Goal: Task Accomplishment & Management: Manage account settings

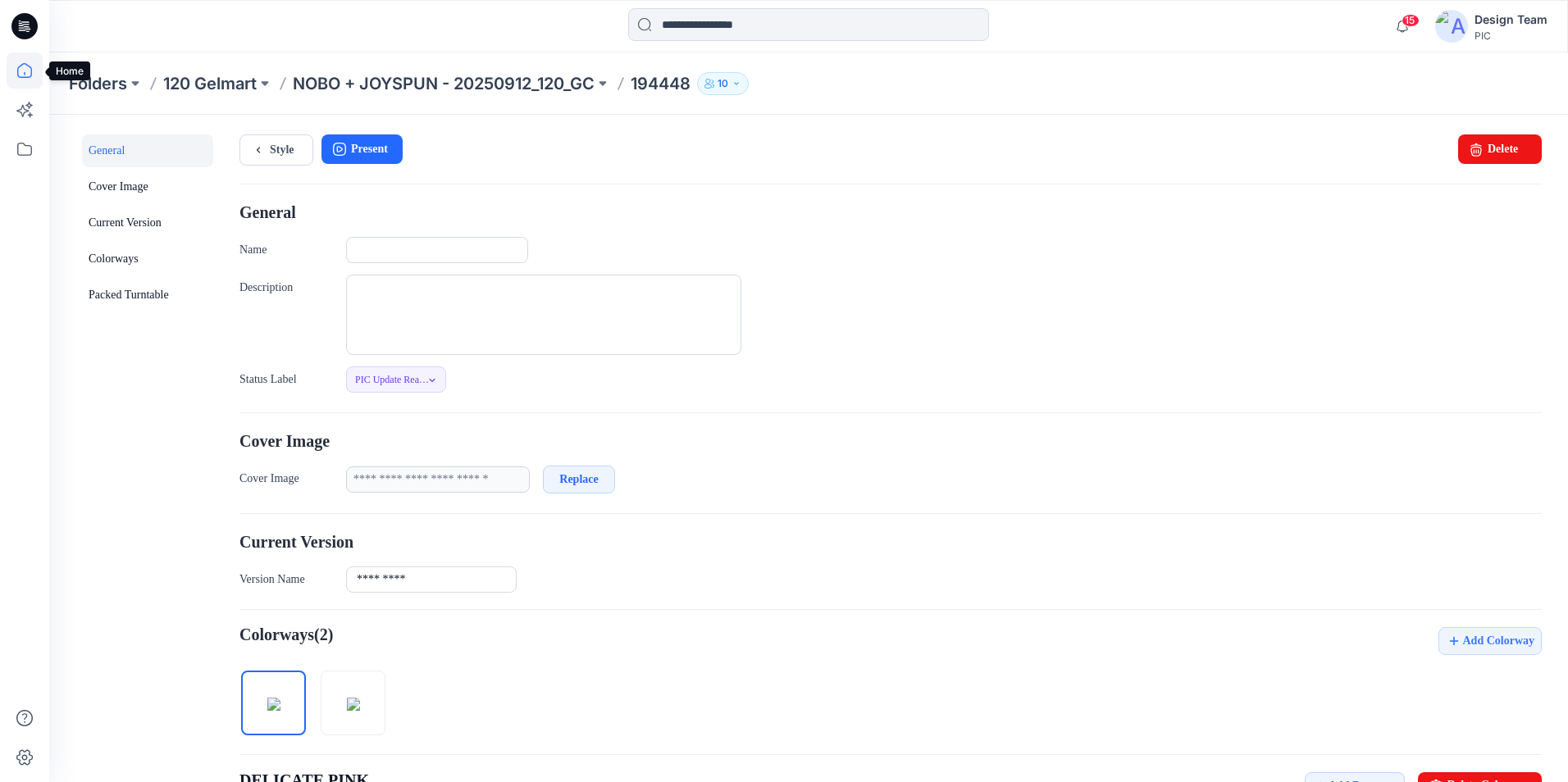
click at [20, 79] on icon at bounding box center [25, 71] width 36 height 36
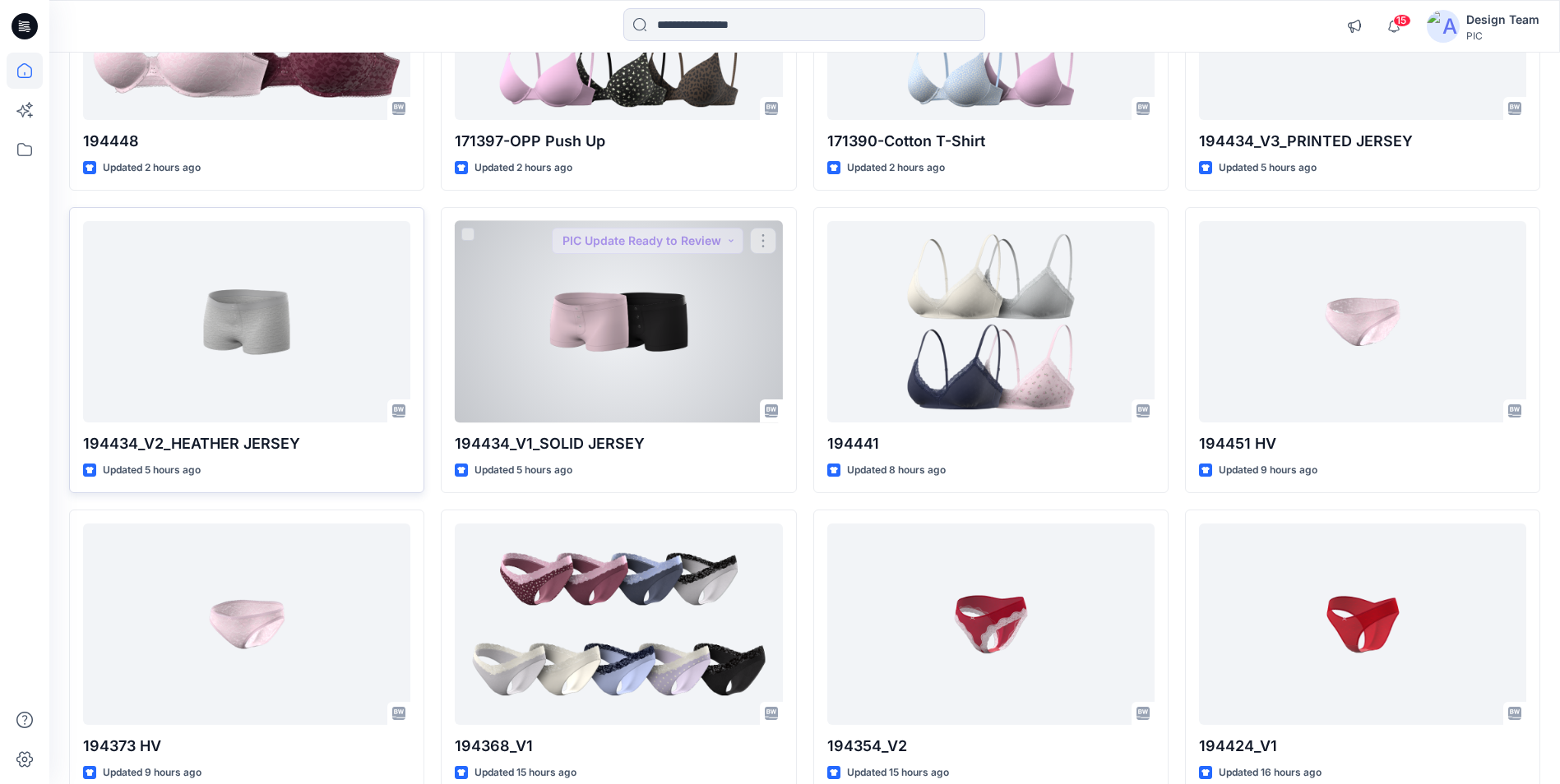
scroll to position [329, 0]
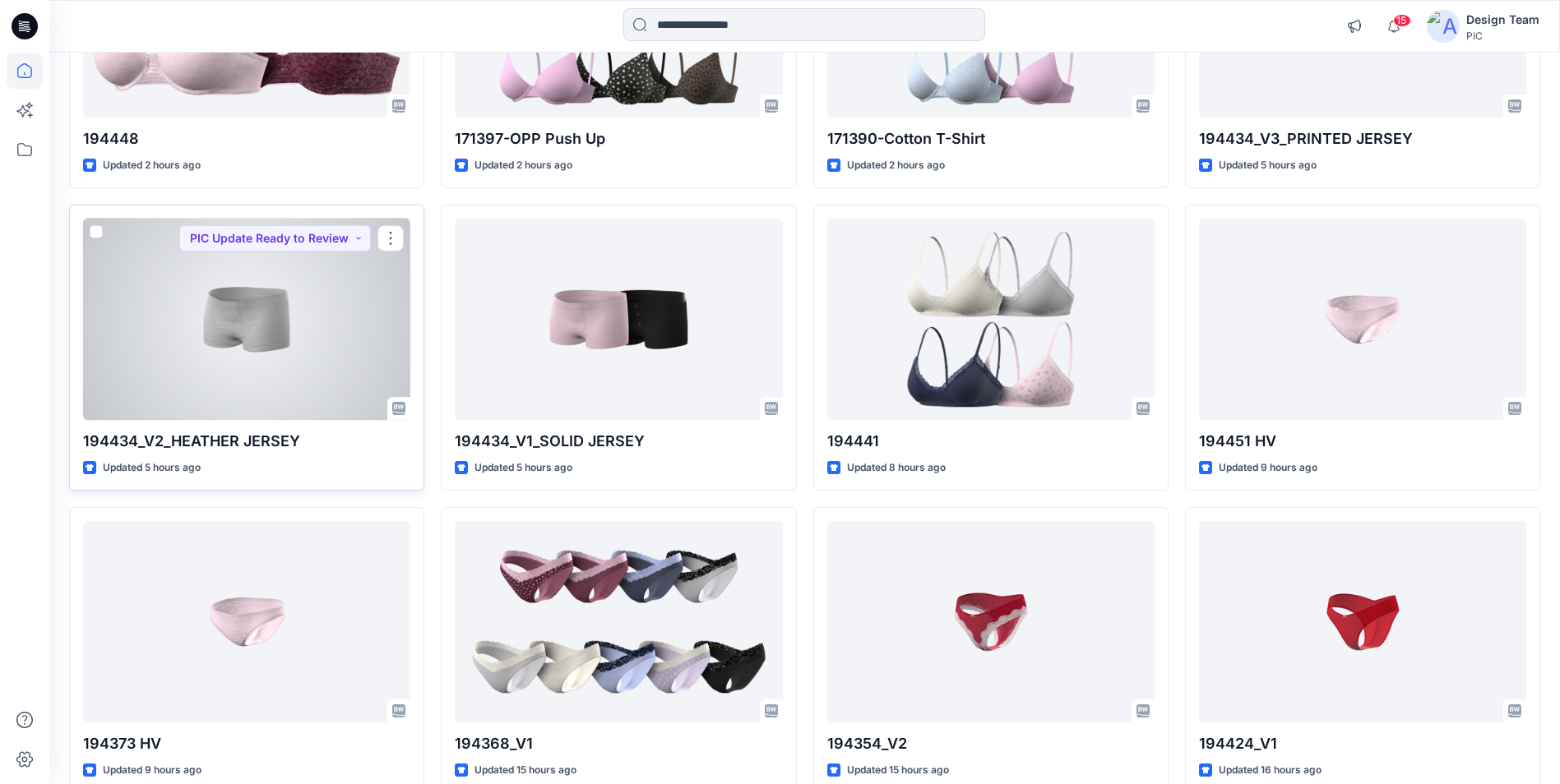
click at [235, 333] on div at bounding box center [246, 319] width 327 height 201
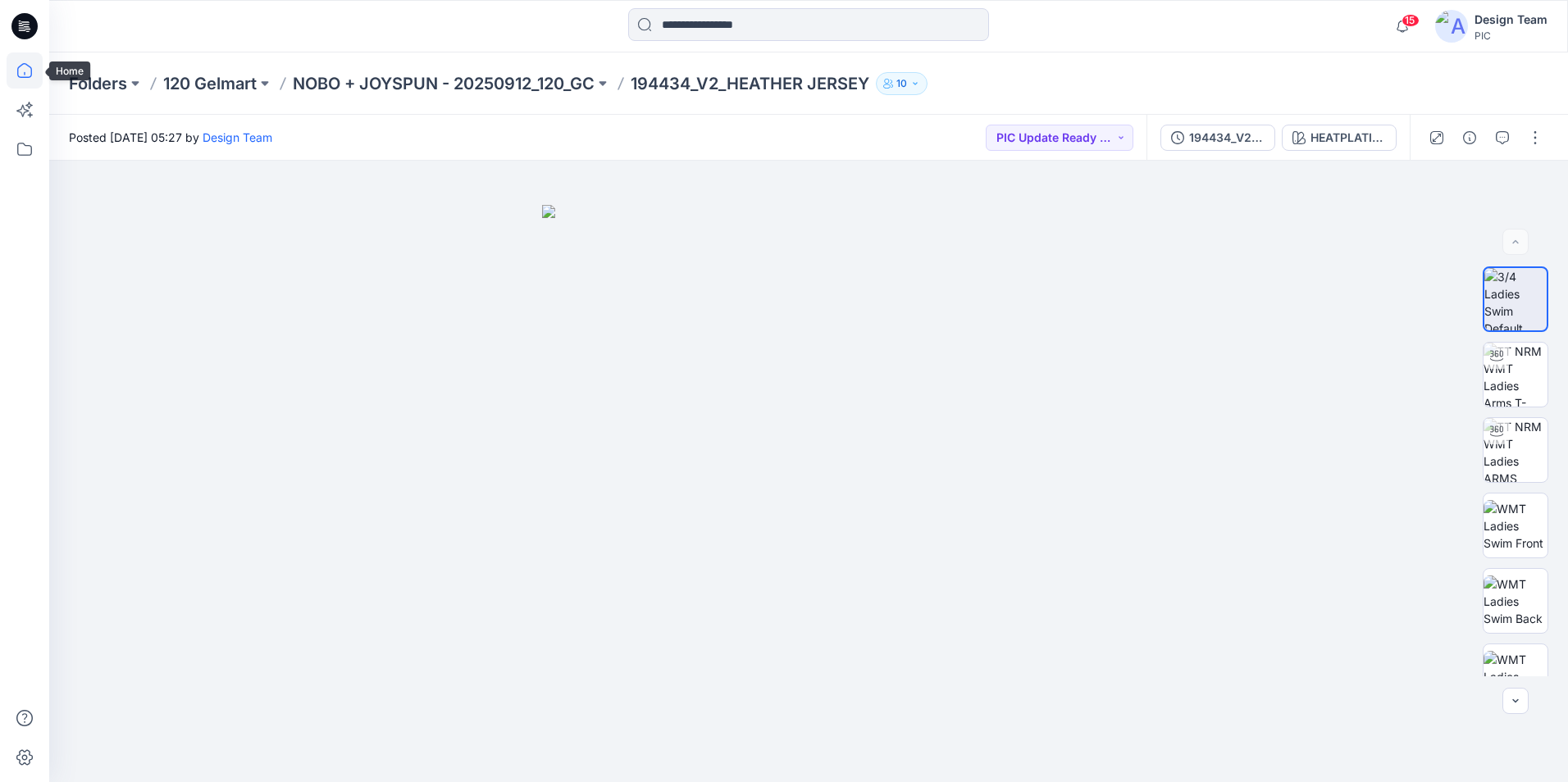
click at [29, 61] on icon at bounding box center [25, 71] width 36 height 36
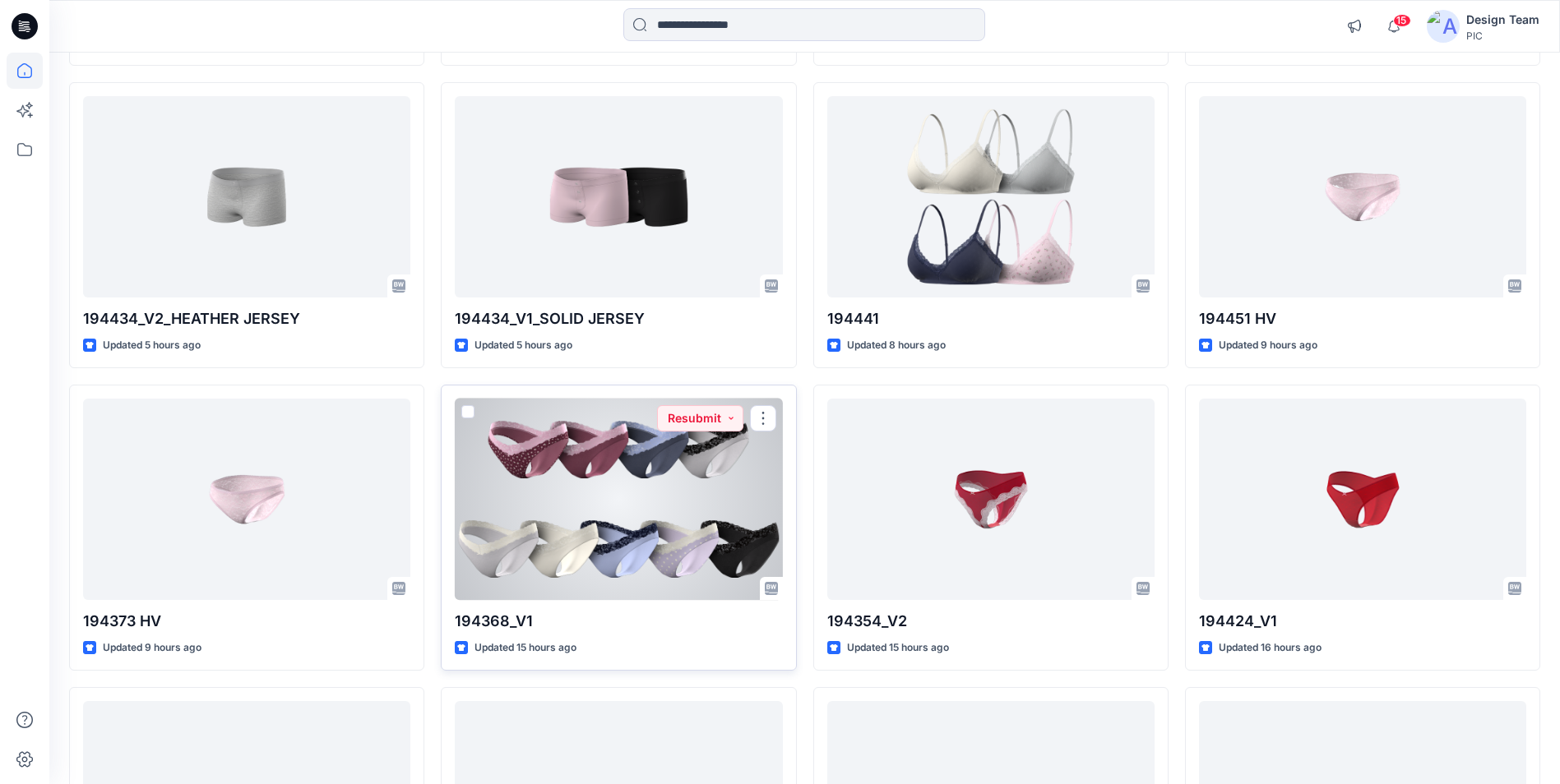
scroll to position [411, 0]
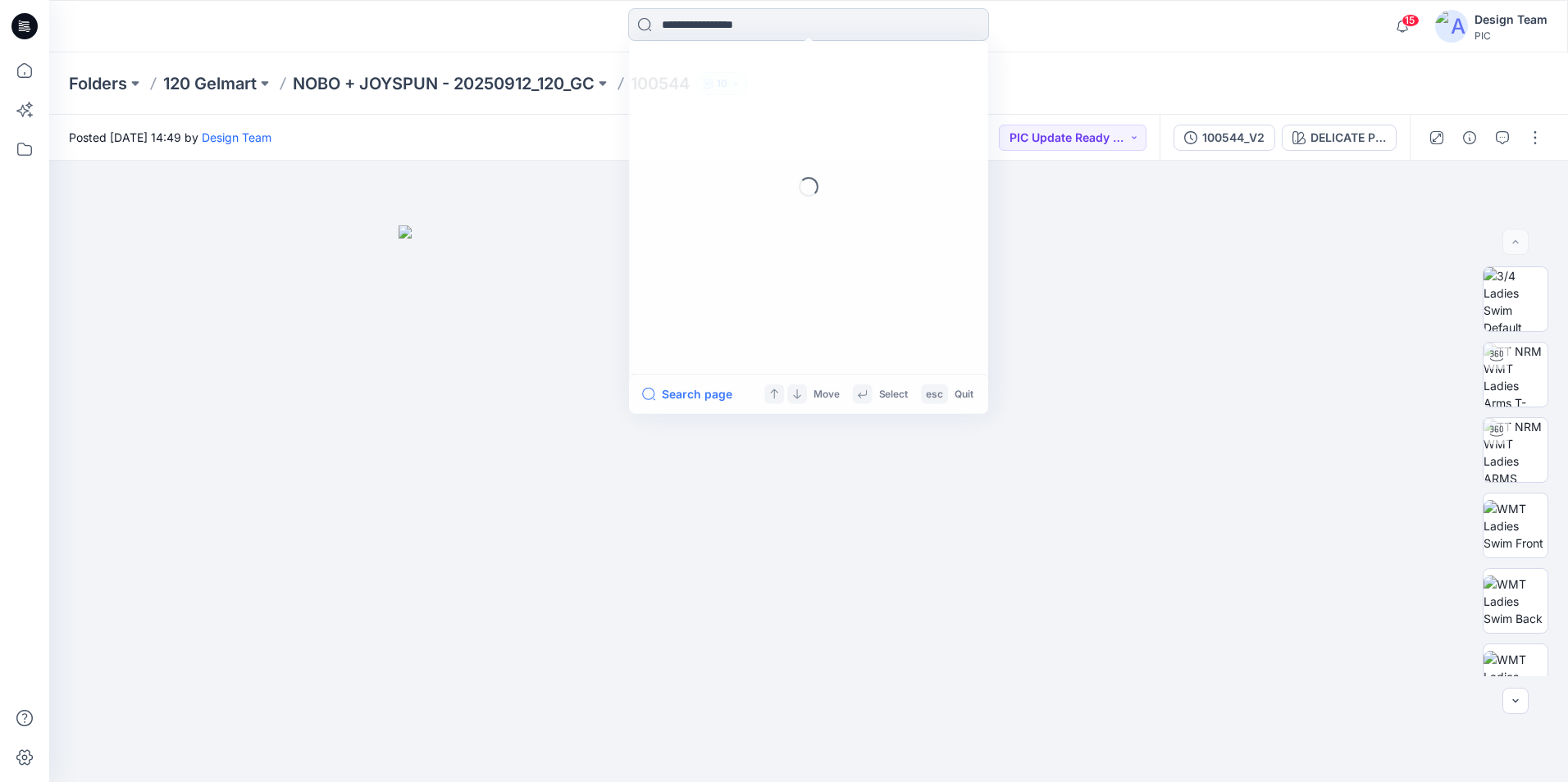
click at [753, 33] on input at bounding box center [808, 25] width 360 height 33
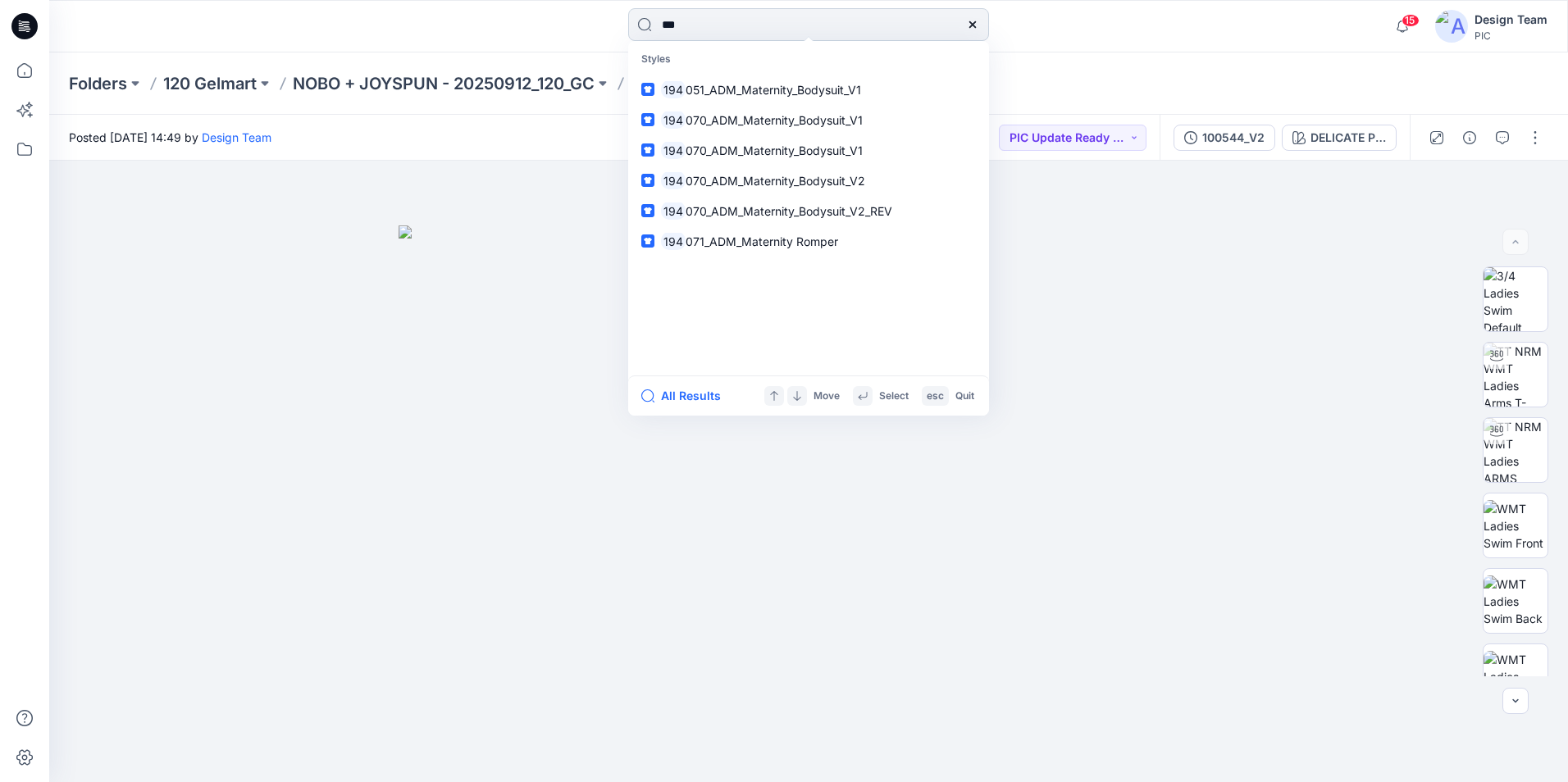
click at [730, 33] on input "***" at bounding box center [808, 25] width 360 height 33
type input "***"
click at [972, 24] on icon at bounding box center [971, 24] width 7 height 7
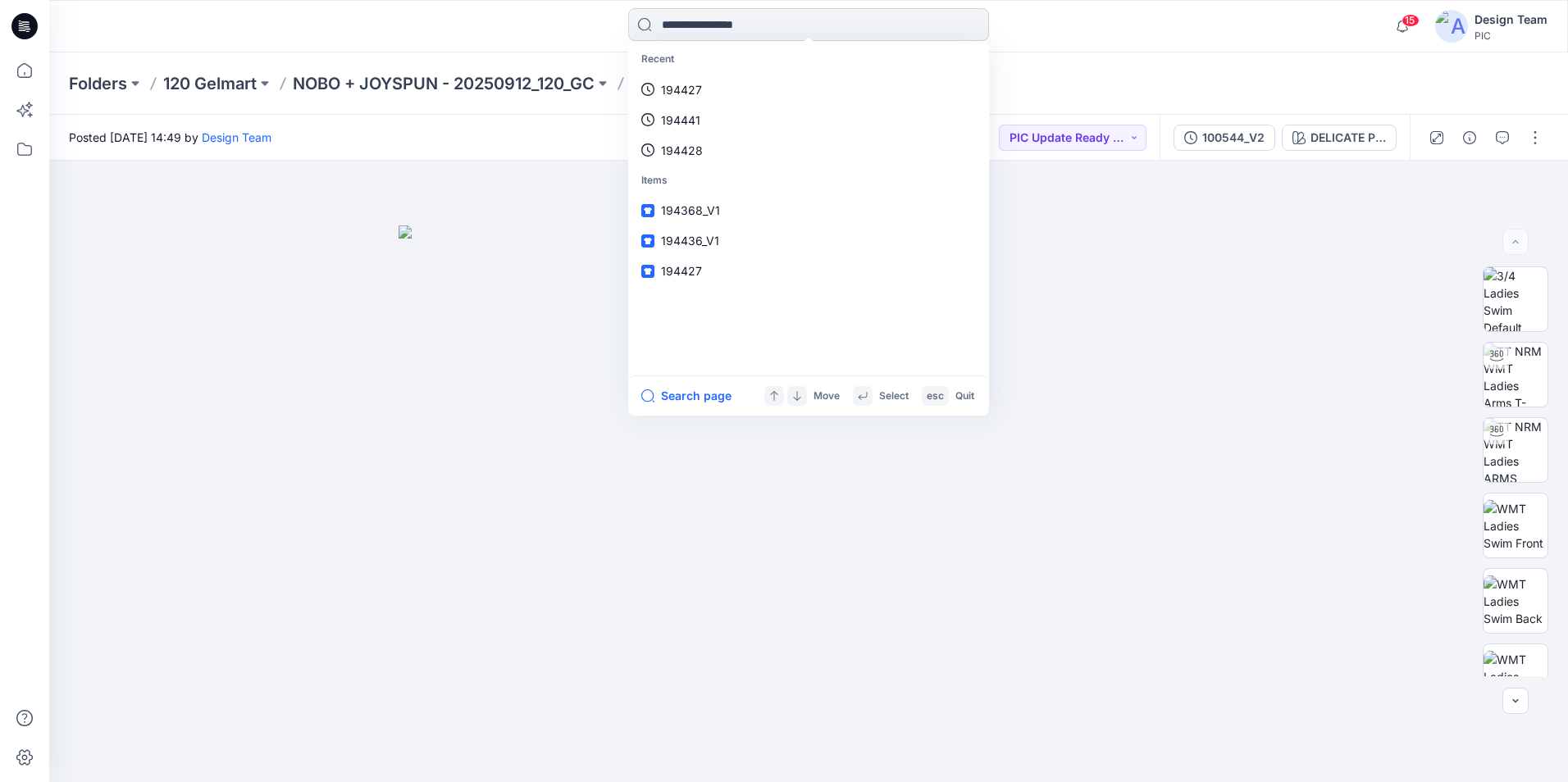
click at [774, 23] on input at bounding box center [808, 25] width 360 height 33
type input "******"
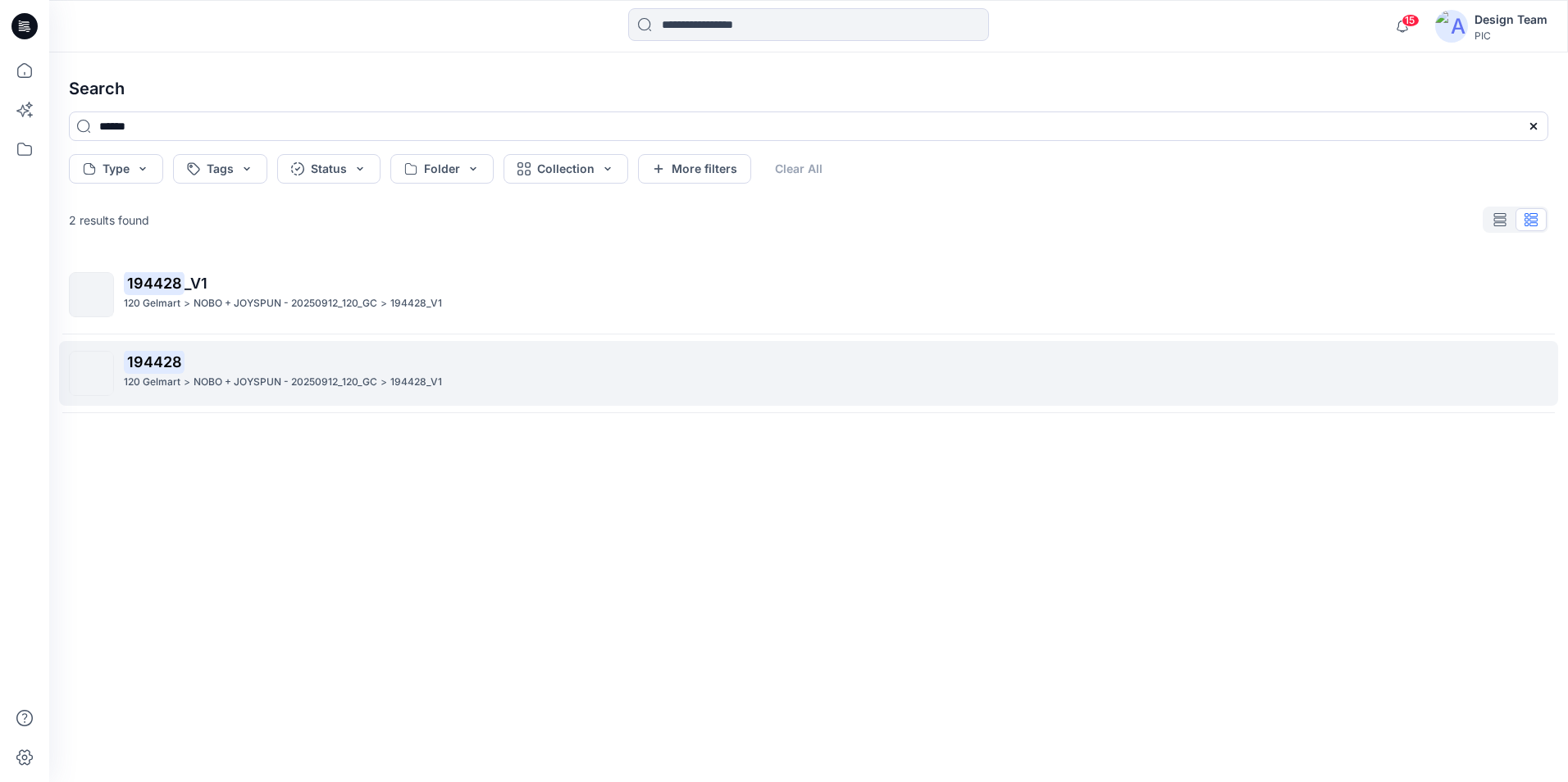
click at [207, 369] on p "194428" at bounding box center [836, 362] width 1424 height 23
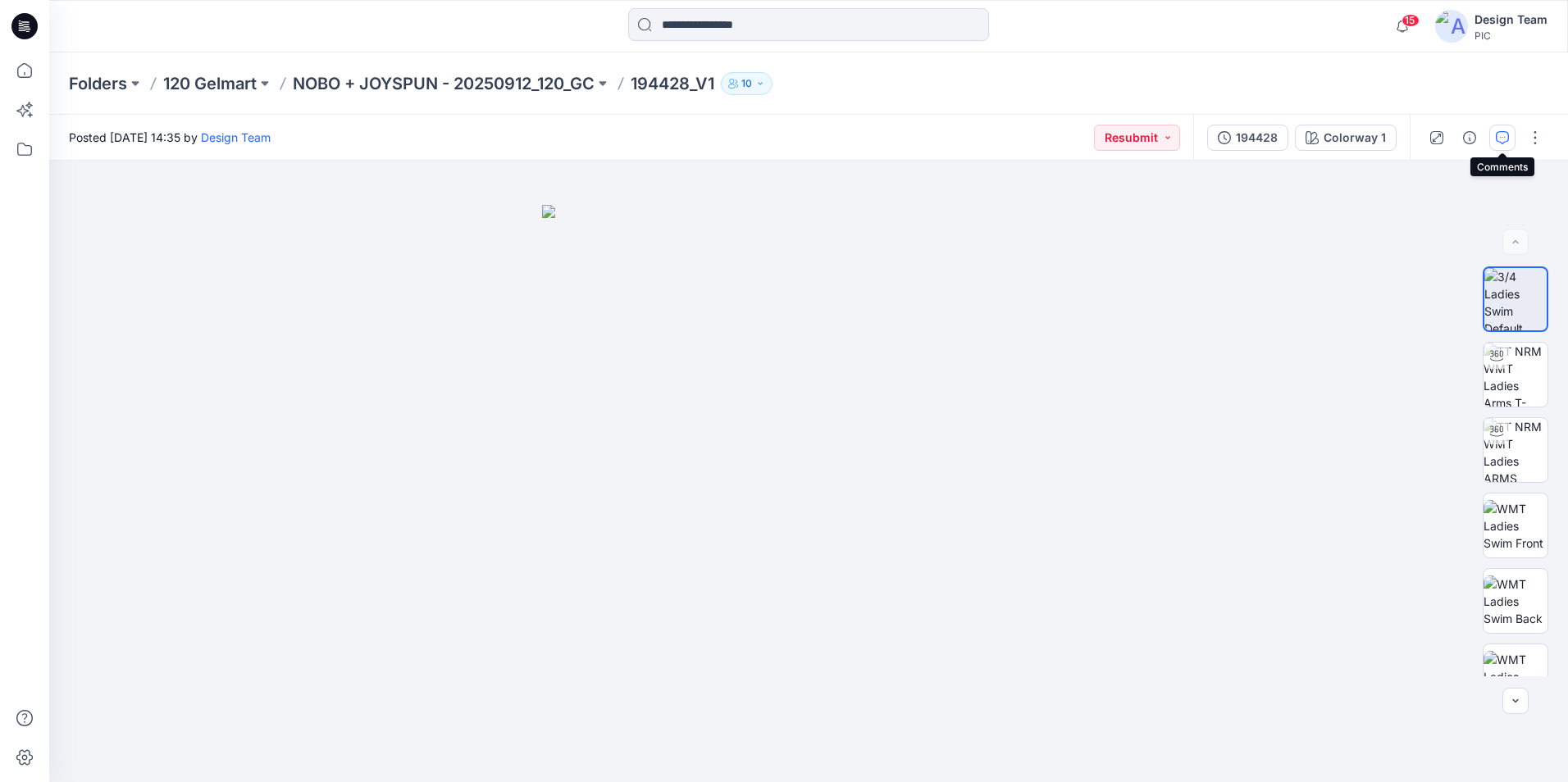
click at [1497, 138] on icon "button" at bounding box center [1503, 138] width 13 height 13
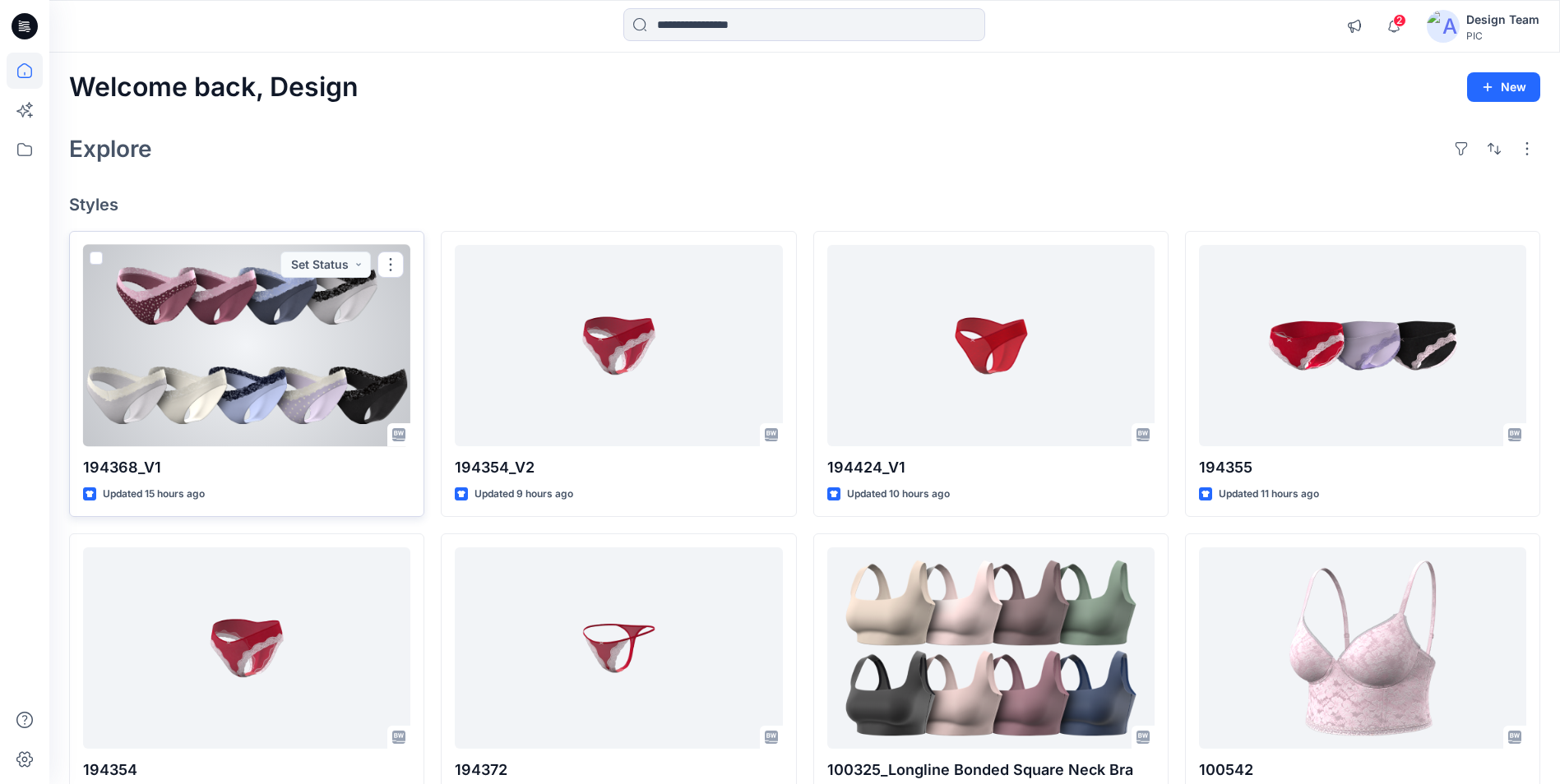
click at [258, 327] on div at bounding box center [246, 346] width 327 height 201
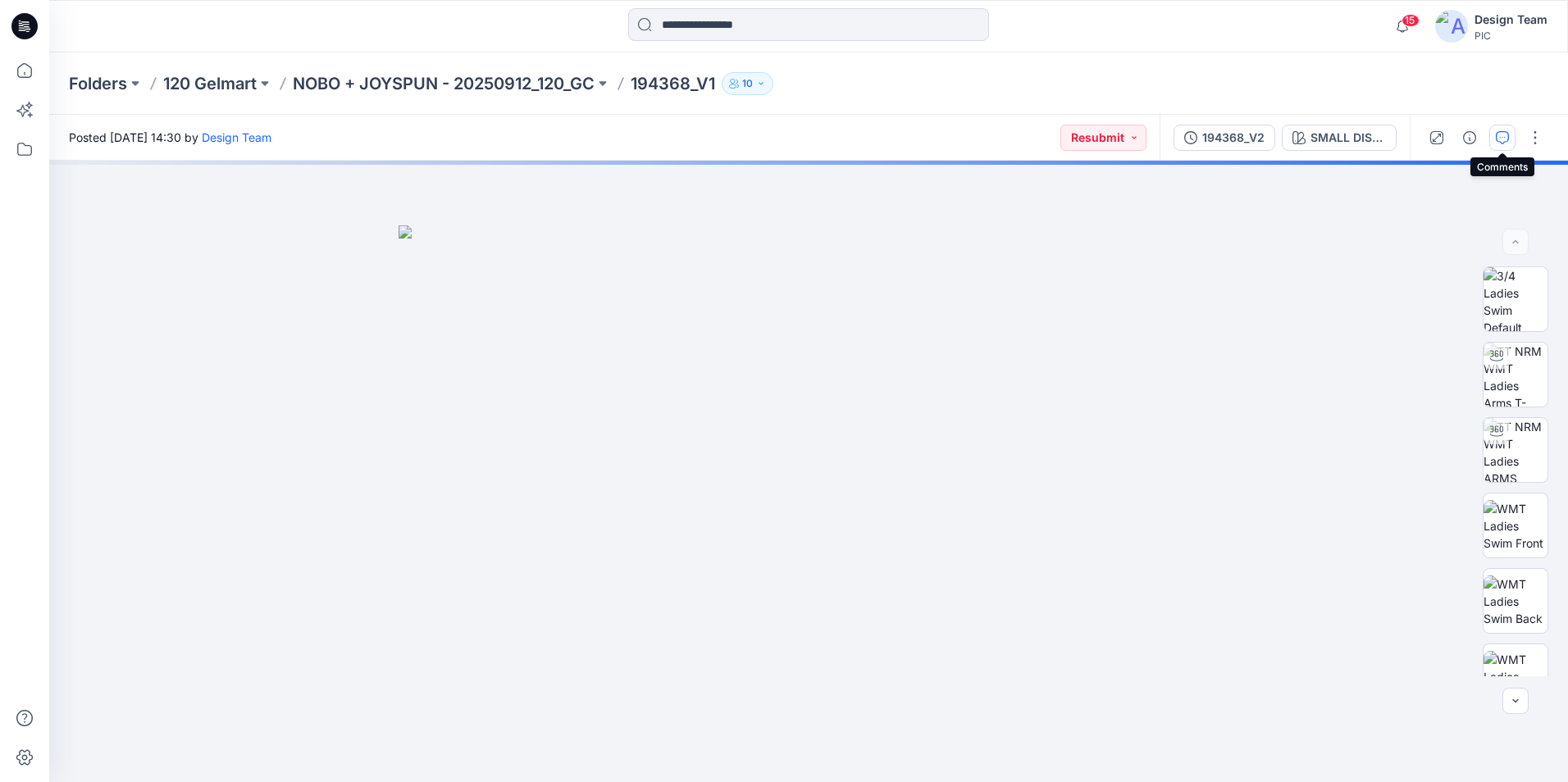
click at [1491, 138] on button "button" at bounding box center [1502, 137] width 26 height 26
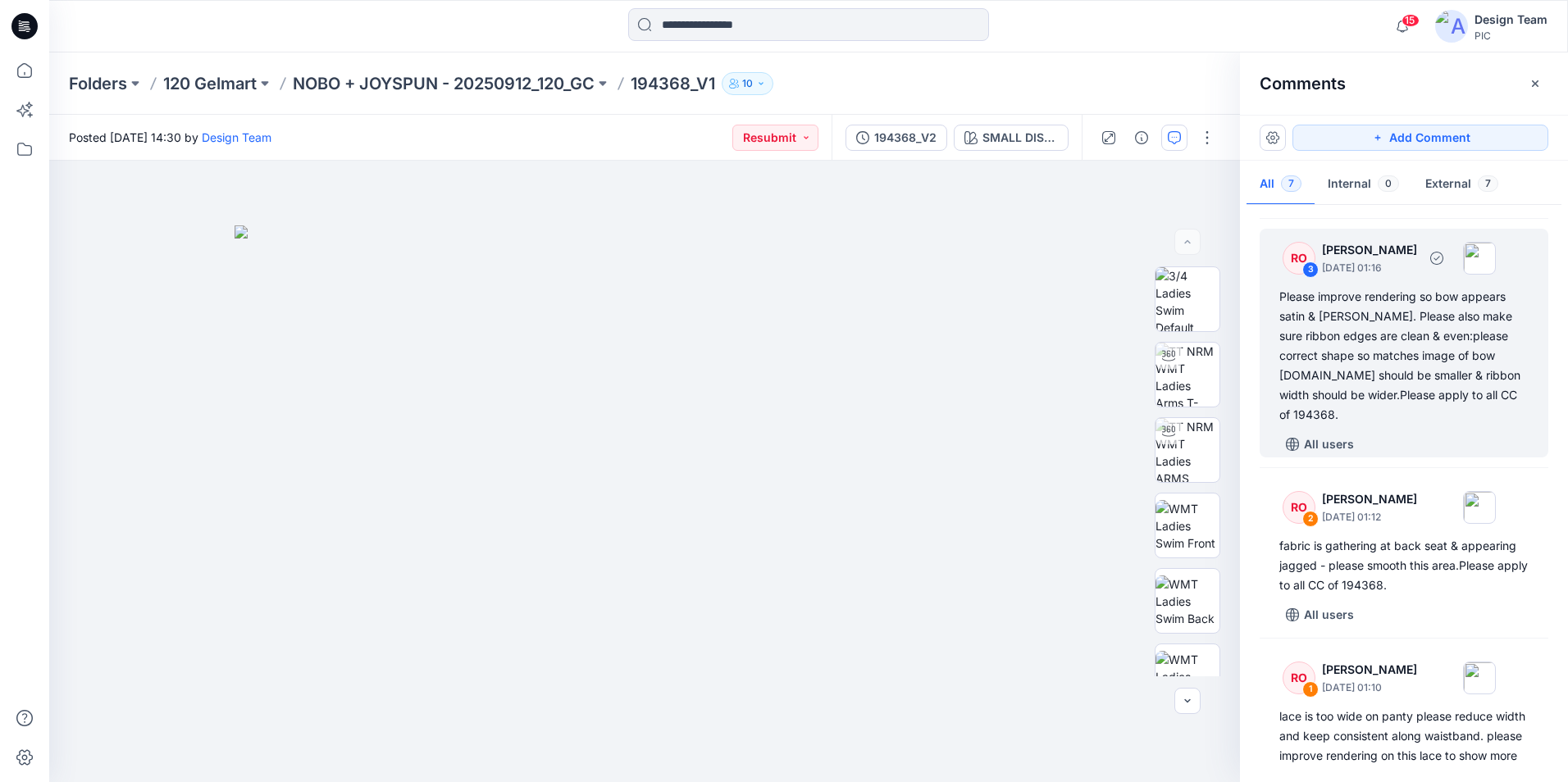
scroll to position [652, 0]
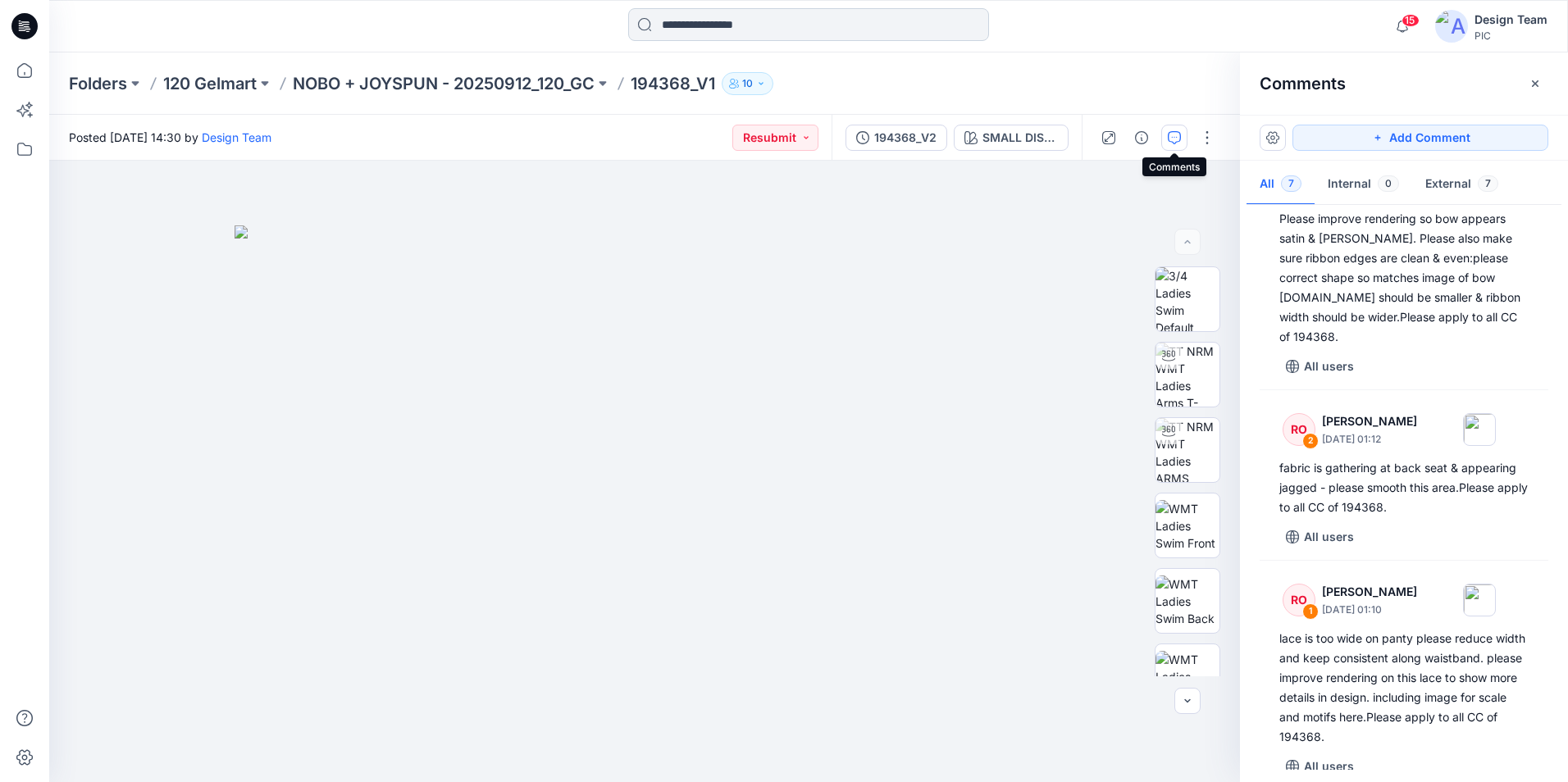
click at [770, 25] on input at bounding box center [808, 25] width 360 height 33
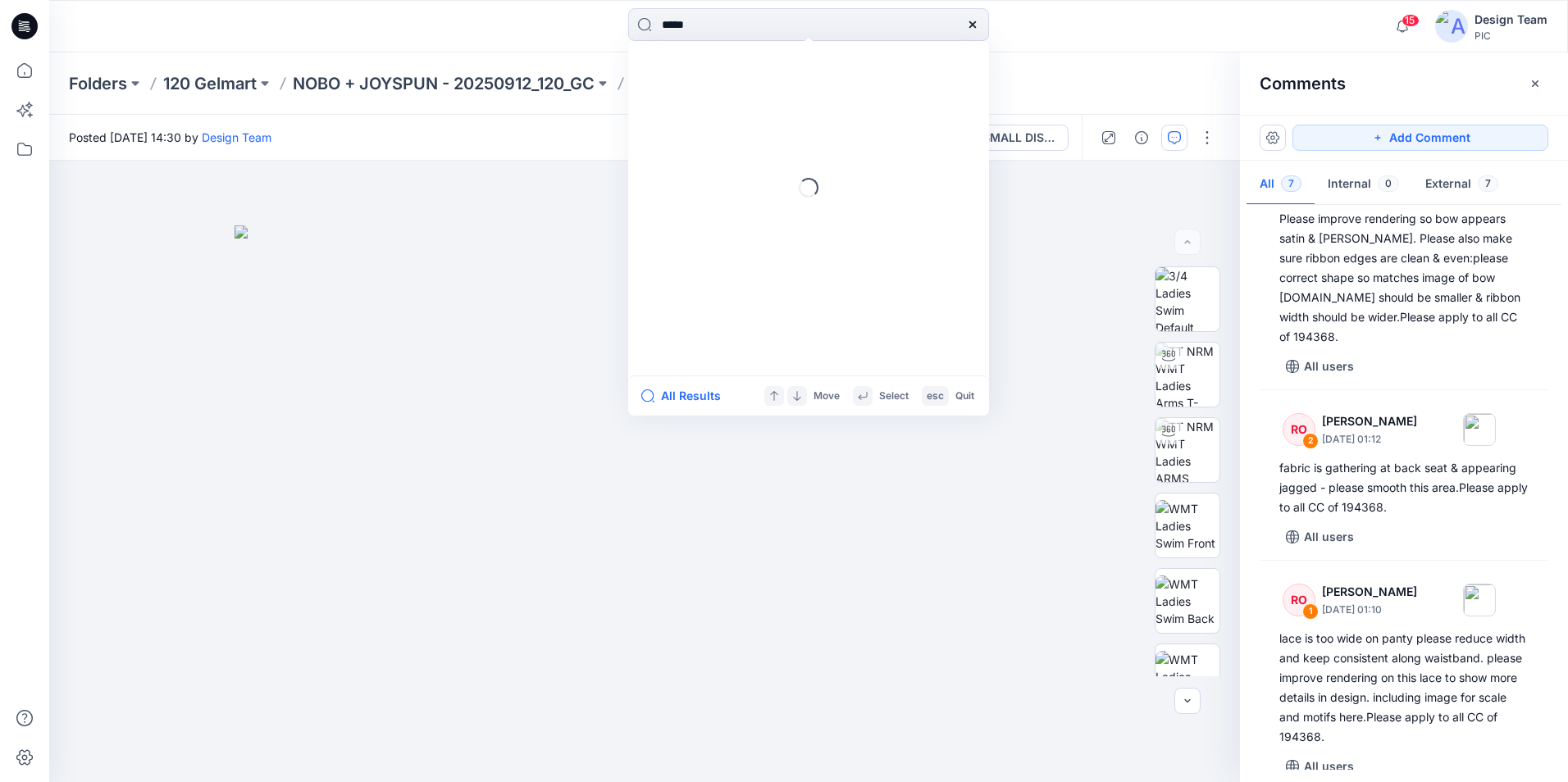
type input "******"
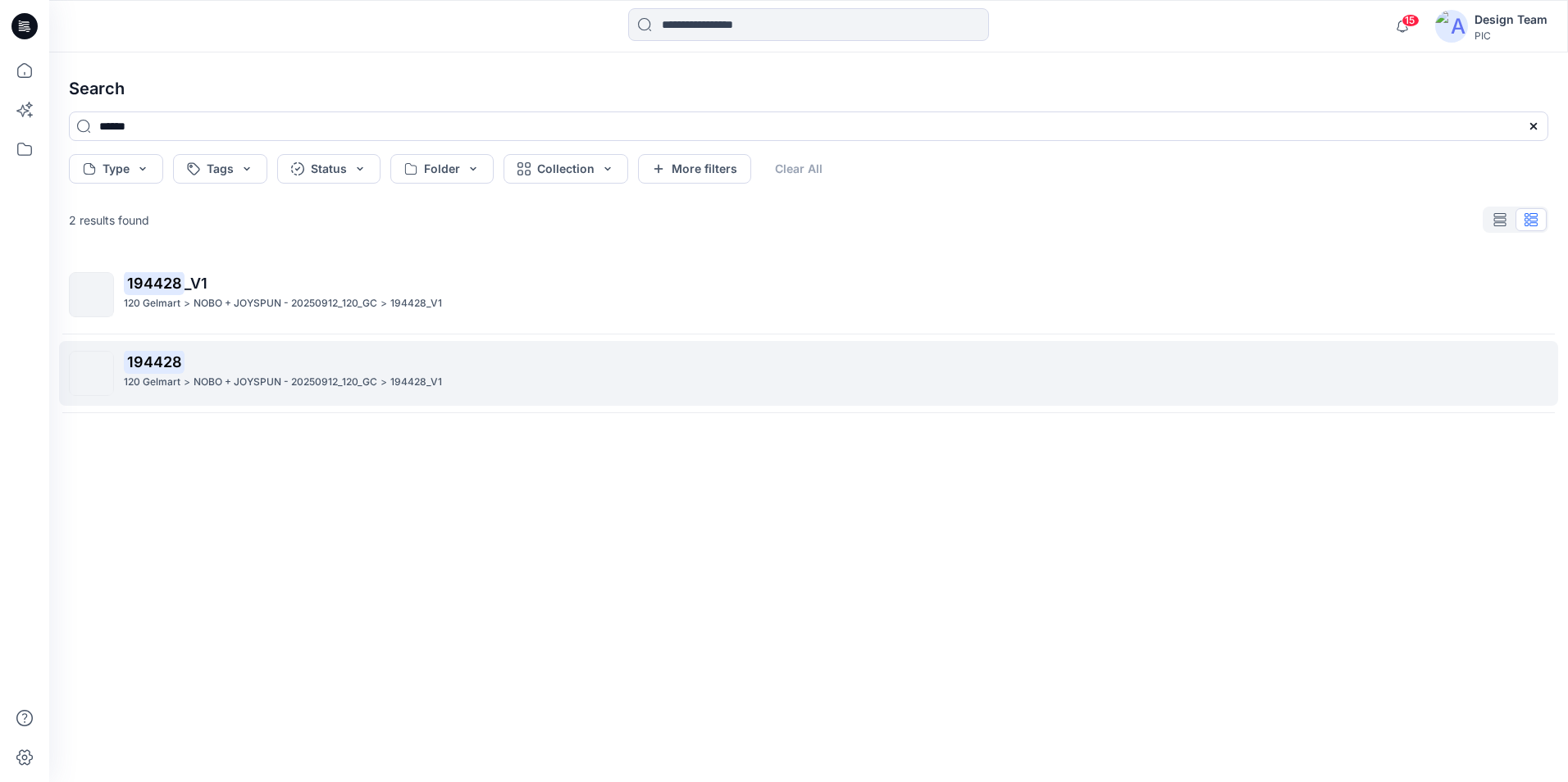
click at [170, 356] on mark "194428" at bounding box center [154, 361] width 60 height 23
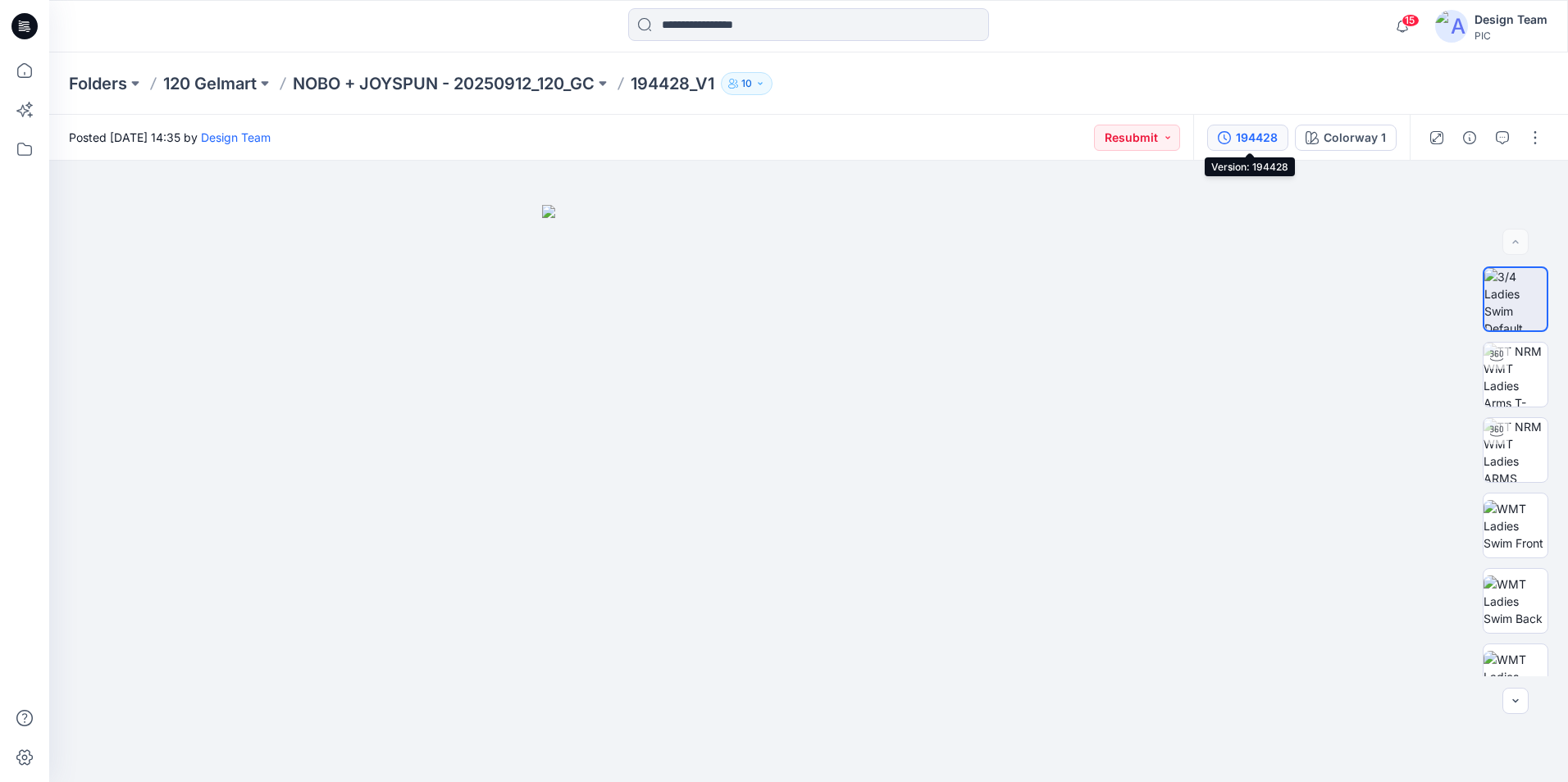
click at [1267, 137] on div "194428" at bounding box center [1257, 138] width 42 height 18
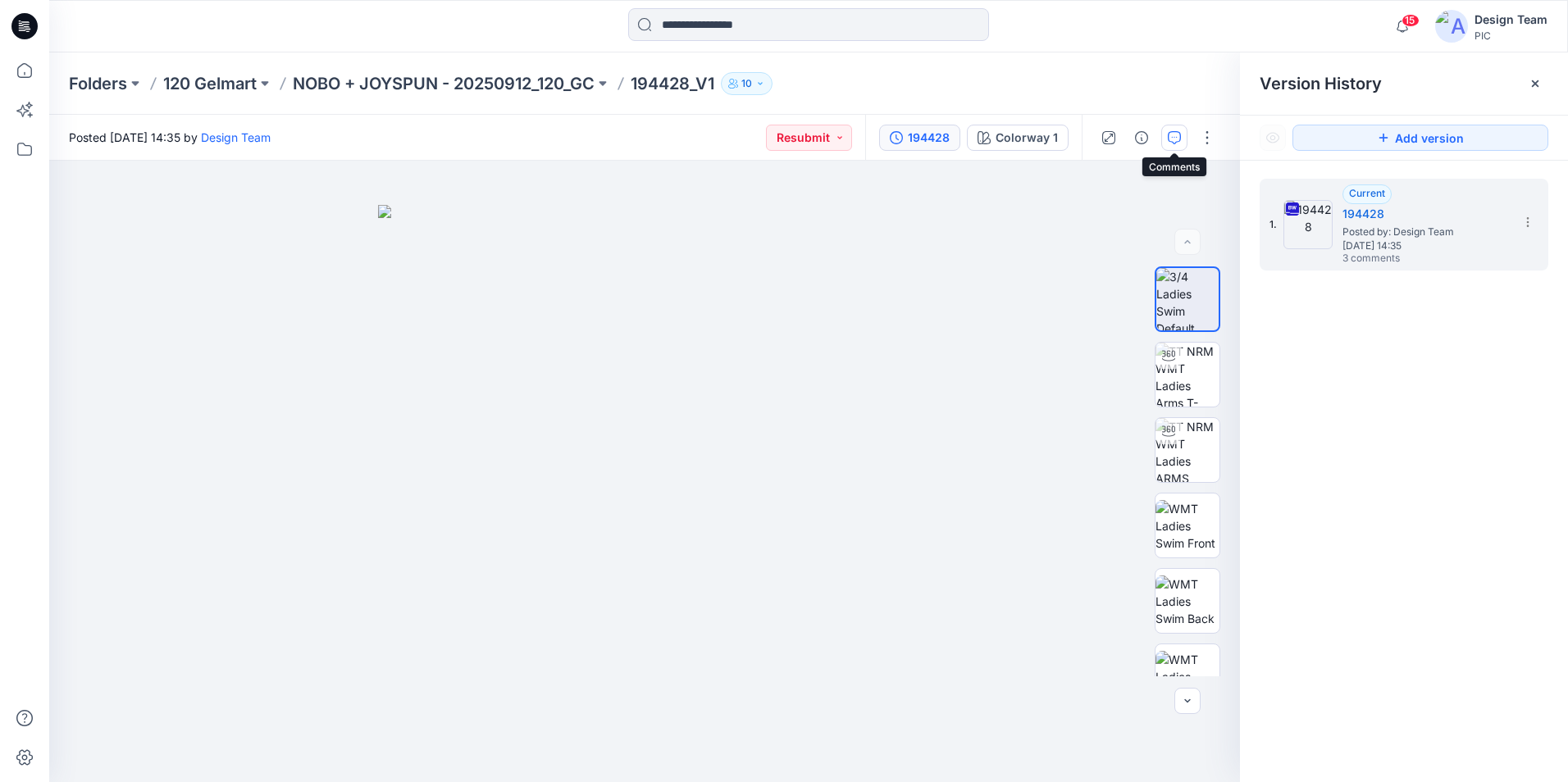
click at [1164, 141] on button "button" at bounding box center [1174, 137] width 26 height 26
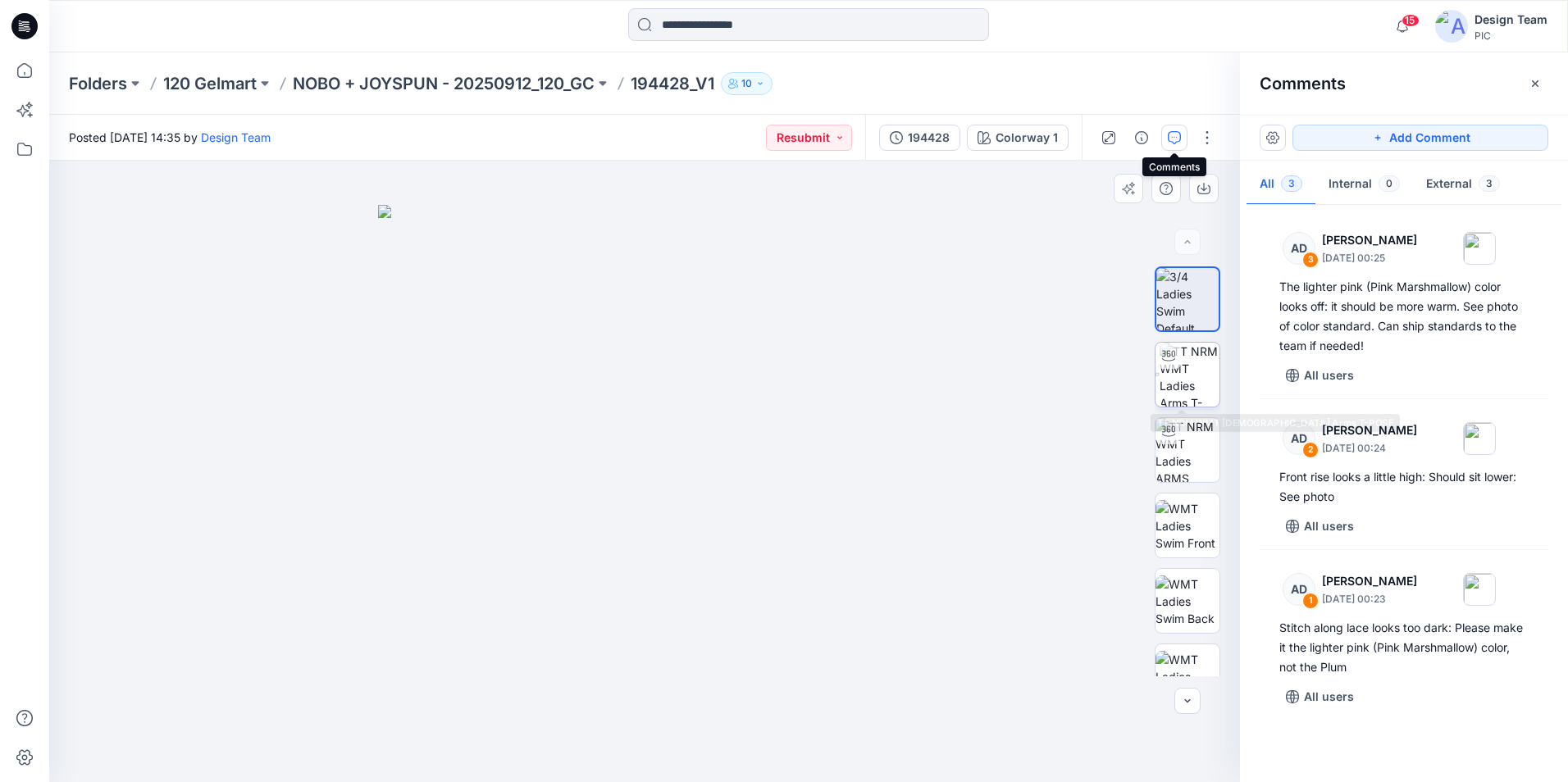
click at [1197, 404] on img at bounding box center [1189, 375] width 60 height 64
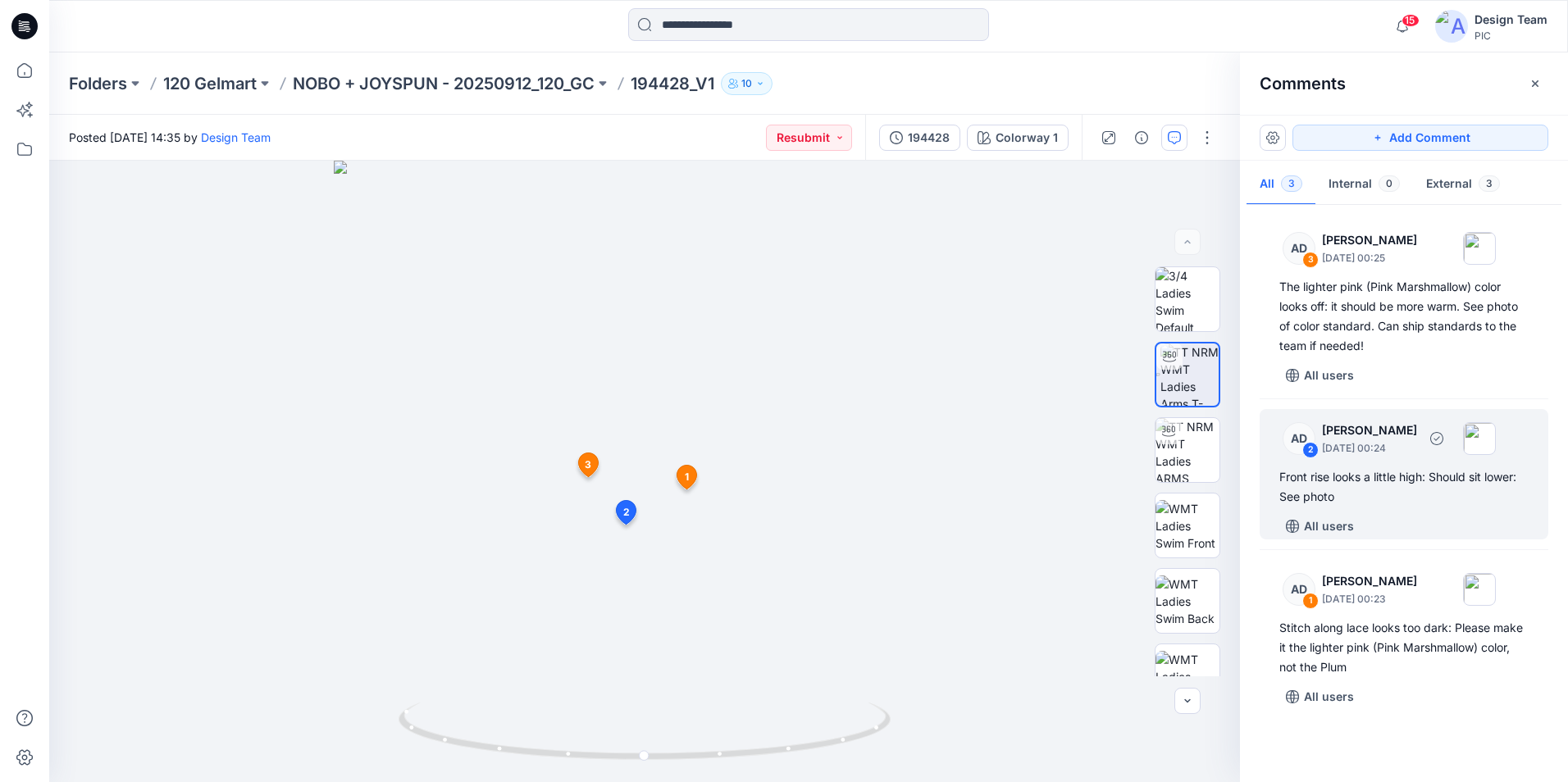
click at [1349, 489] on div "Front rise looks a little high: Should sit lower: See photo" at bounding box center [1404, 487] width 250 height 39
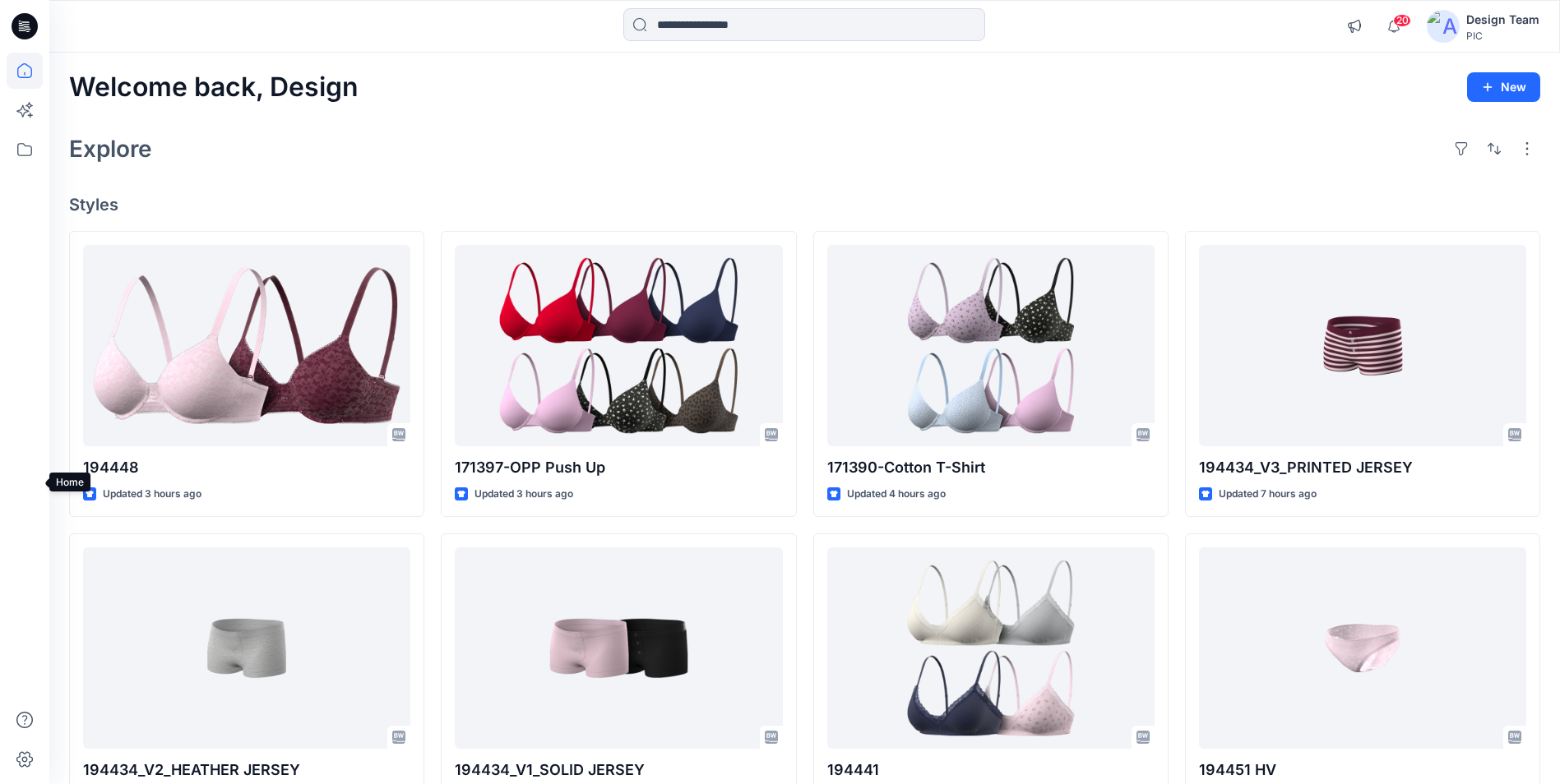
scroll to position [411, 0]
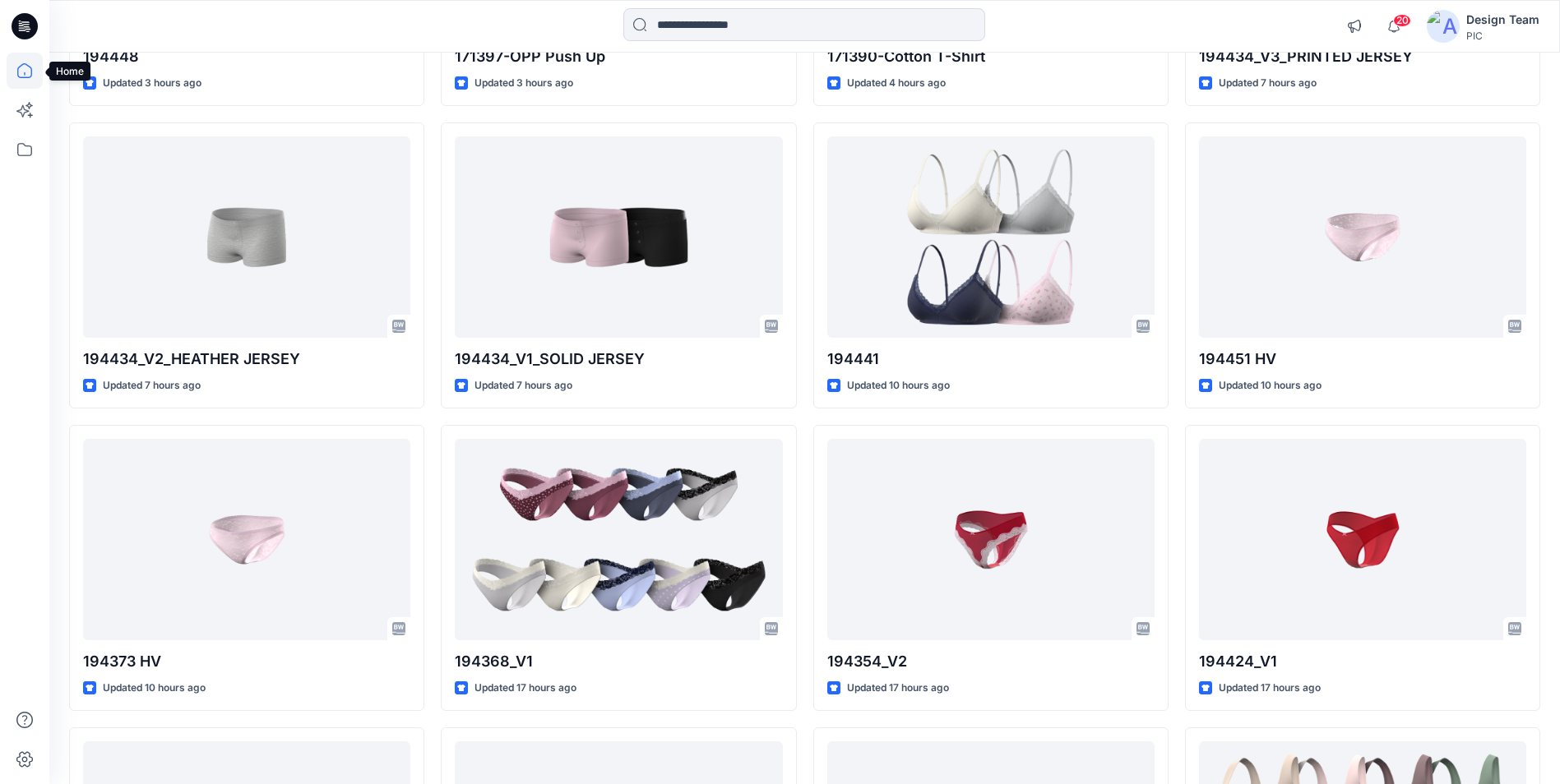
click at [39, 78] on icon at bounding box center [25, 71] width 36 height 36
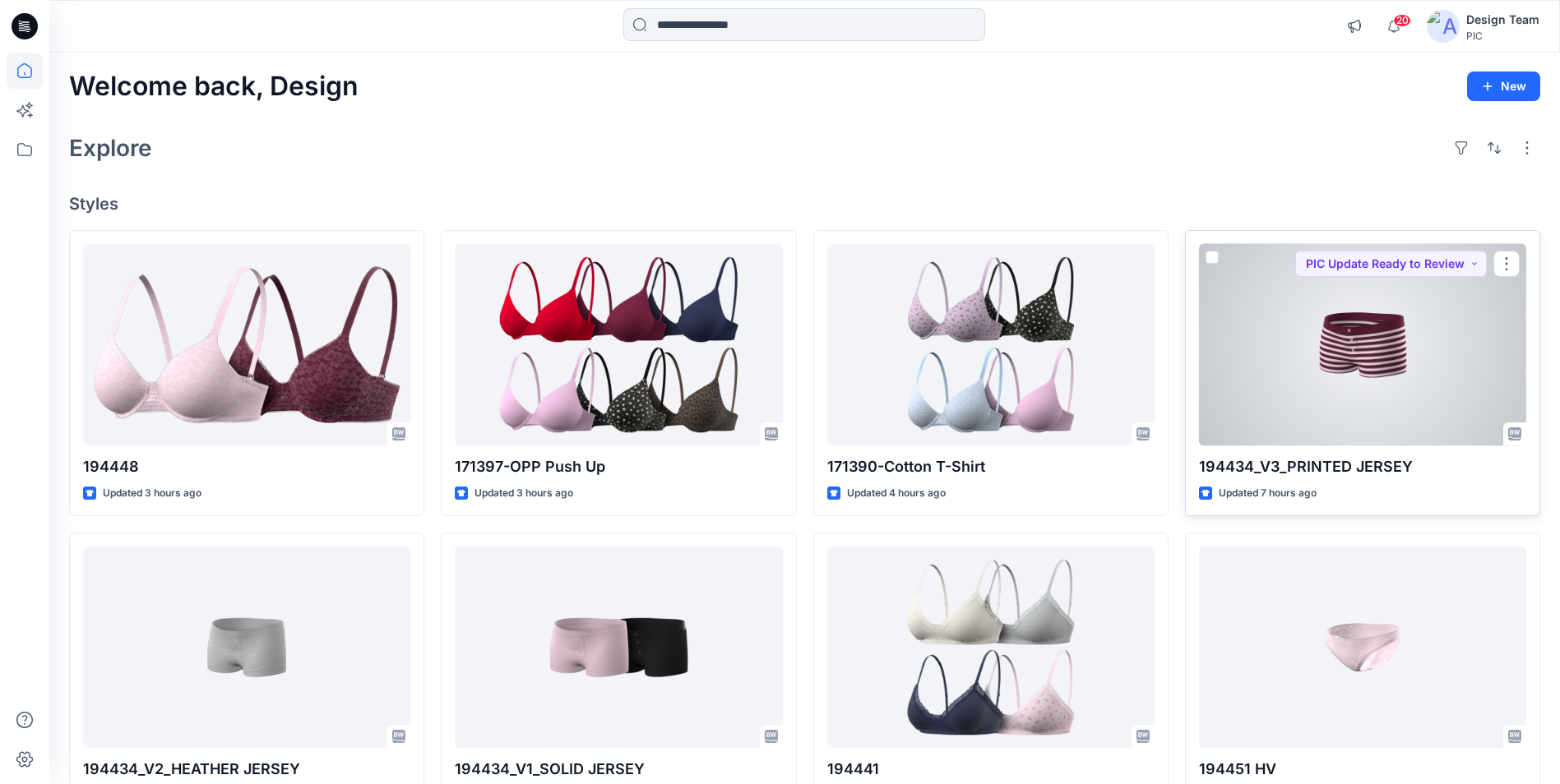
scroll to position [0, 0]
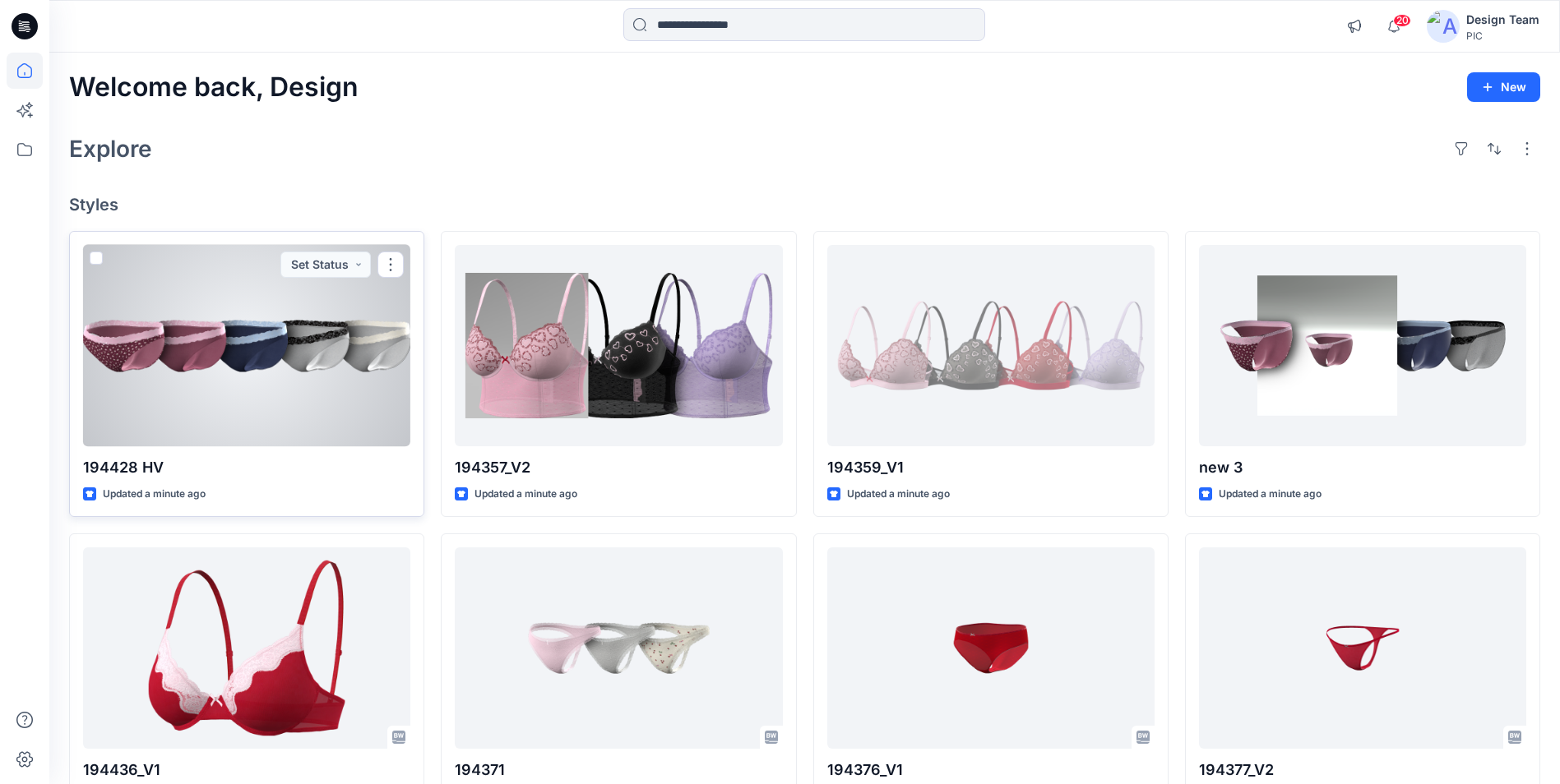
click at [205, 349] on div at bounding box center [246, 346] width 327 height 201
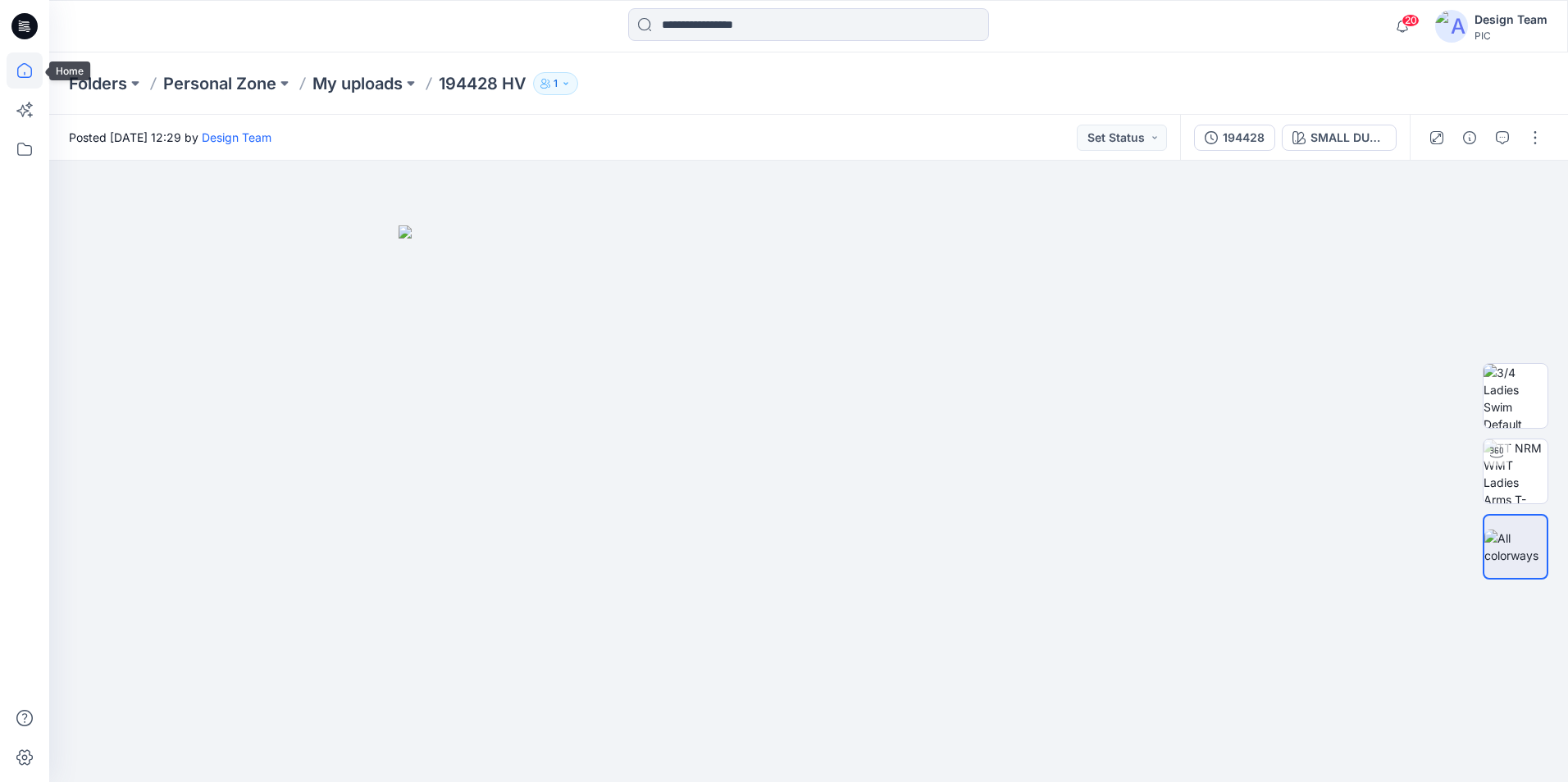
click at [25, 77] on icon at bounding box center [24, 70] width 14 height 14
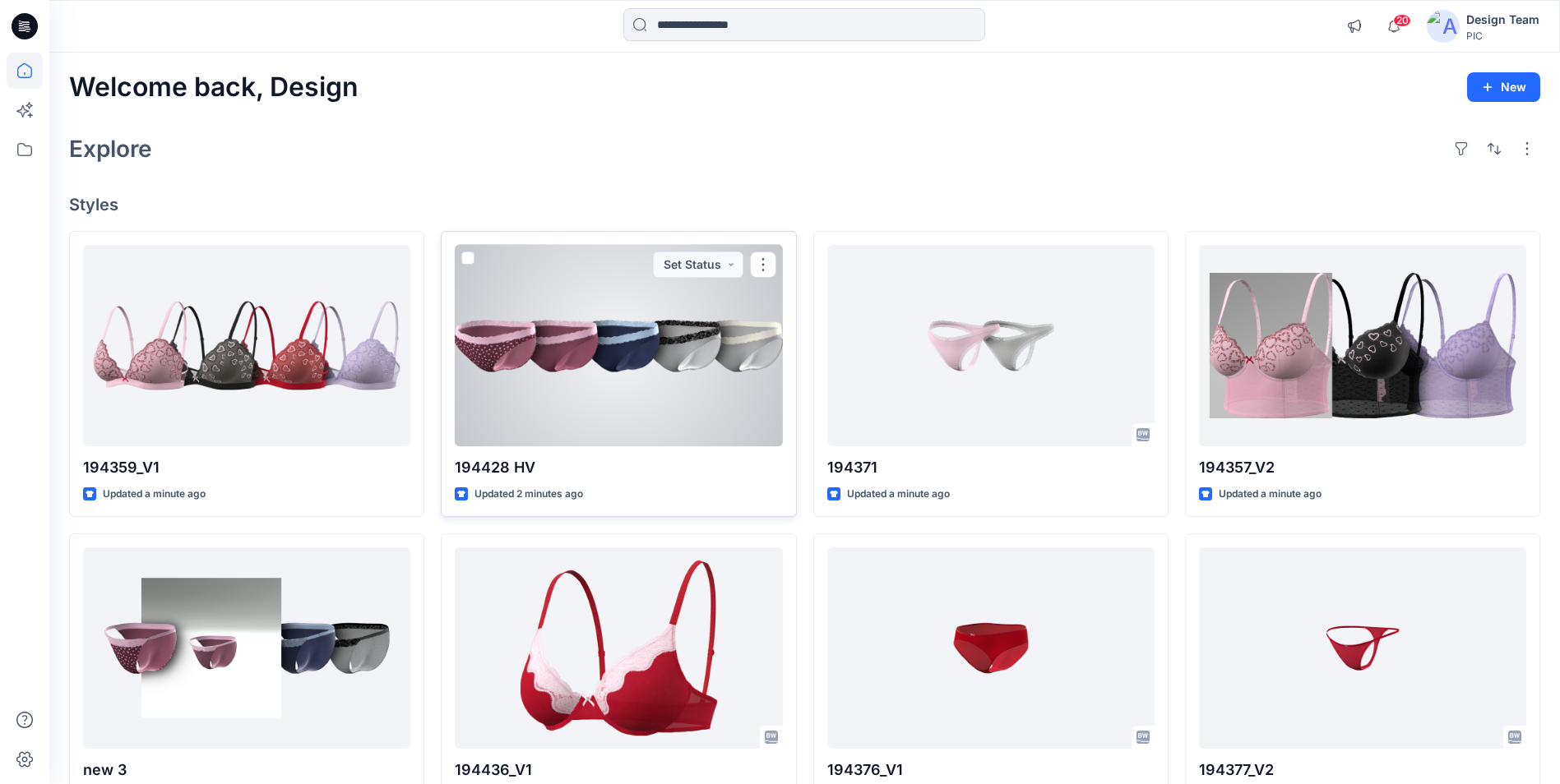
click at [625, 373] on div at bounding box center [617, 346] width 327 height 201
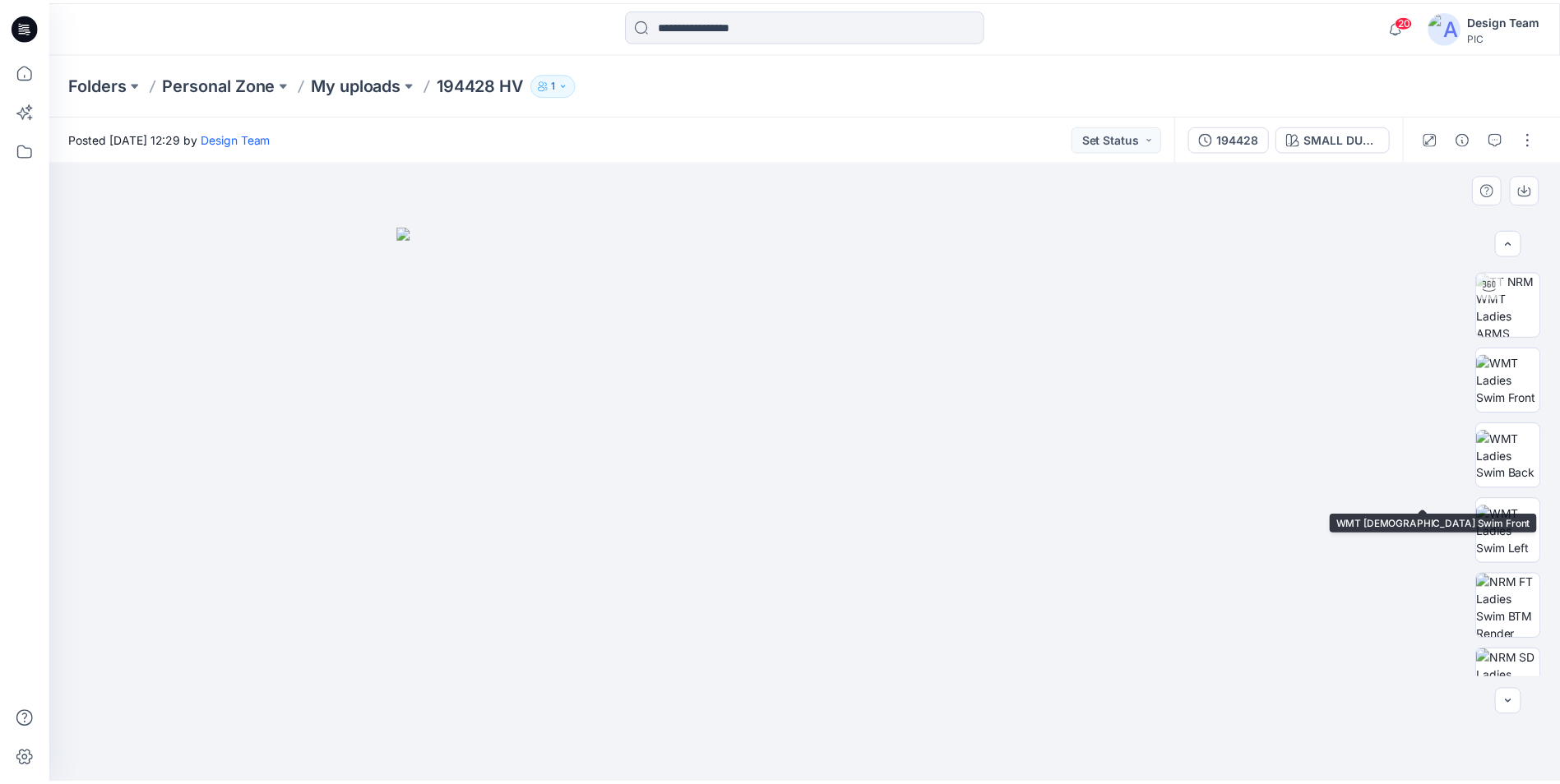
scroll to position [335, 0]
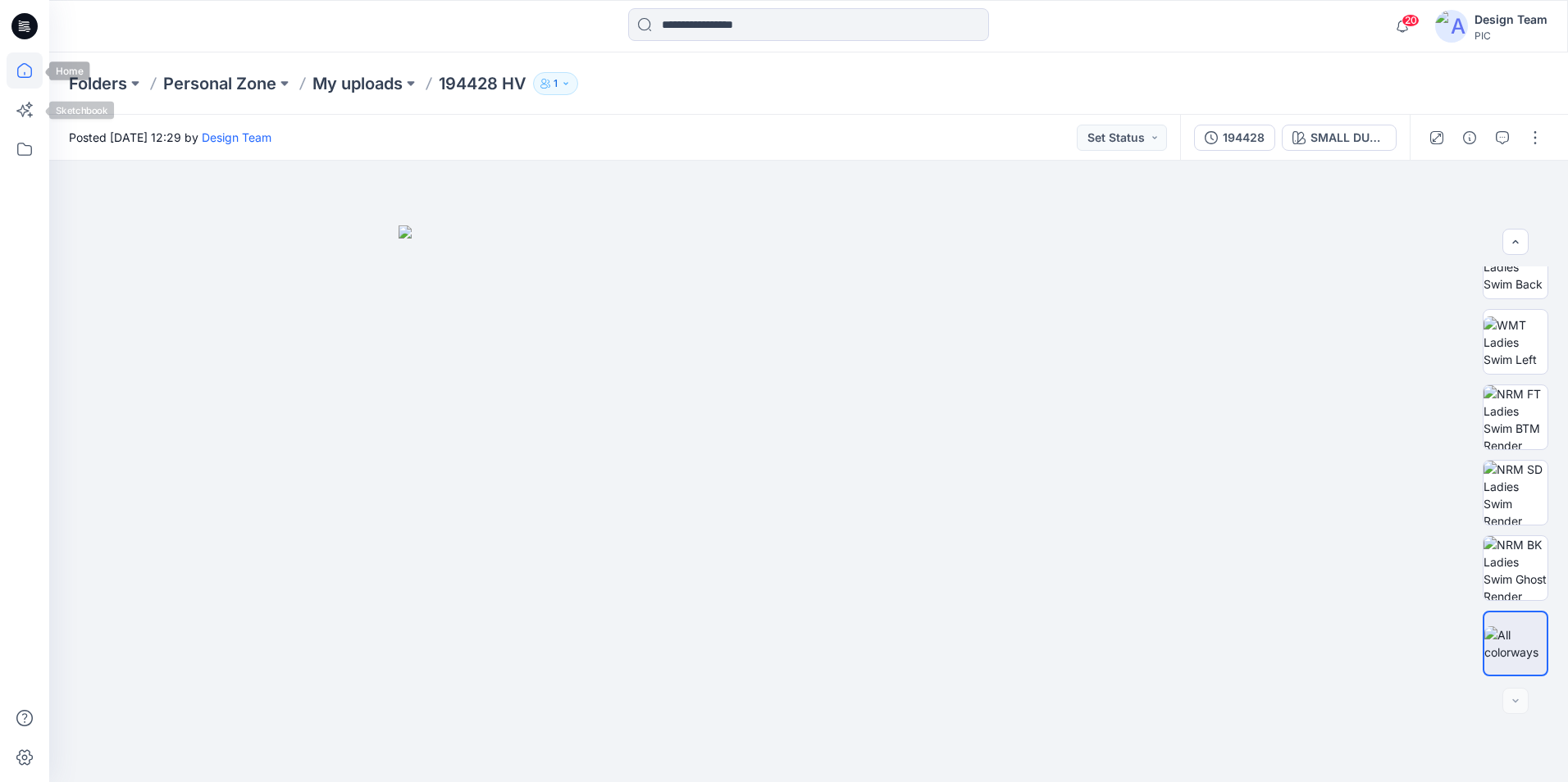
click at [28, 64] on icon at bounding box center [25, 71] width 36 height 36
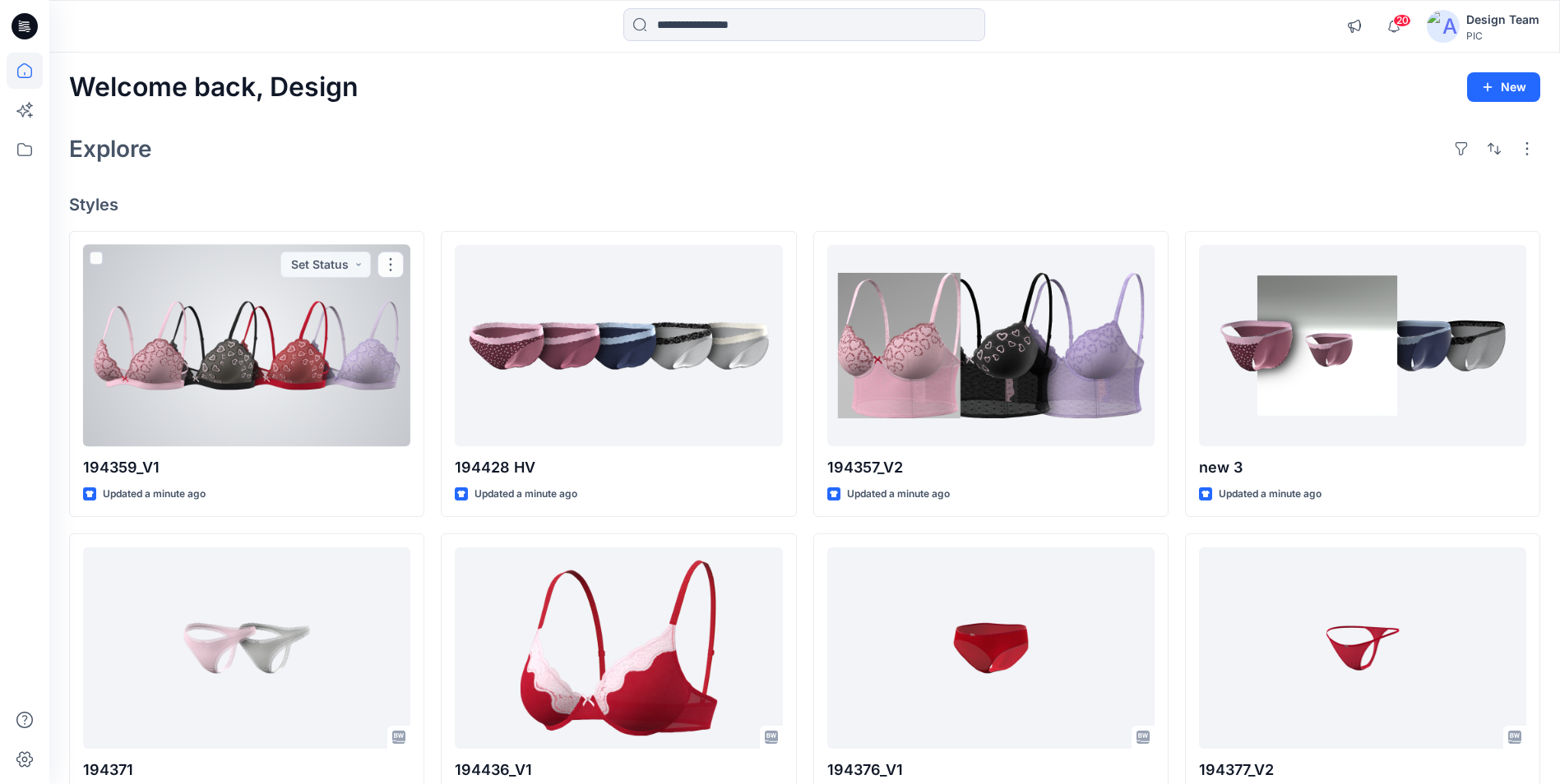
click at [288, 338] on div at bounding box center [246, 346] width 327 height 201
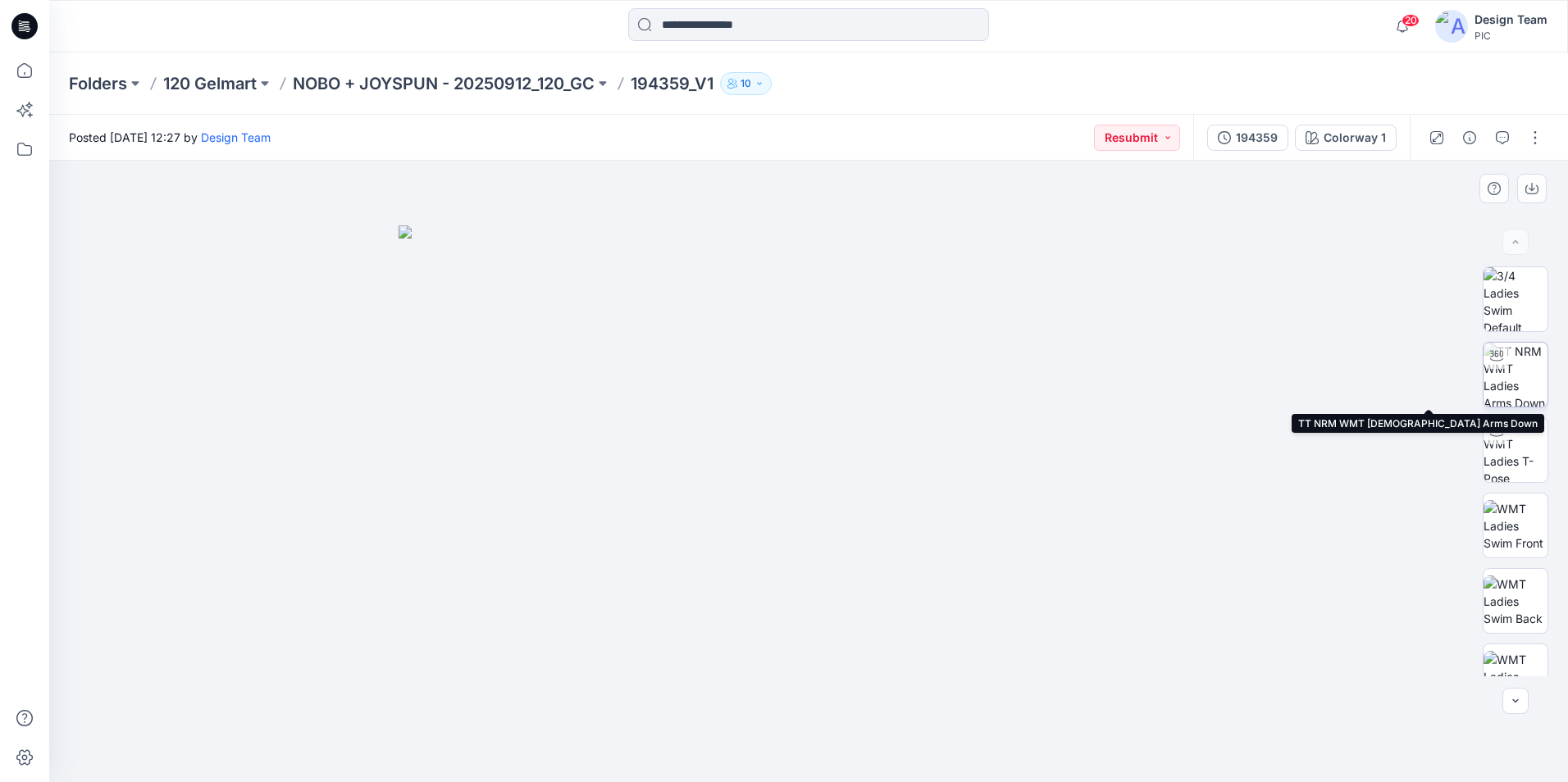
click at [1528, 395] on img at bounding box center [1515, 375] width 64 height 64
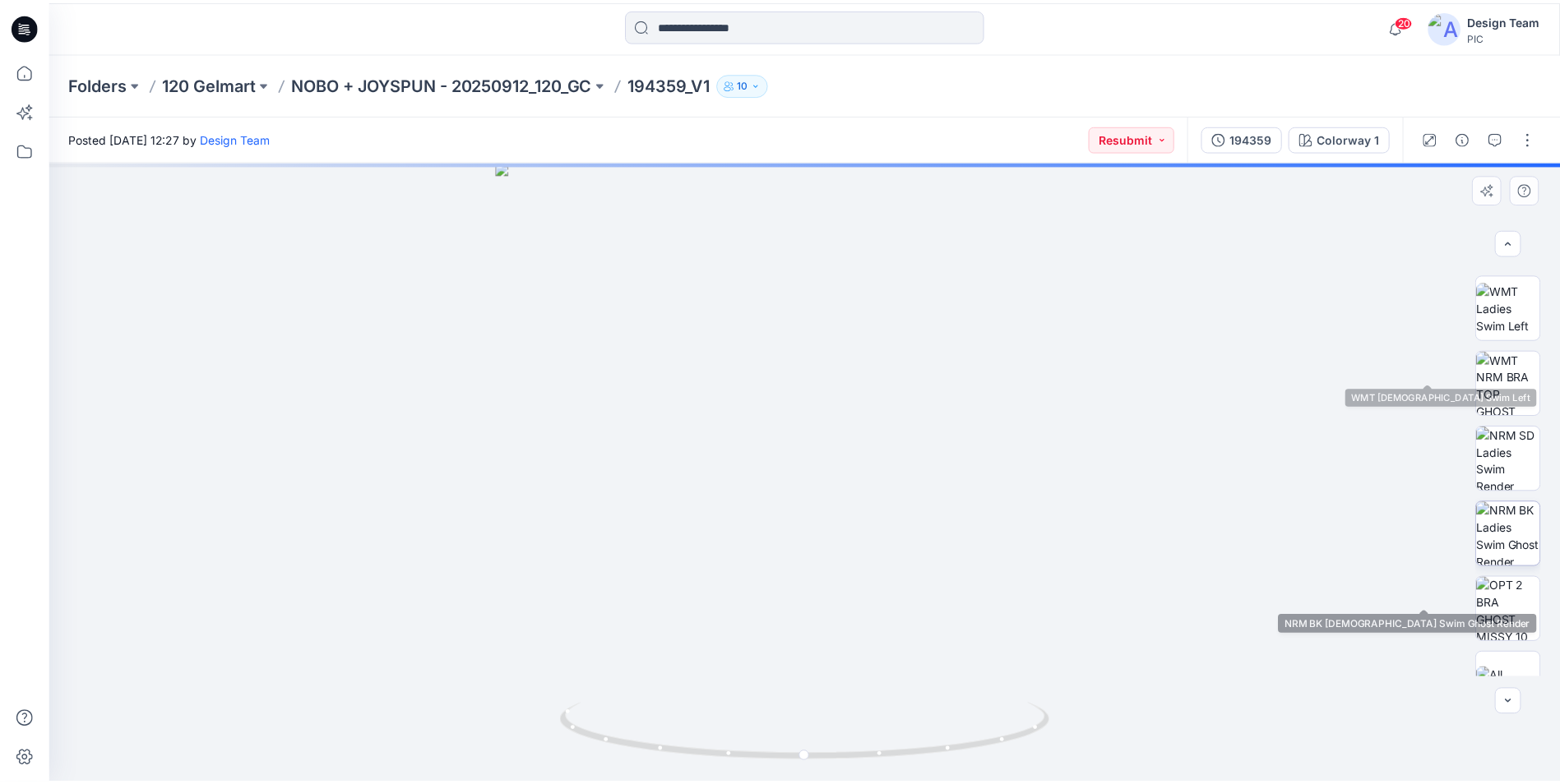
scroll to position [411, 0]
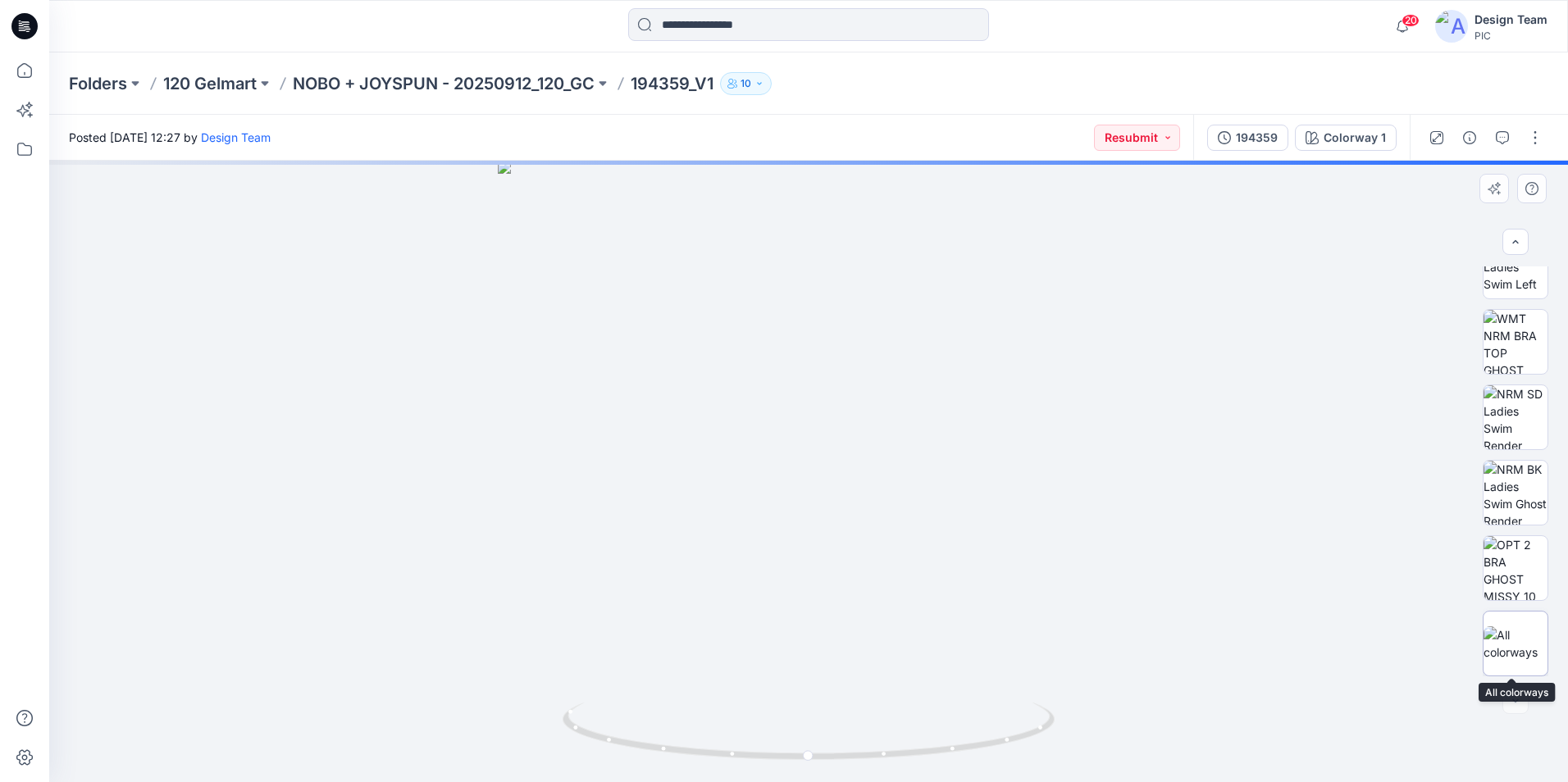
click at [1530, 637] on img at bounding box center [1515, 643] width 64 height 34
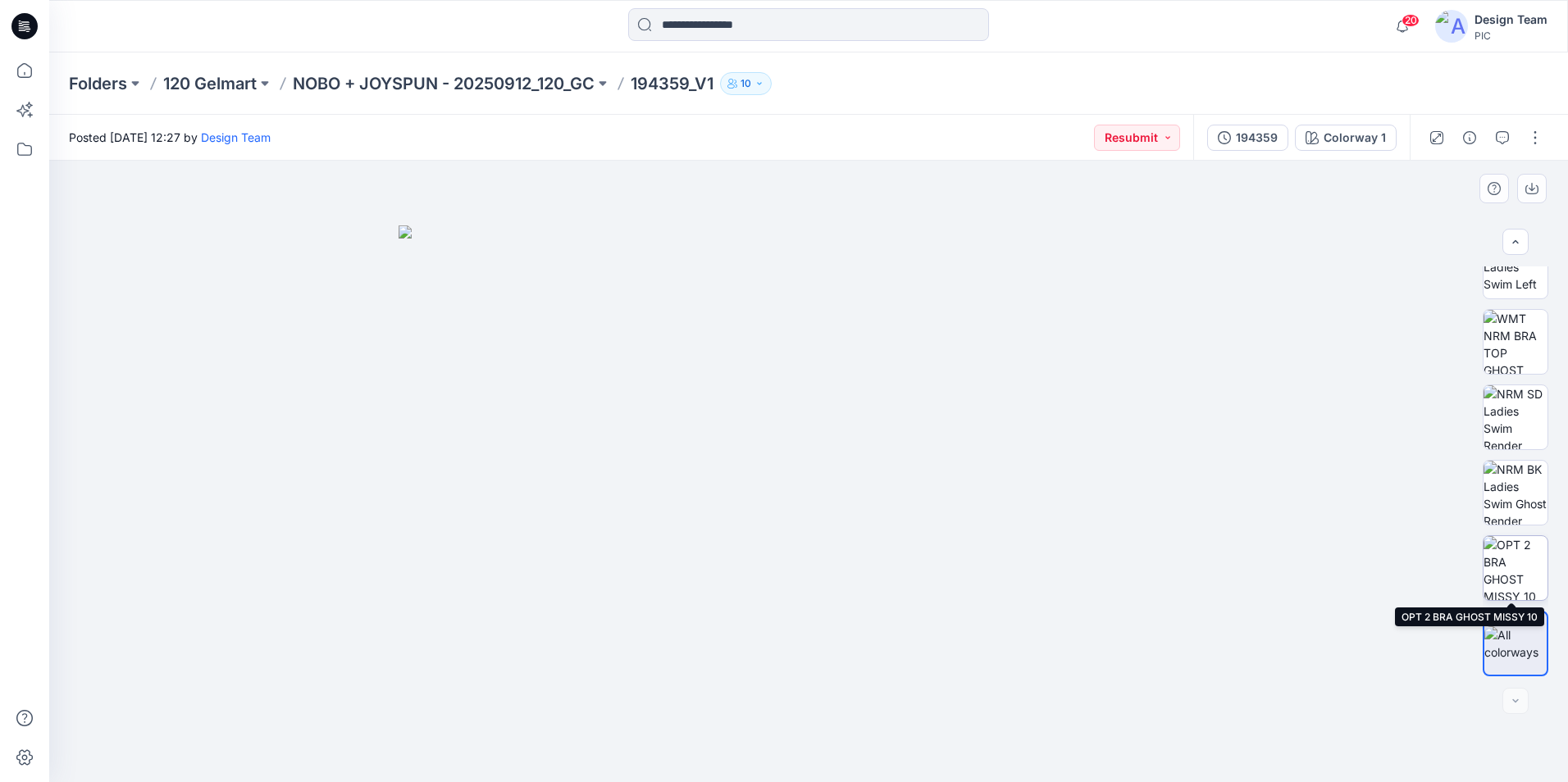
click at [1522, 587] on img at bounding box center [1515, 568] width 64 height 64
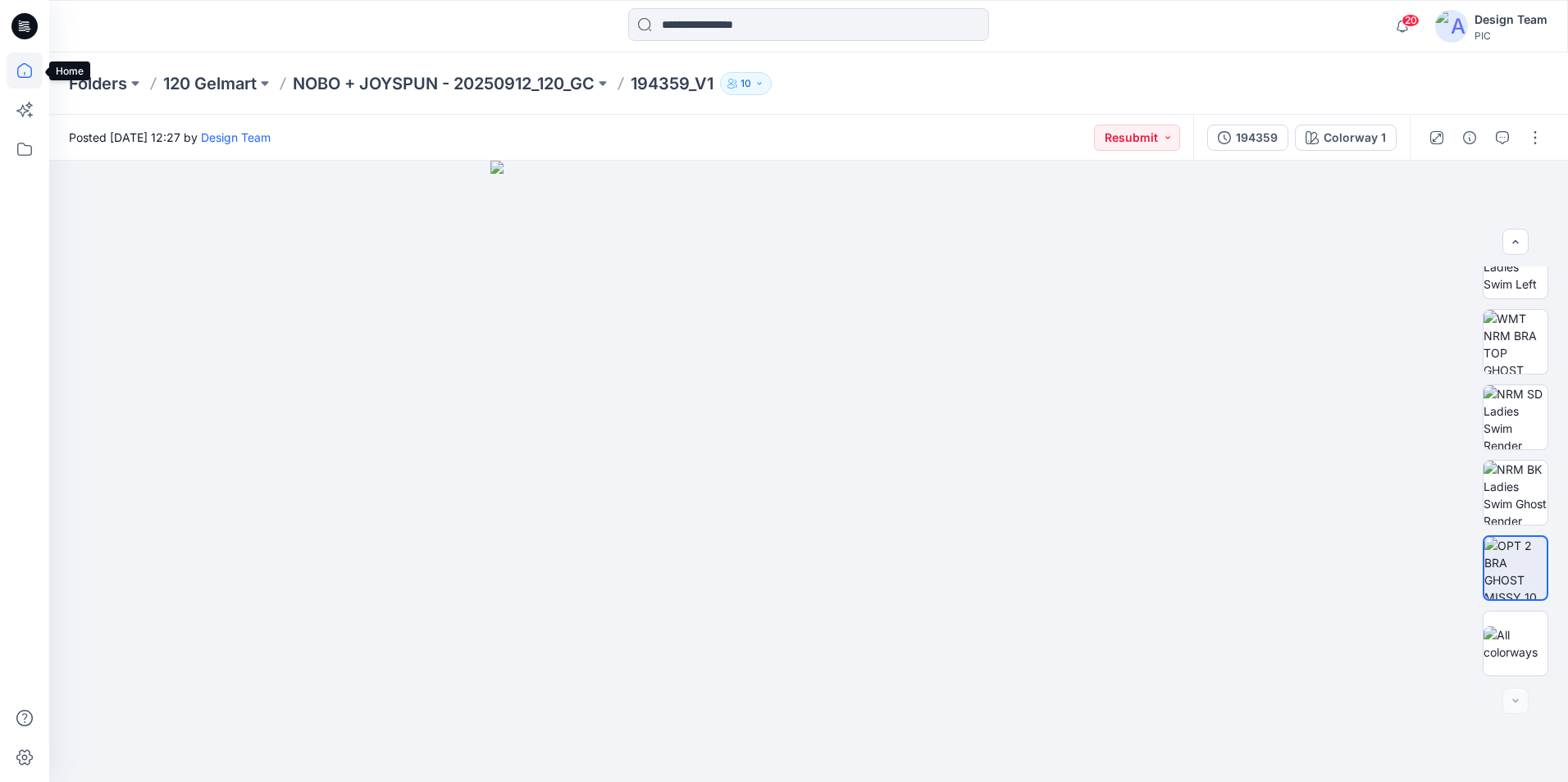
click at [25, 79] on icon at bounding box center [25, 71] width 36 height 36
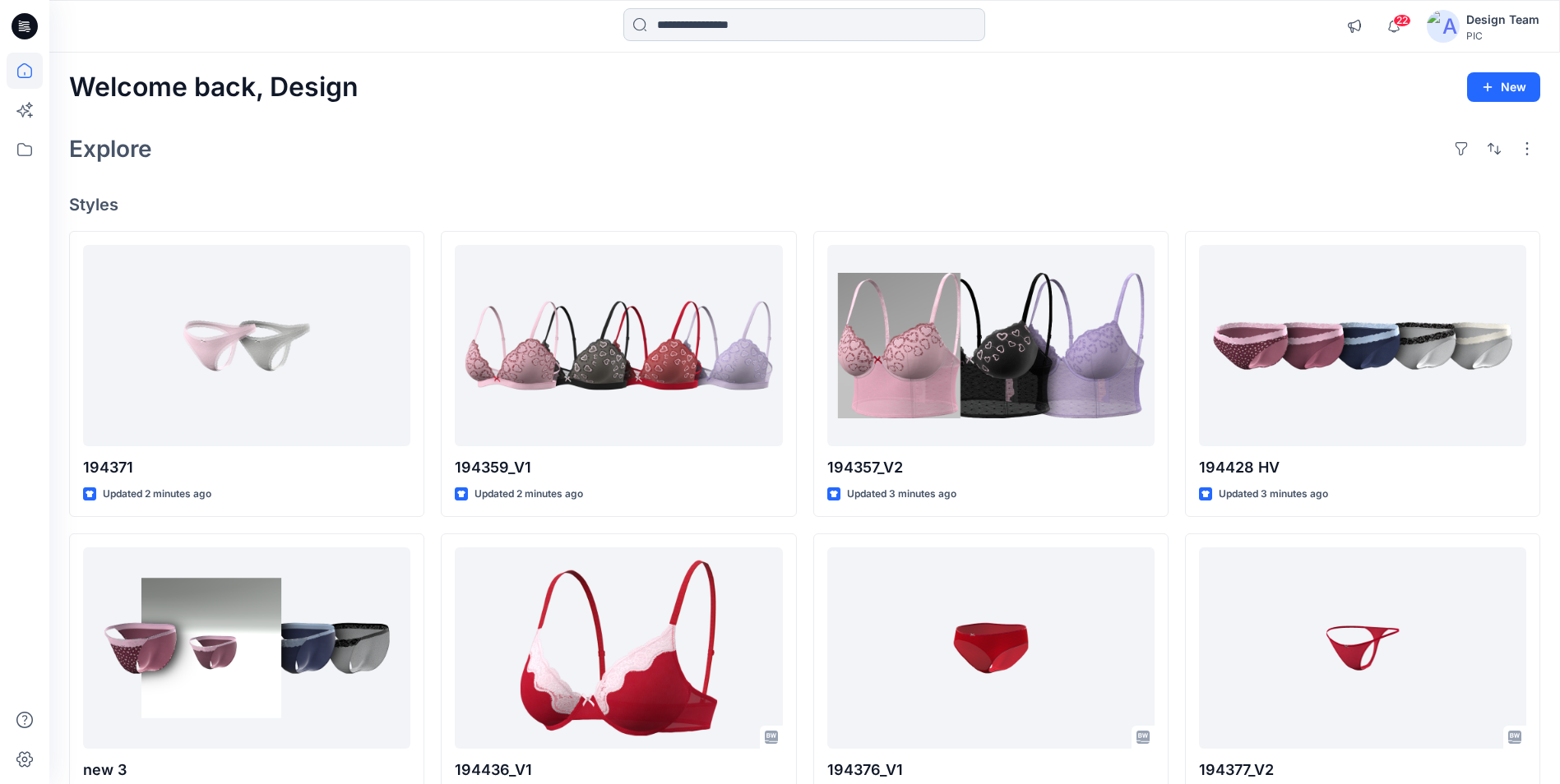
click at [707, 30] on input at bounding box center [803, 25] width 361 height 33
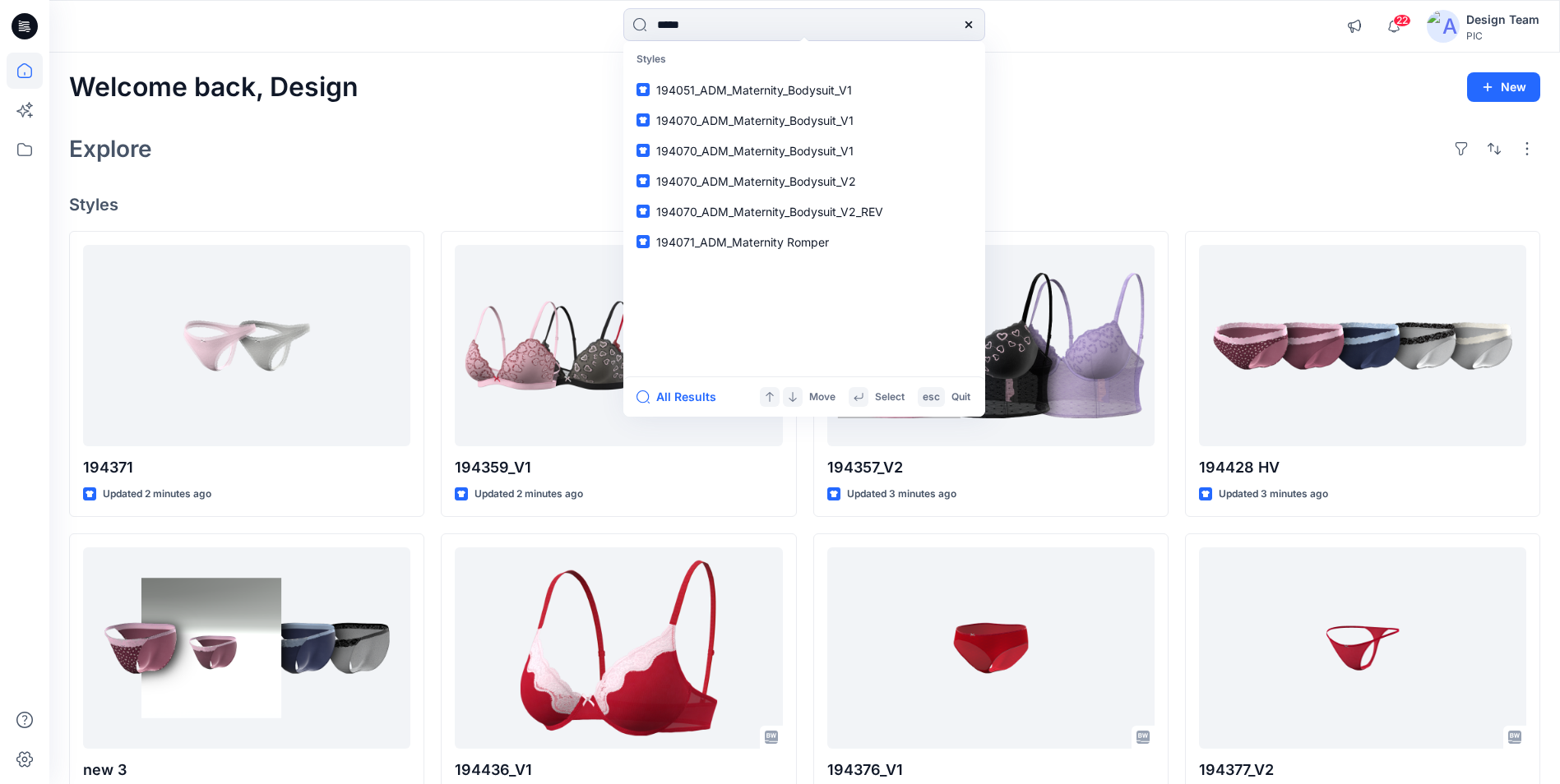
type input "******"
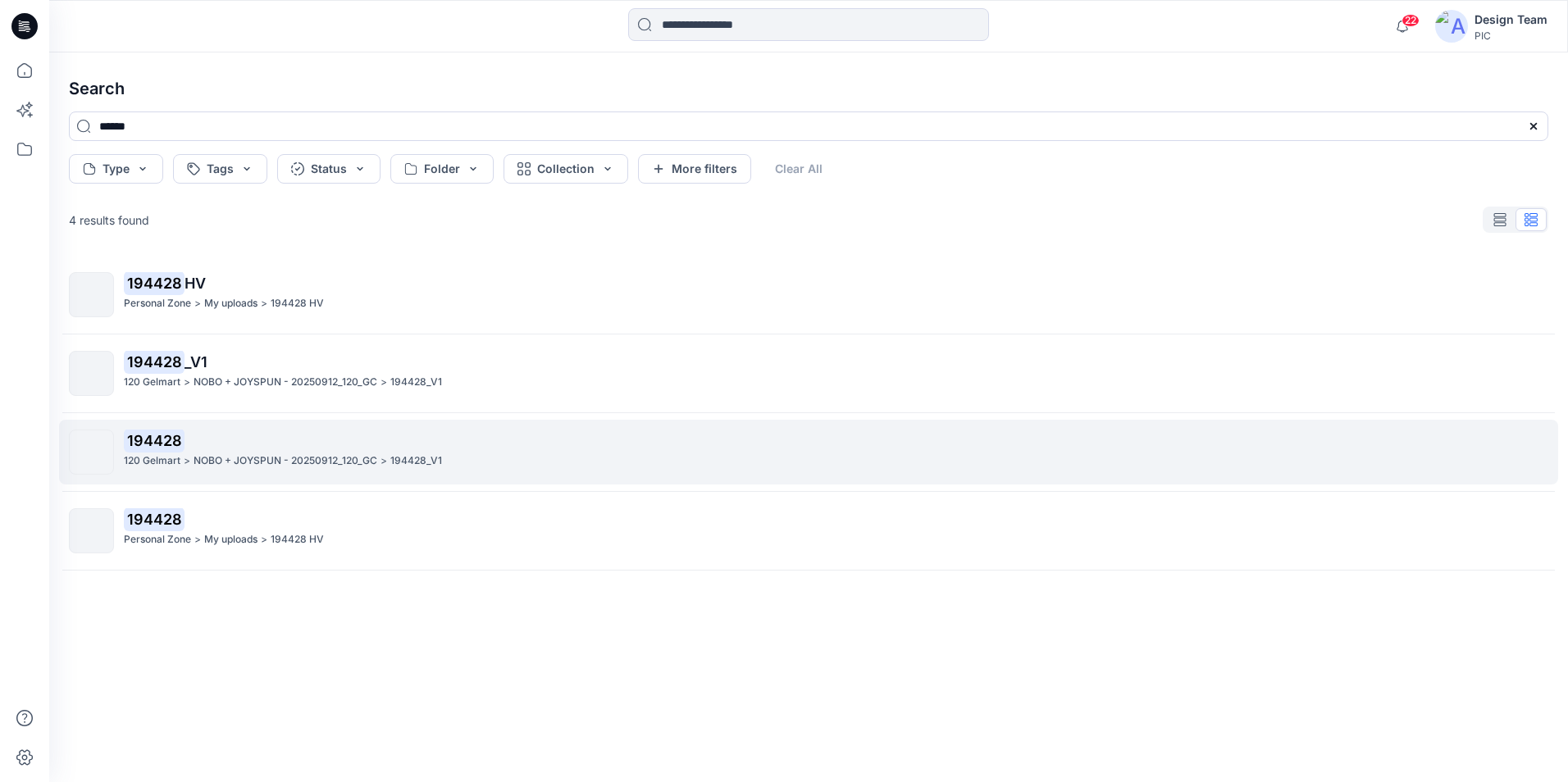
click at [237, 453] on p "NOBO + JOYSPUN - 20250912_120_GC" at bounding box center [285, 462] width 184 height 17
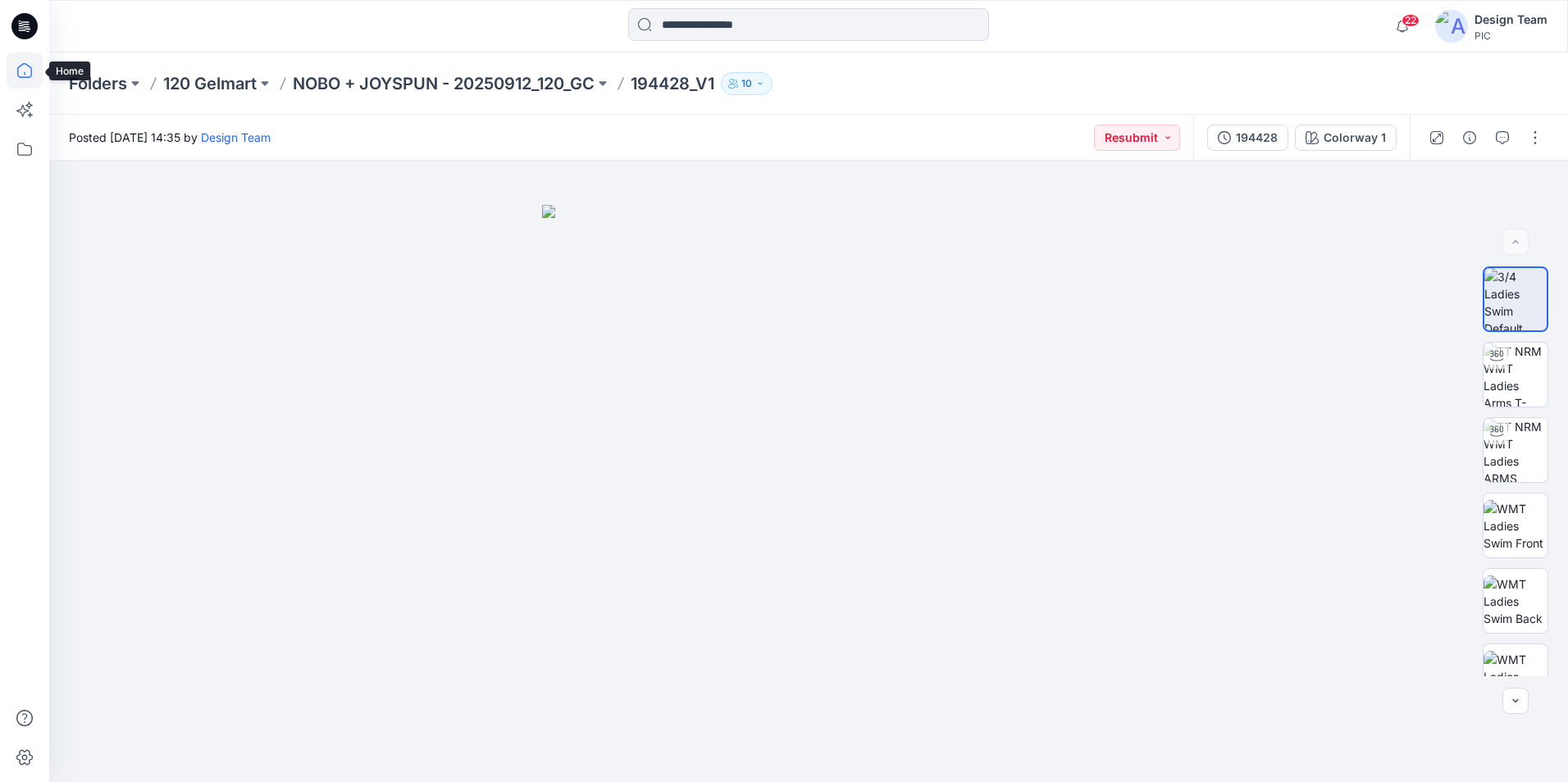
click at [20, 71] on icon at bounding box center [25, 71] width 36 height 36
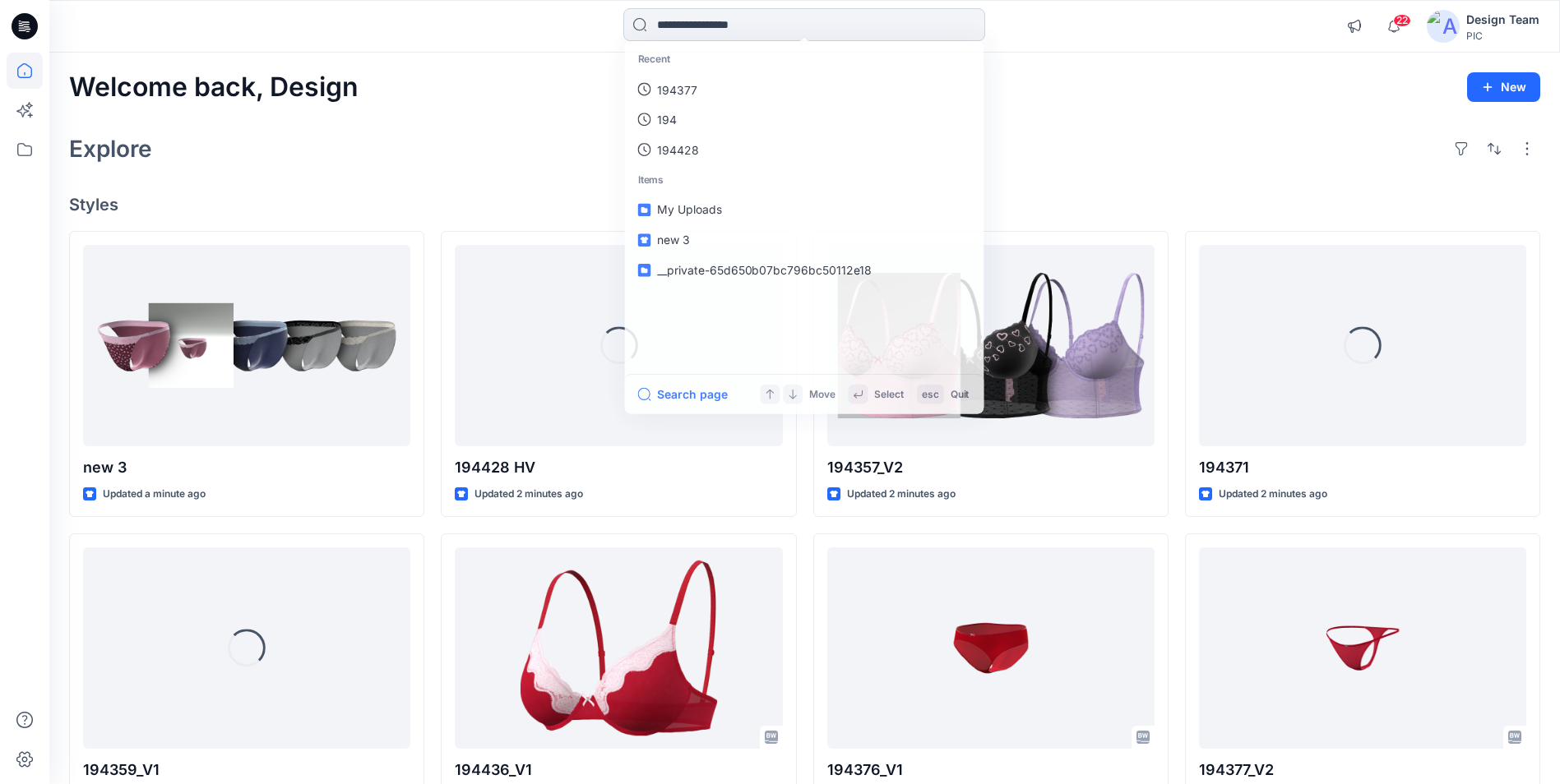
click at [729, 18] on input at bounding box center [803, 25] width 361 height 33
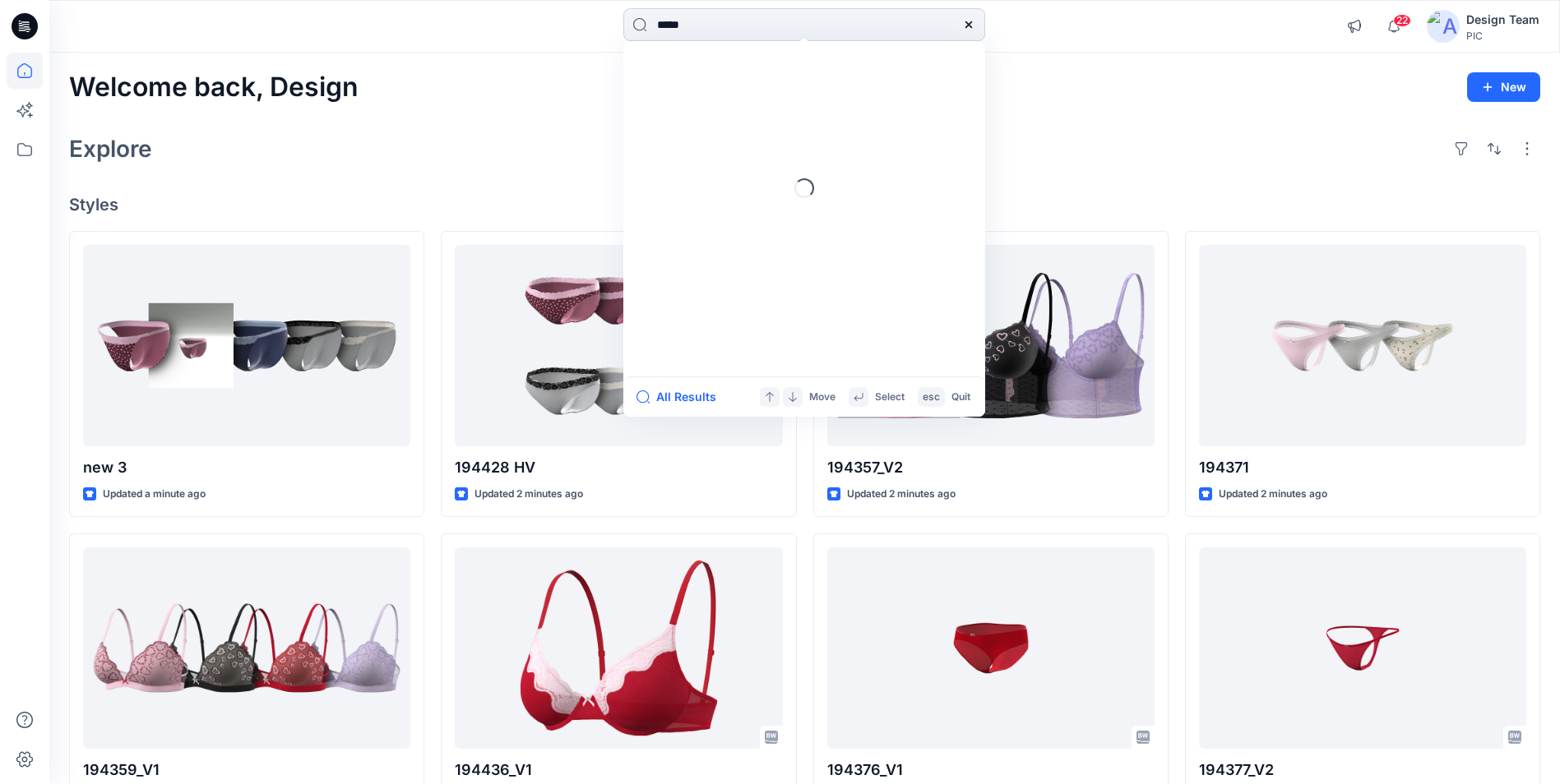
type input "******"
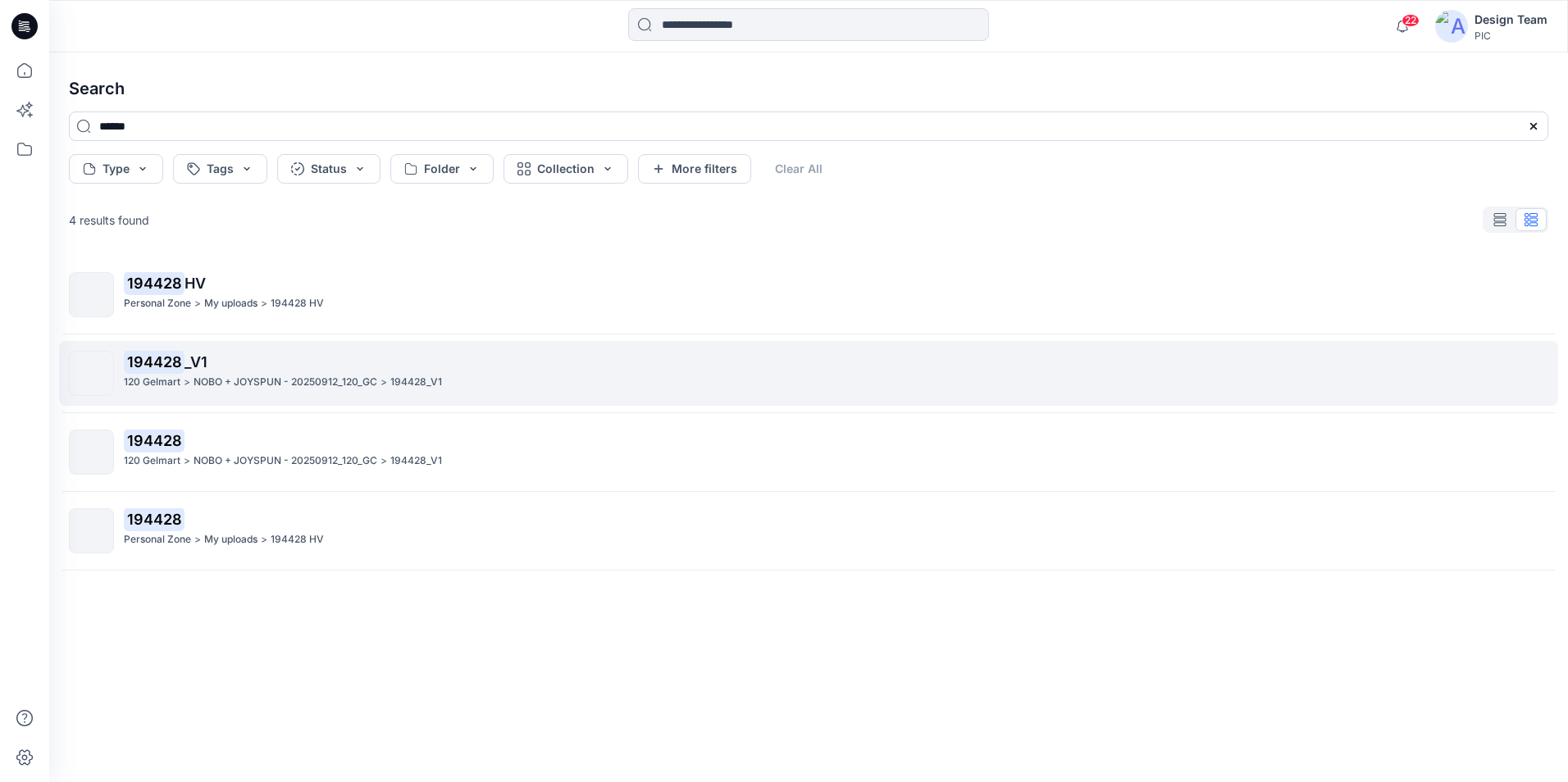
click at [290, 372] on p "194428 _V1" at bounding box center [836, 362] width 1424 height 23
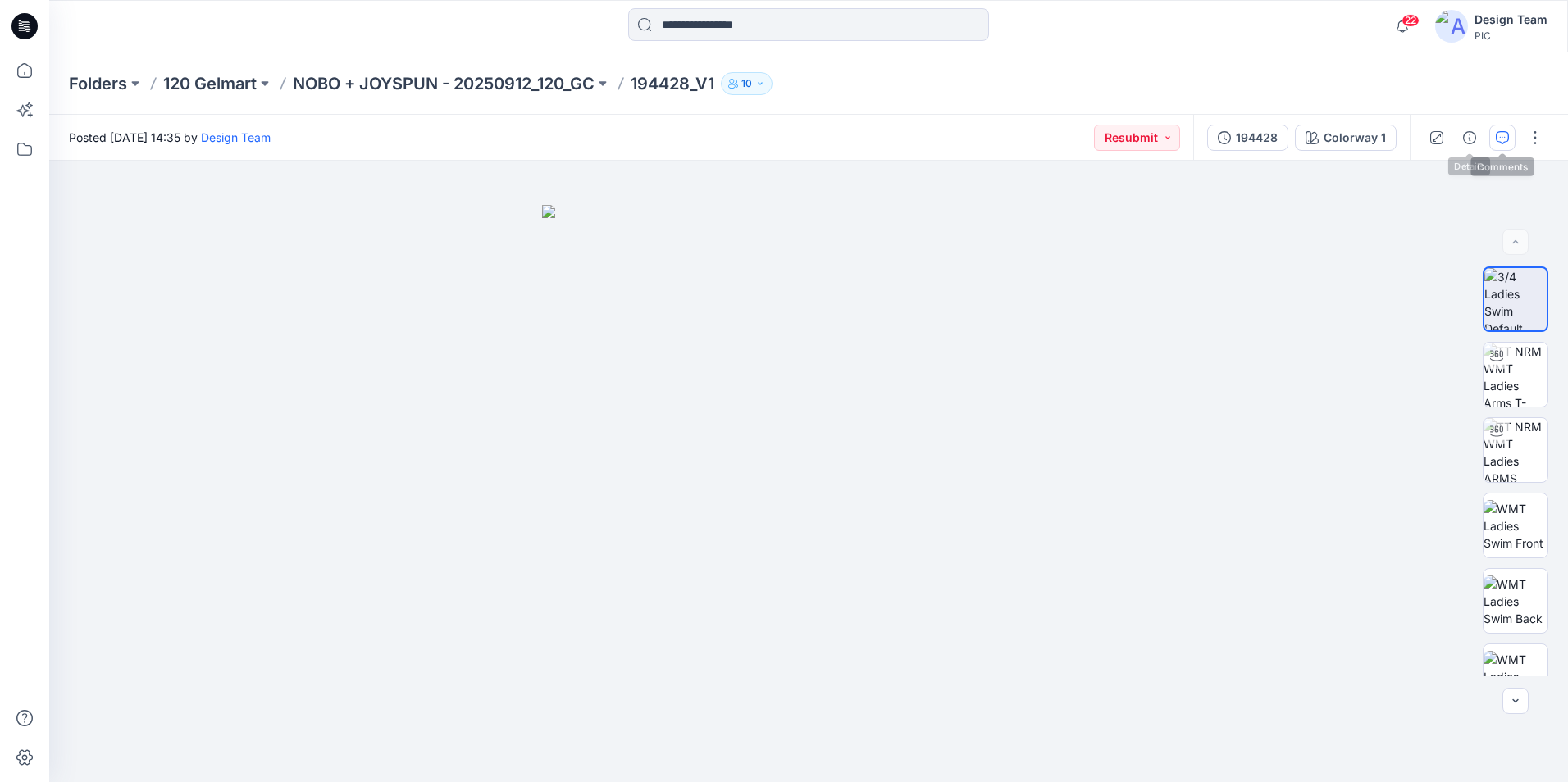
click at [1495, 139] on button "button" at bounding box center [1502, 137] width 26 height 26
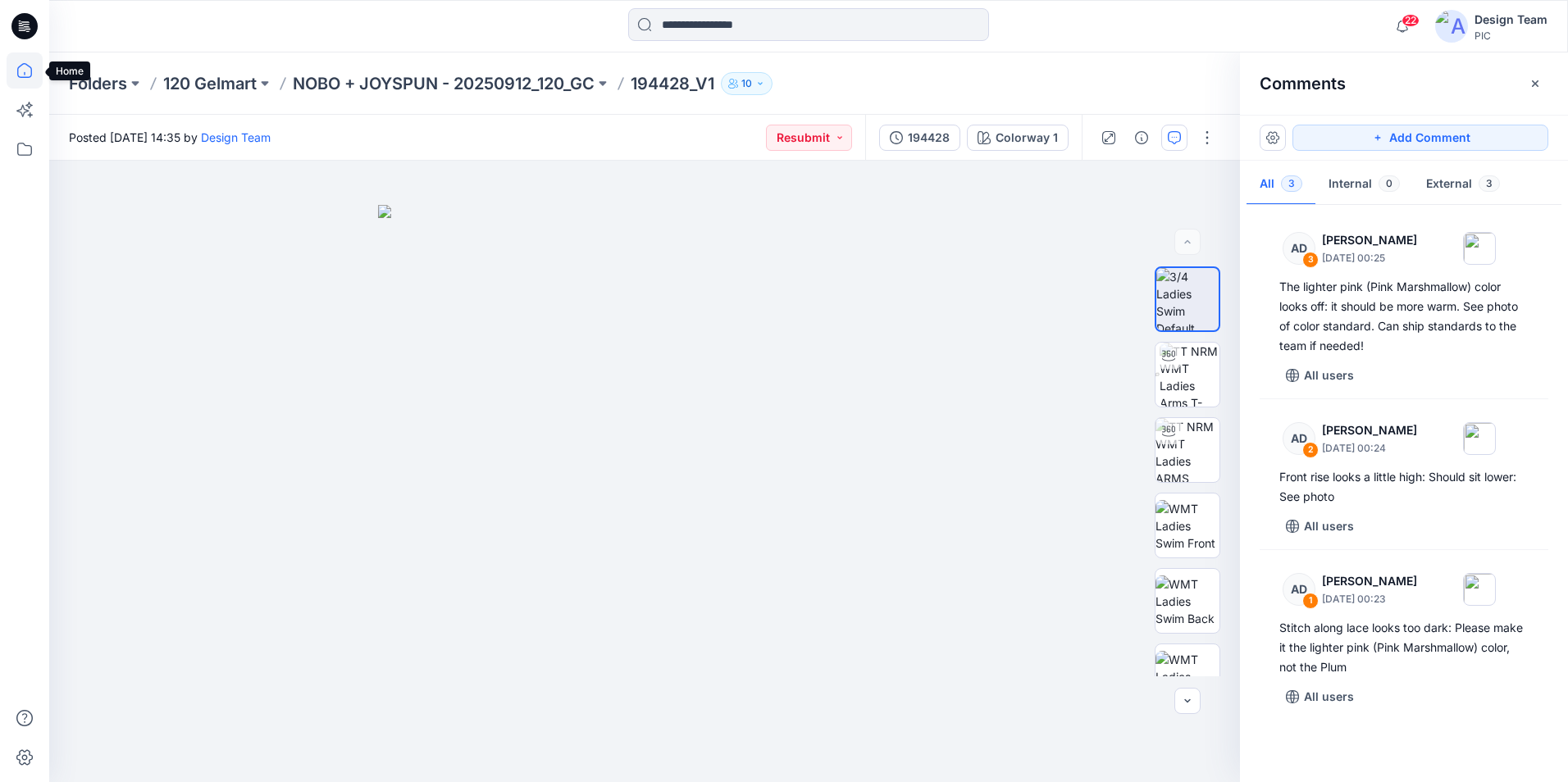
click at [30, 64] on icon at bounding box center [25, 71] width 36 height 36
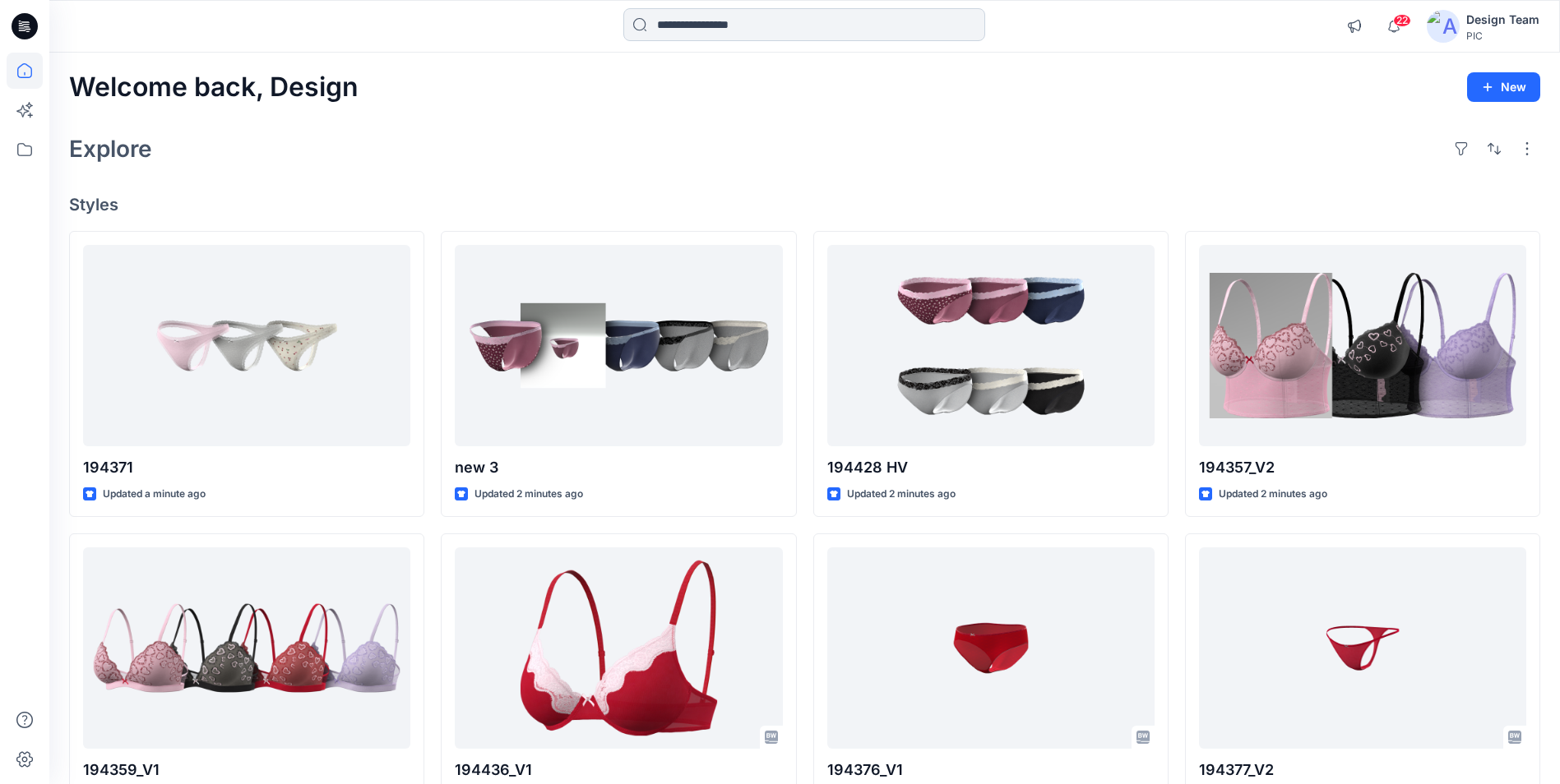
click at [757, 37] on input at bounding box center [803, 25] width 361 height 33
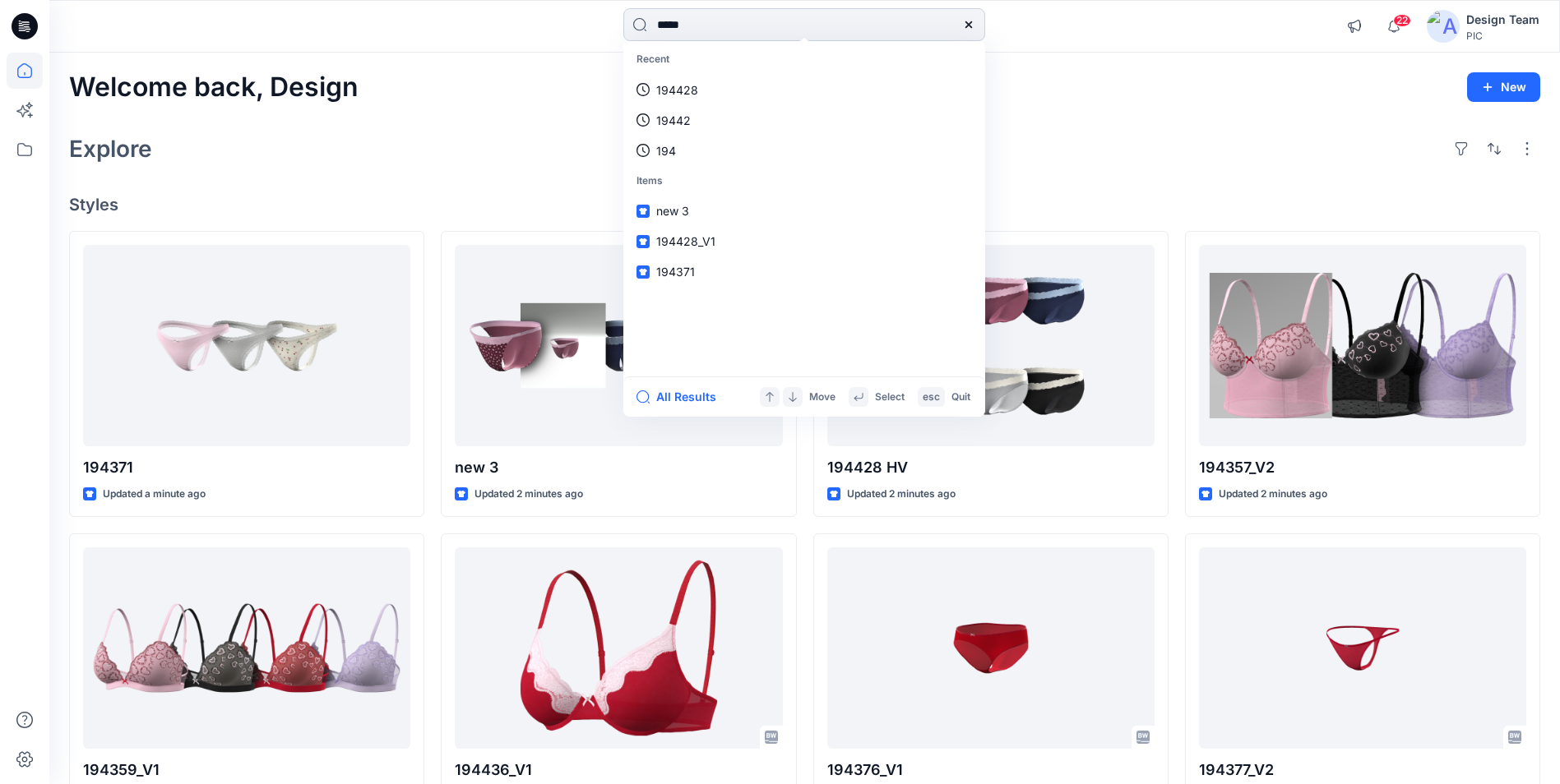
type input "******"
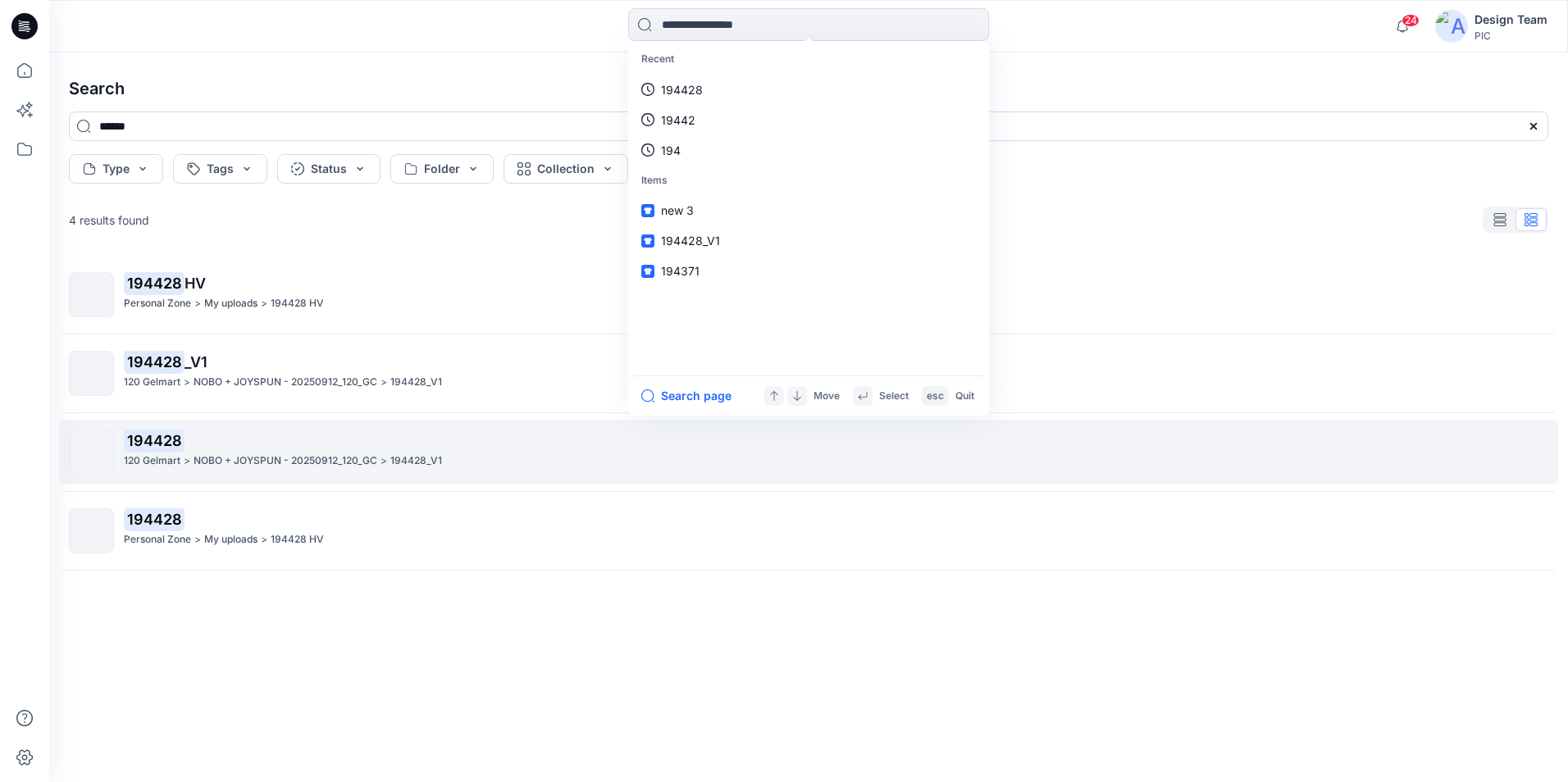
click at [316, 466] on p "NOBO + JOYSPUN - 20250912_120_GC" at bounding box center [285, 462] width 184 height 17
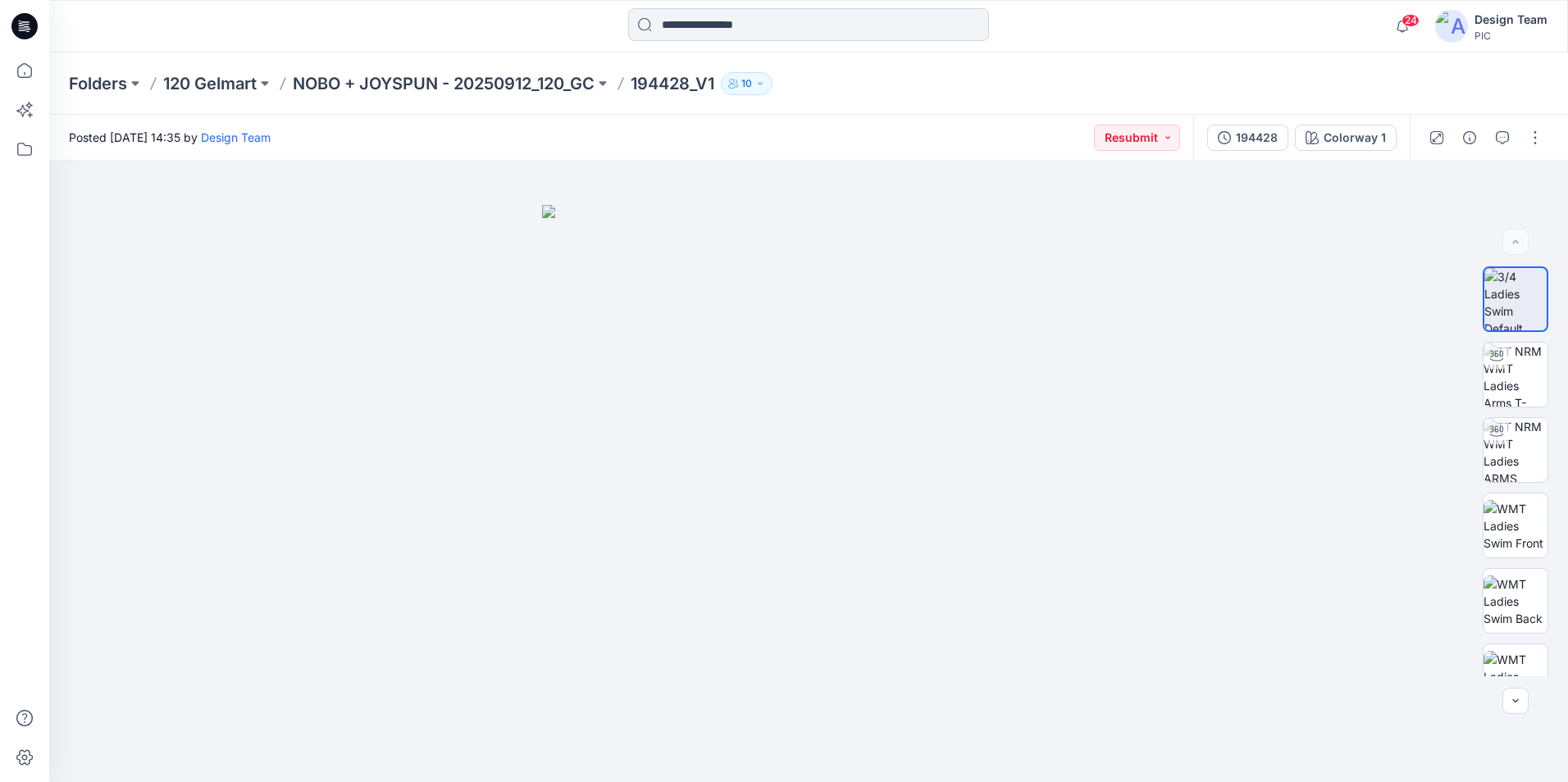
click at [680, 33] on input at bounding box center [808, 25] width 360 height 33
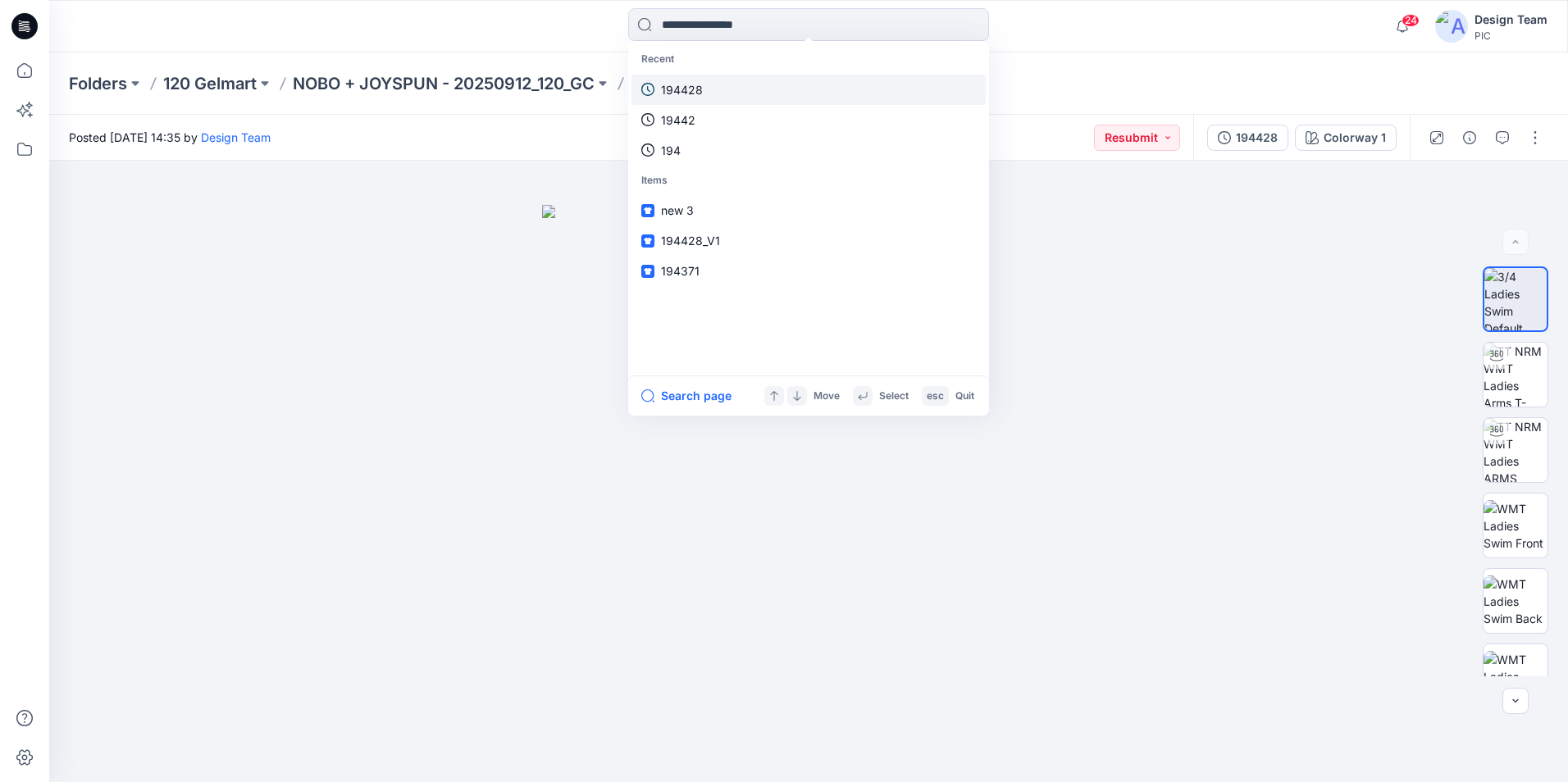
click at [701, 87] on p "194428" at bounding box center [682, 90] width 42 height 17
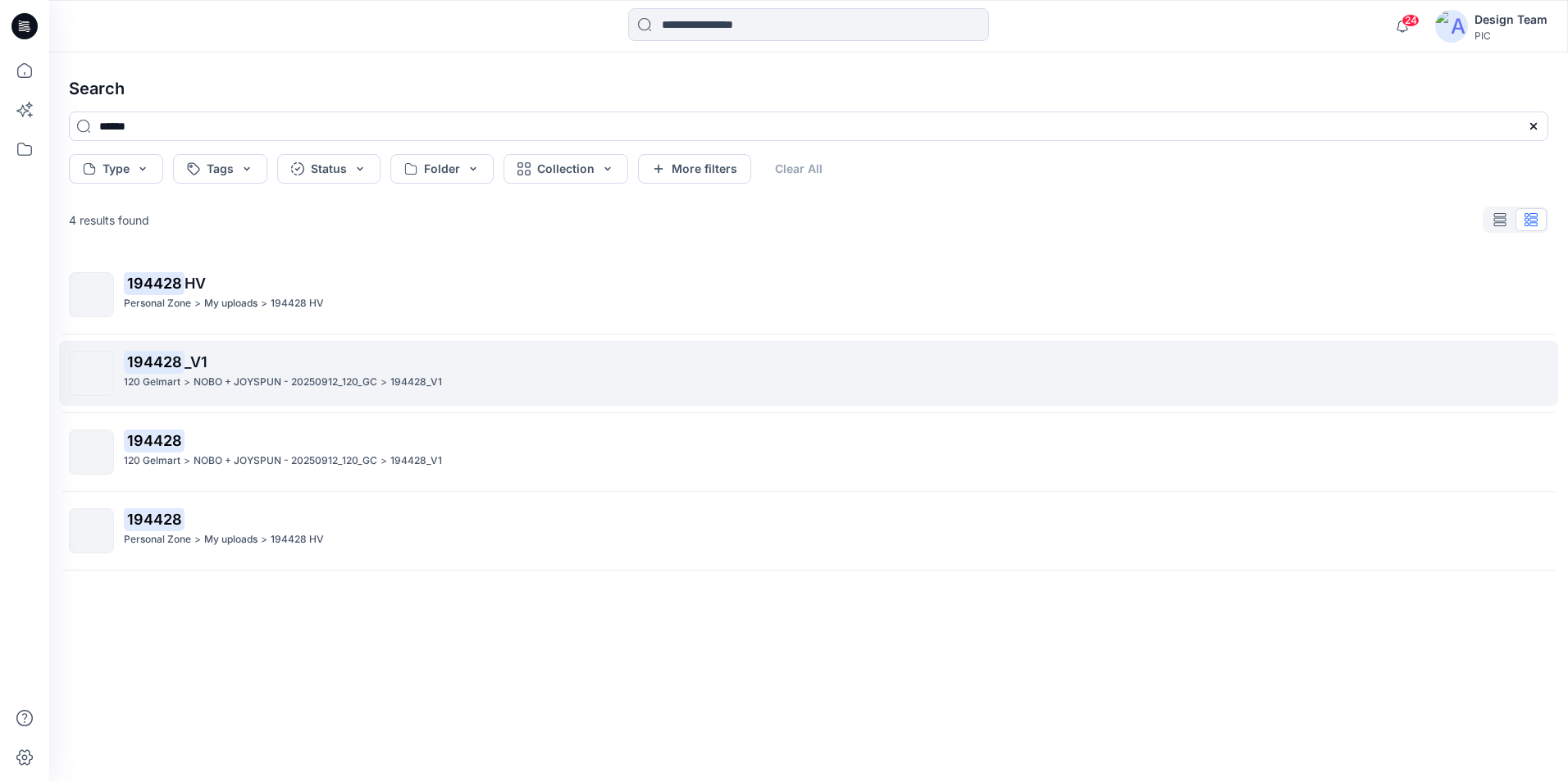
click at [193, 374] on p "NOBO + JOYSPUN - 20250912_120_GC" at bounding box center [285, 382] width 184 height 17
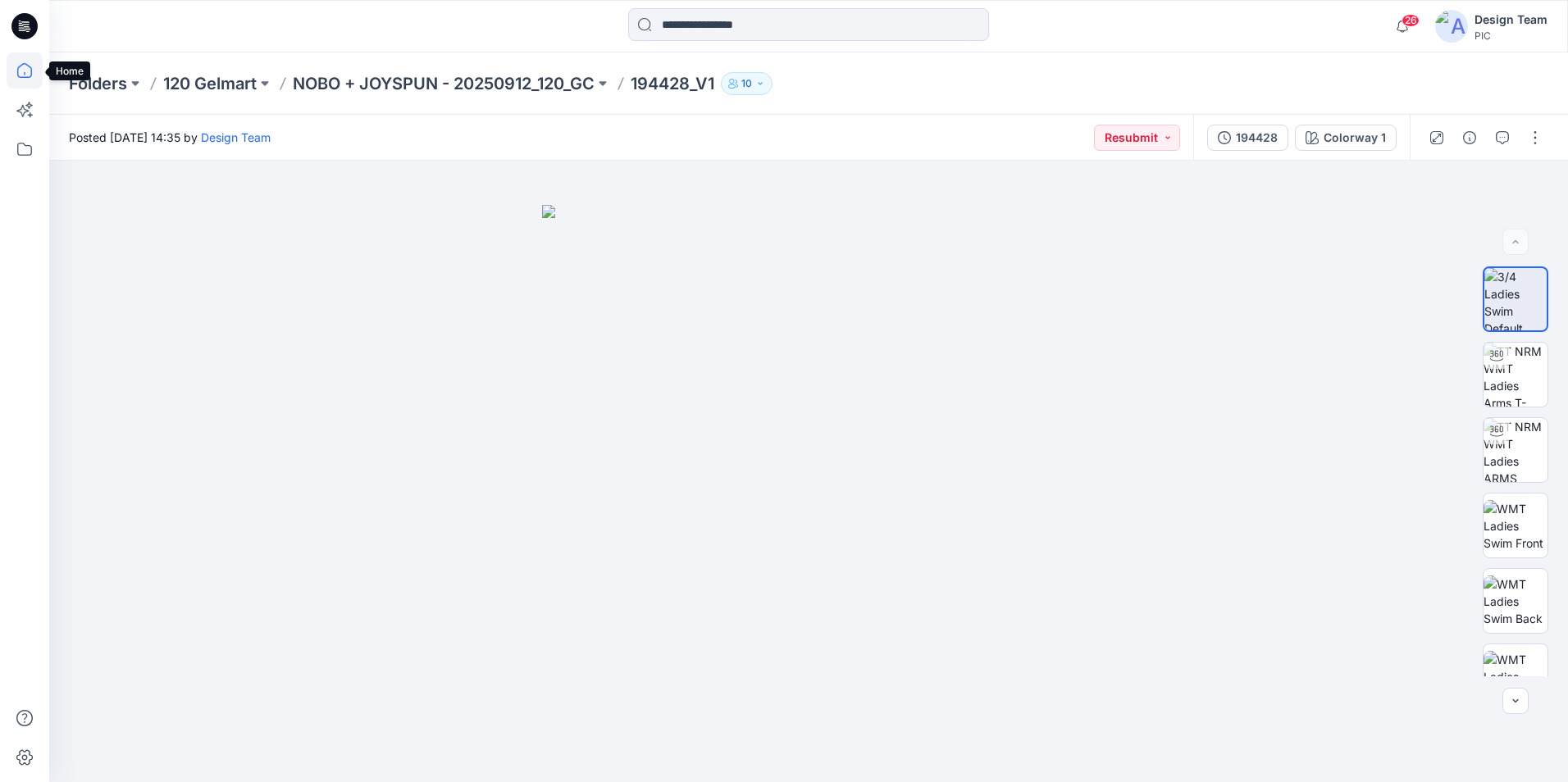
click at [17, 79] on icon at bounding box center [25, 71] width 36 height 36
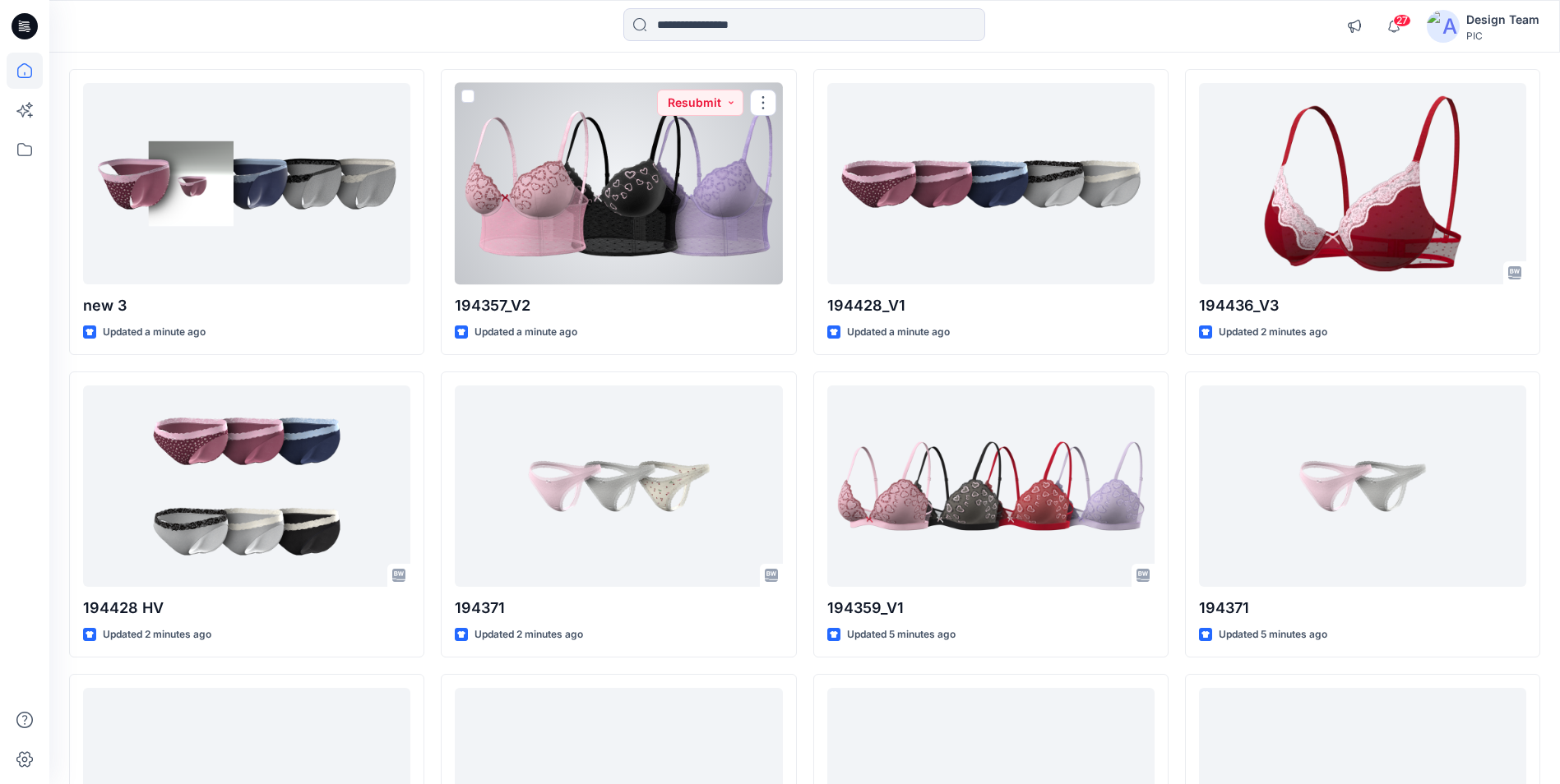
scroll to position [165, 0]
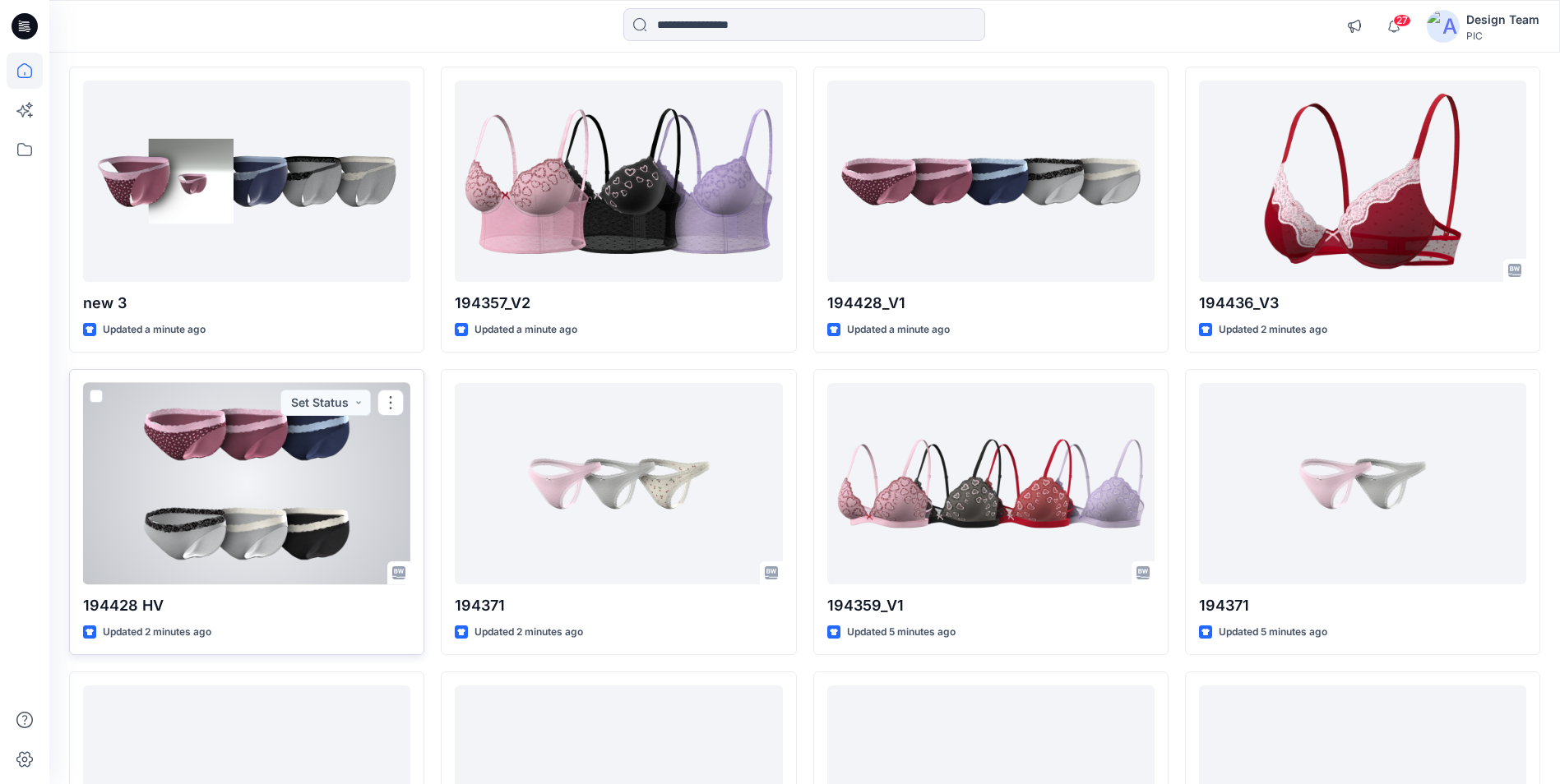
click at [293, 498] on div at bounding box center [246, 484] width 327 height 201
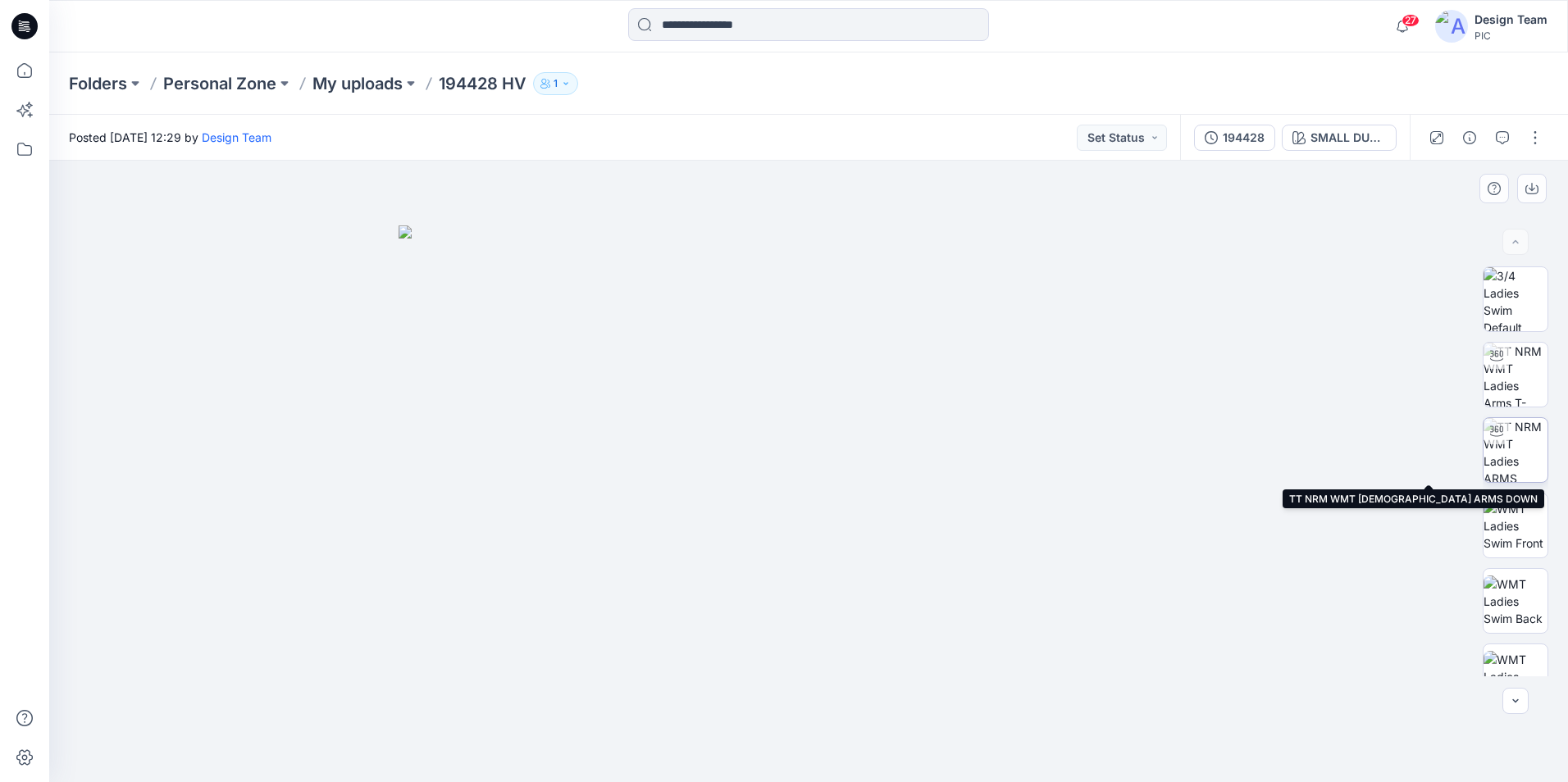
click at [1514, 447] on img at bounding box center [1515, 450] width 64 height 64
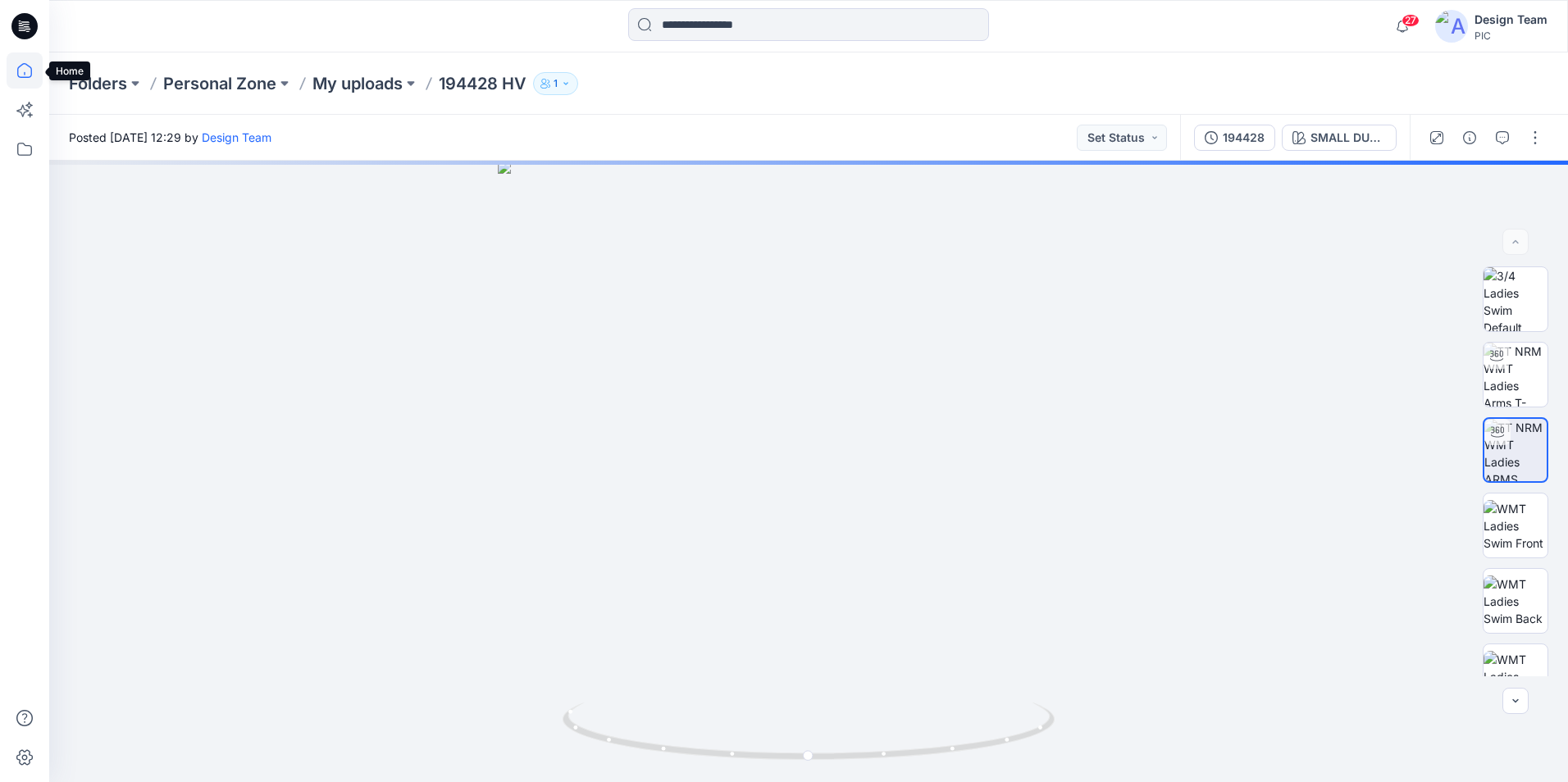
click at [28, 74] on icon at bounding box center [25, 71] width 36 height 36
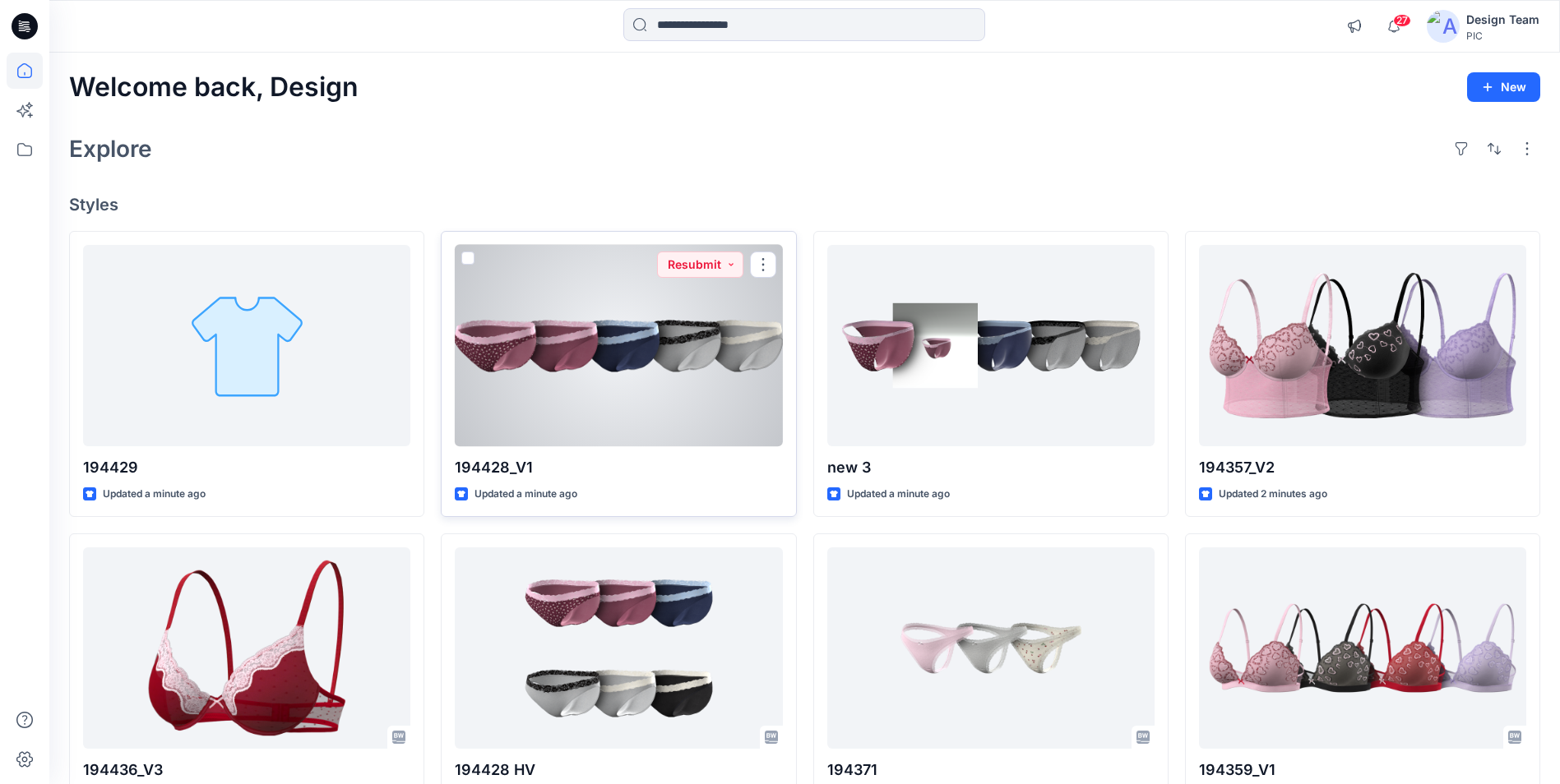
click at [654, 380] on div at bounding box center [617, 346] width 327 height 201
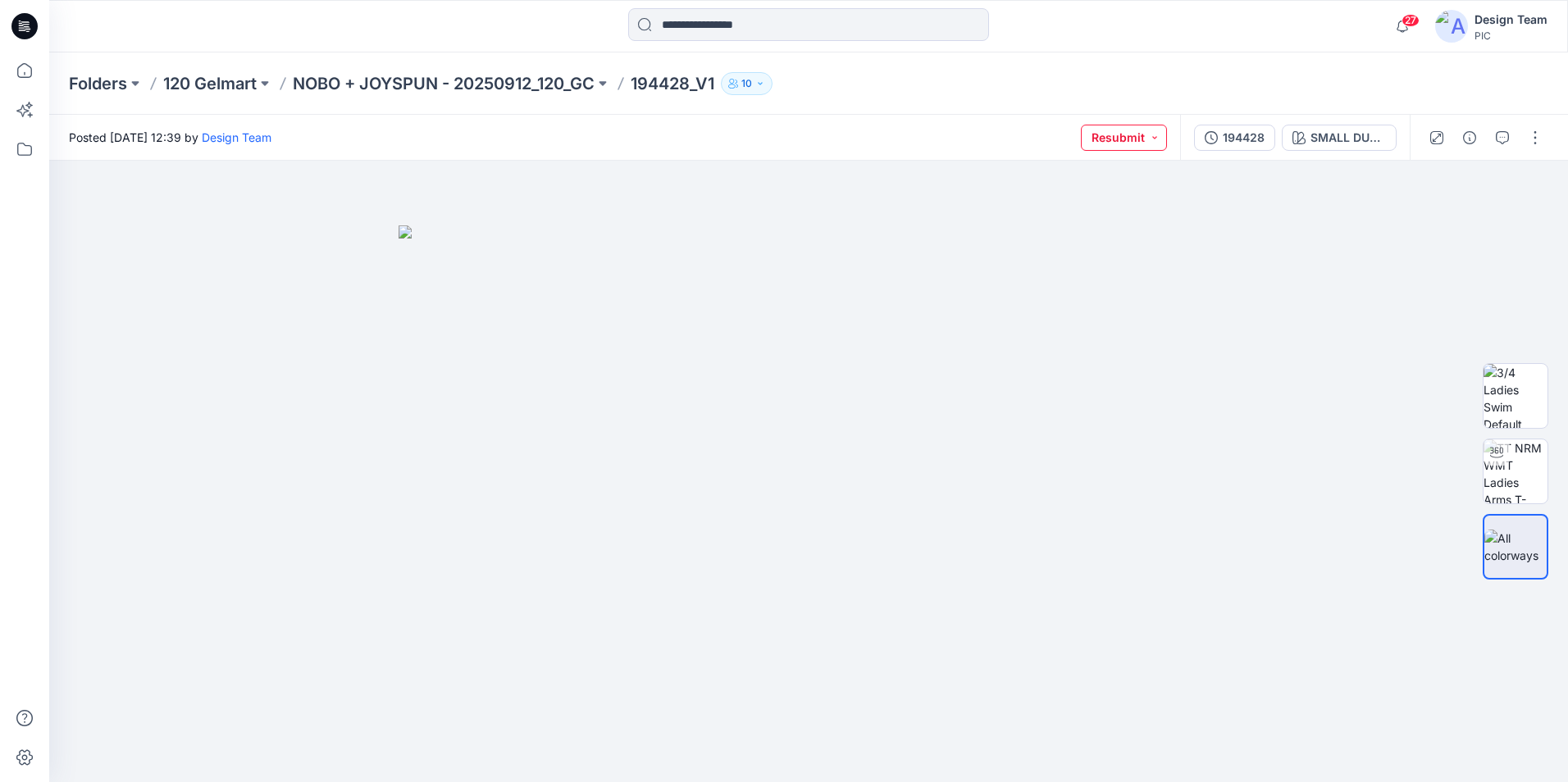
click at [1160, 139] on button "Resubmit" at bounding box center [1124, 137] width 86 height 26
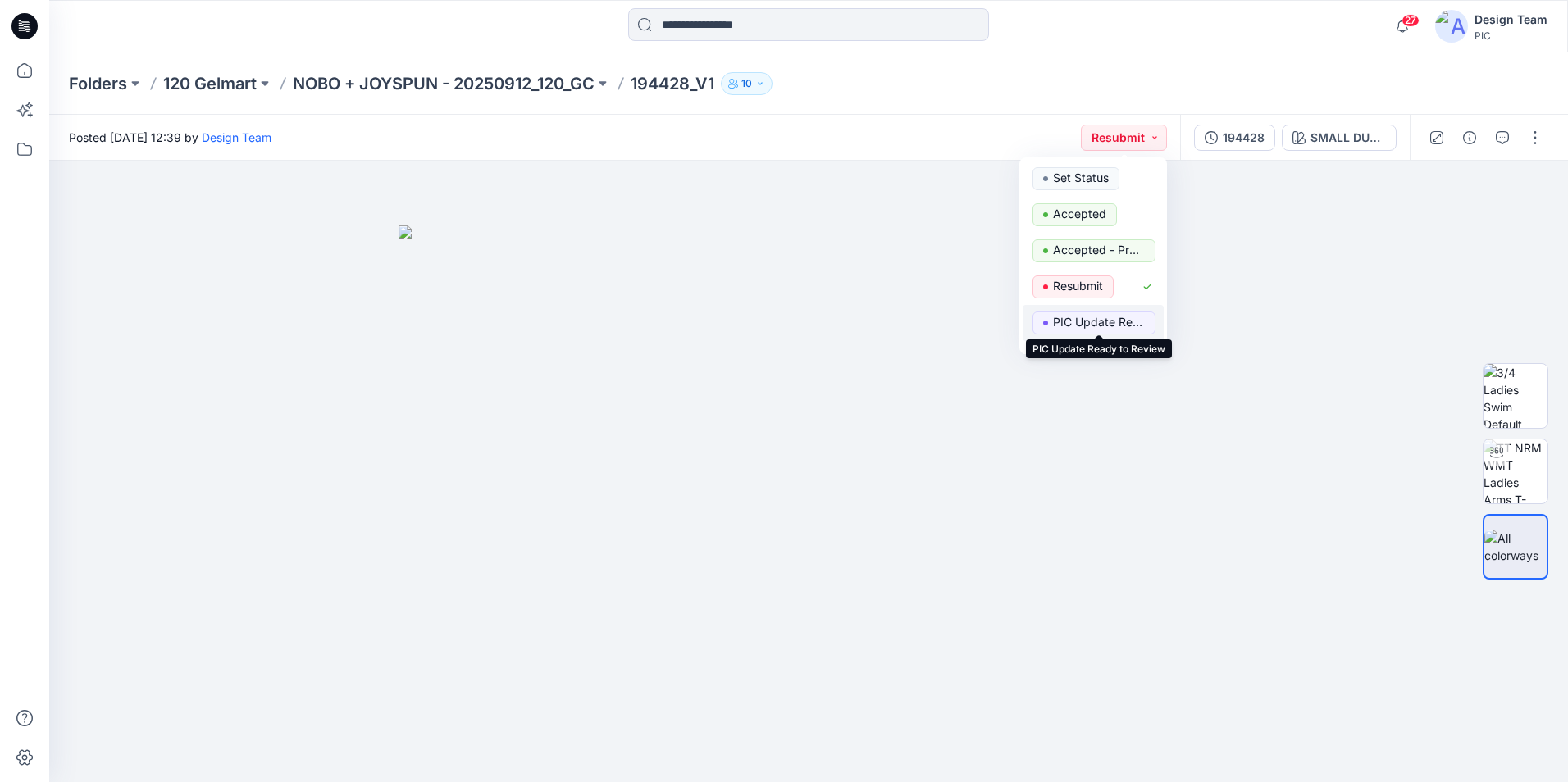
click at [1100, 325] on p "PIC Update Ready to Review" at bounding box center [1100, 322] width 92 height 21
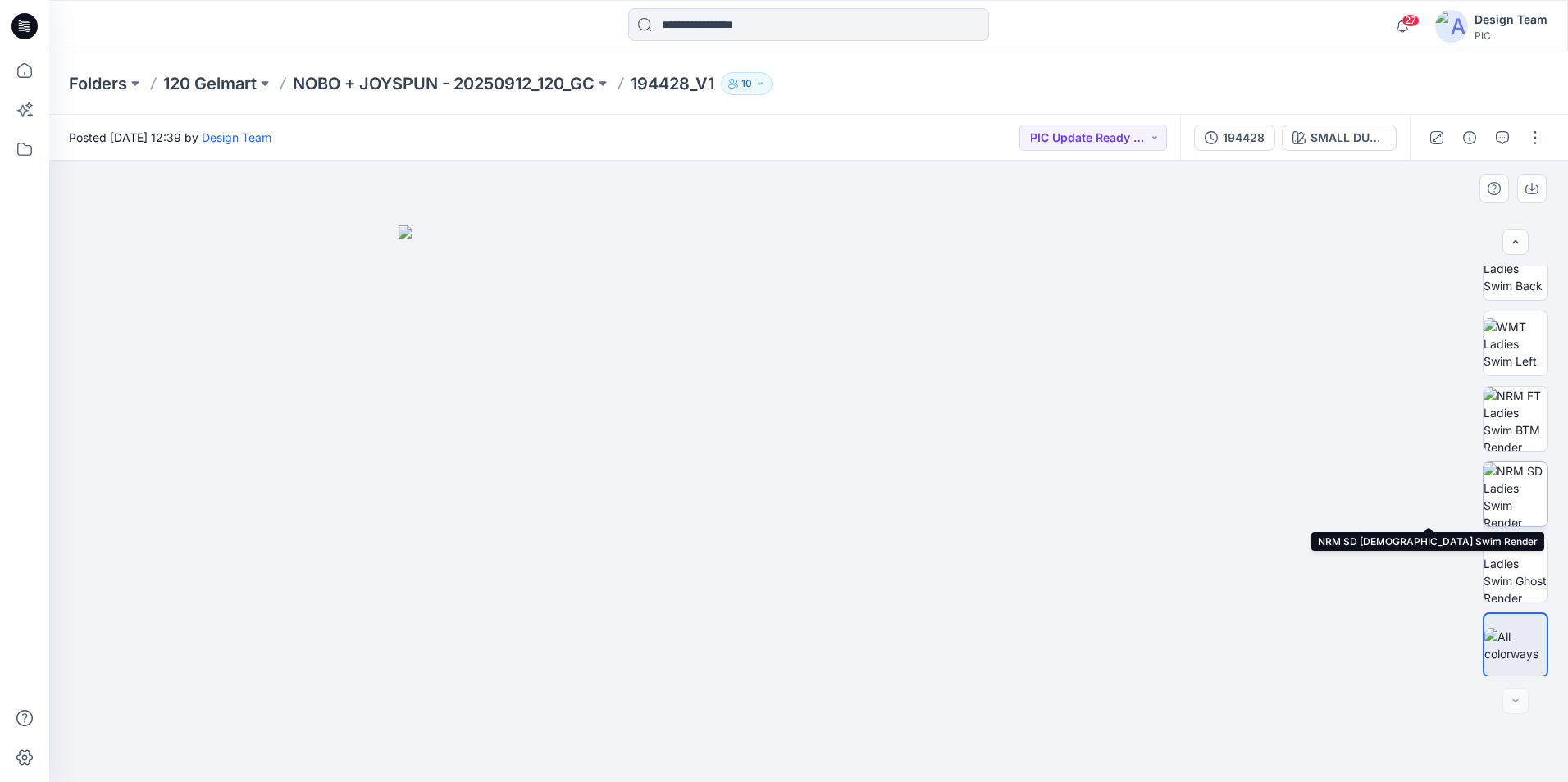
scroll to position [335, 0]
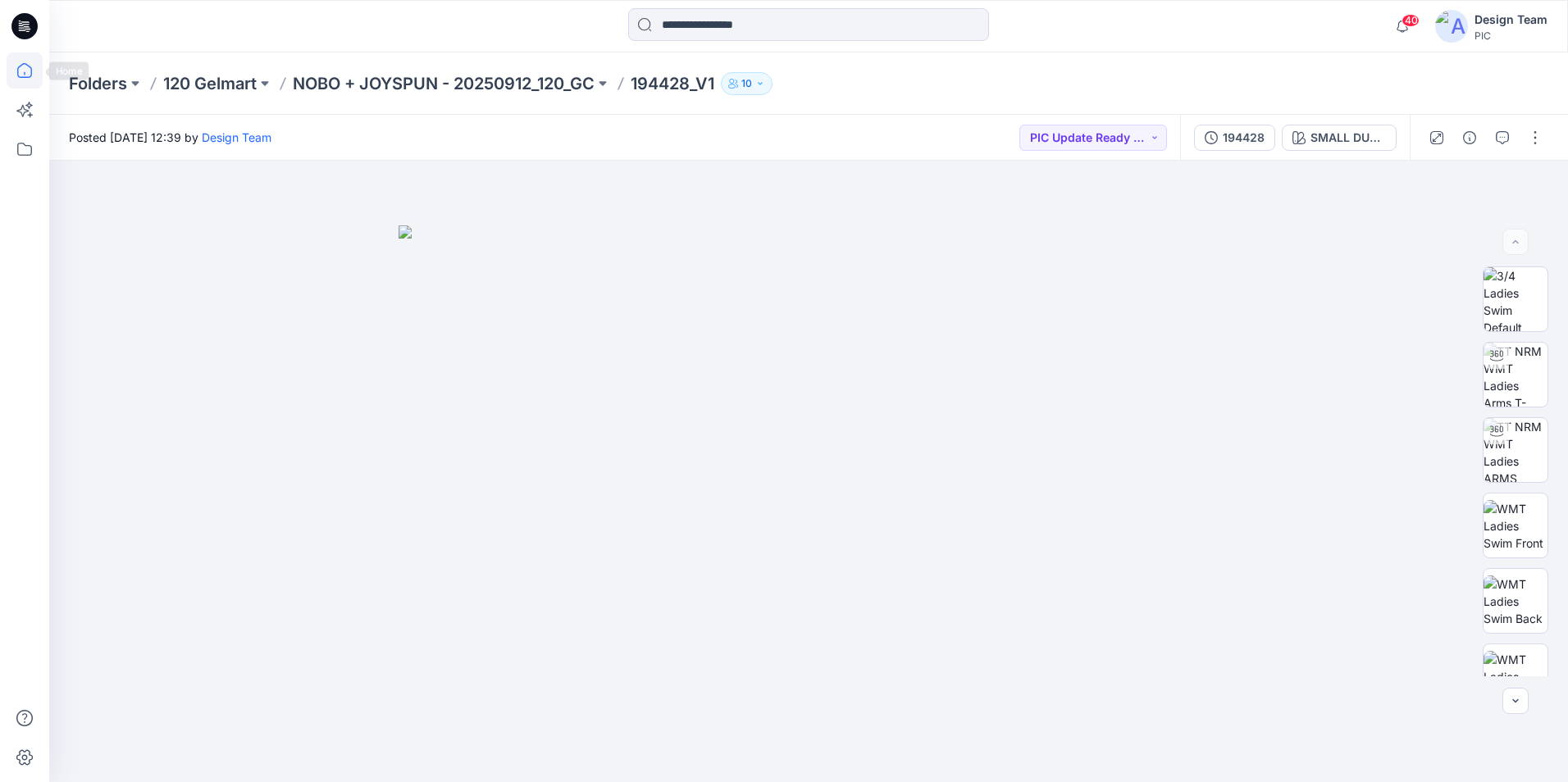
click at [24, 68] on icon at bounding box center [25, 71] width 36 height 36
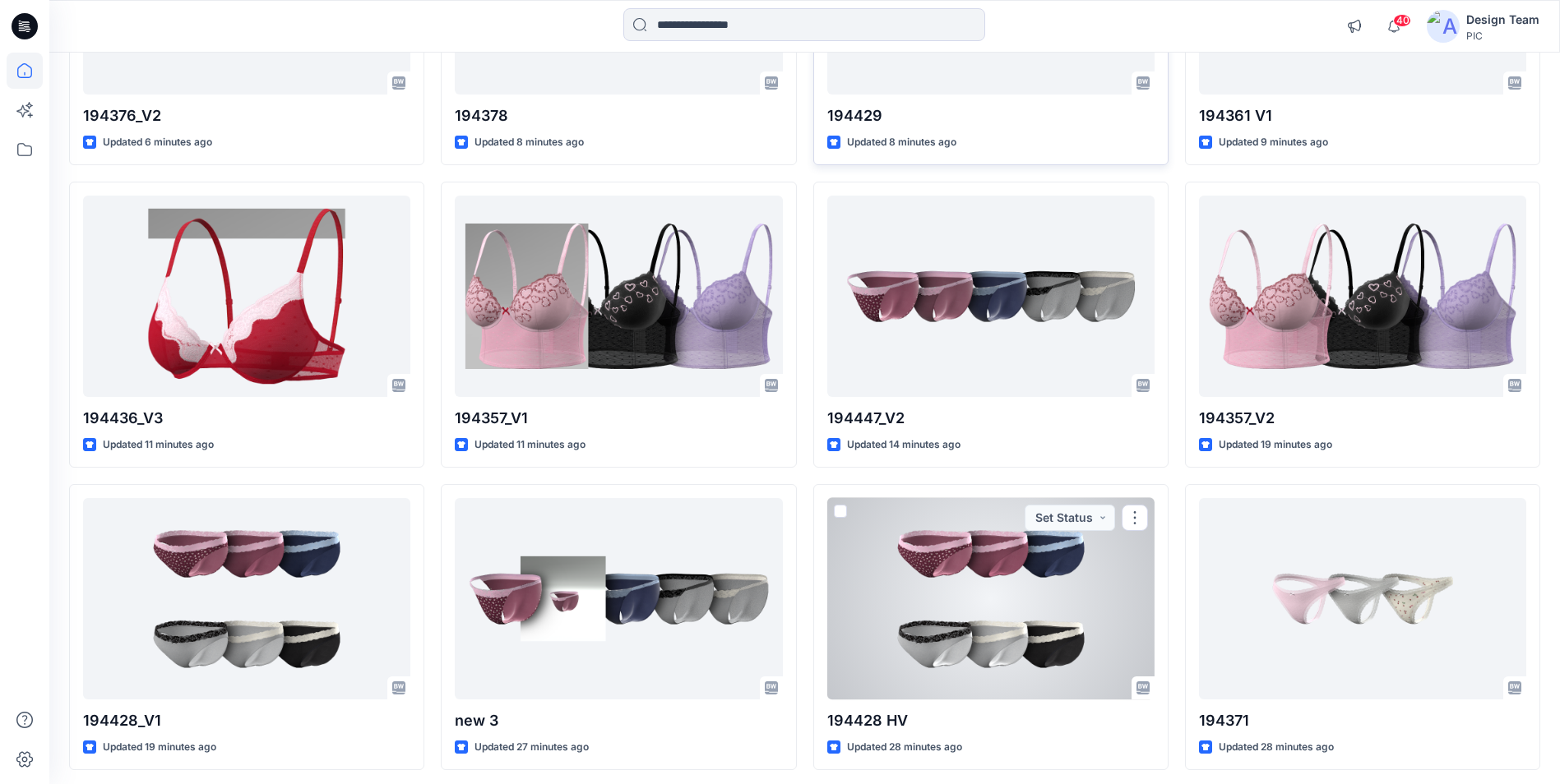
scroll to position [657, 0]
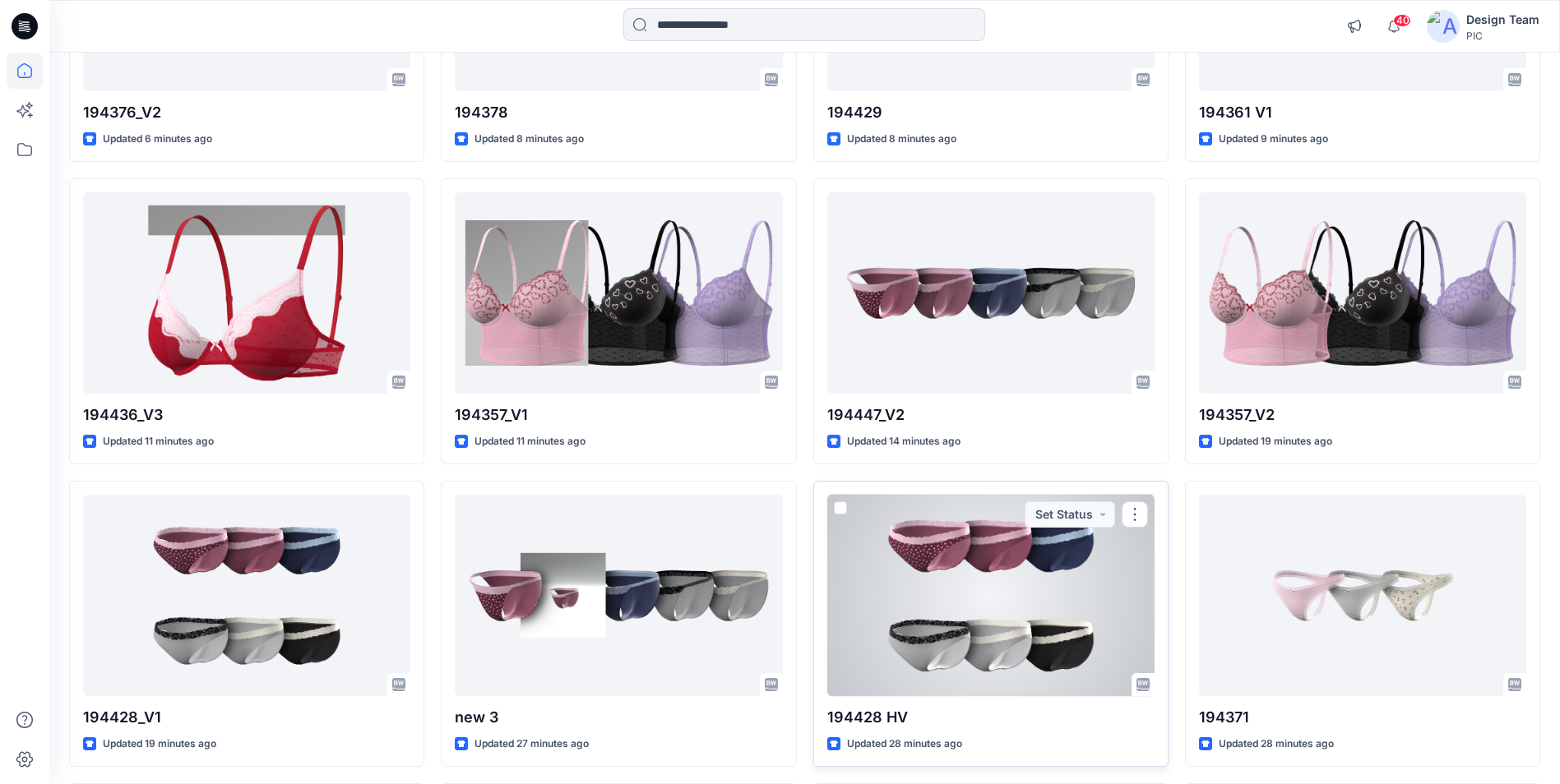
click at [1021, 629] on div at bounding box center [990, 595] width 327 height 201
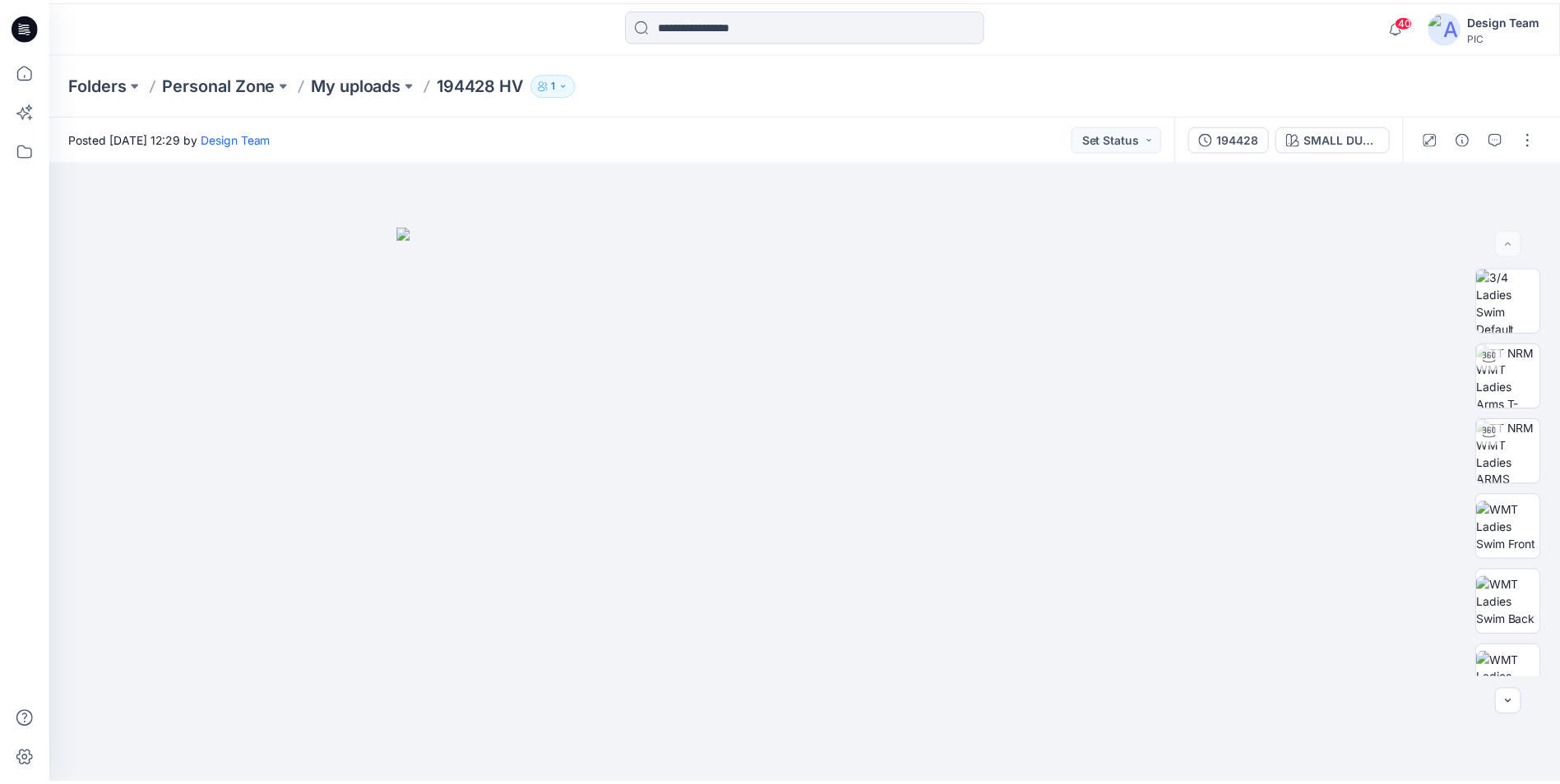
scroll to position [657, 0]
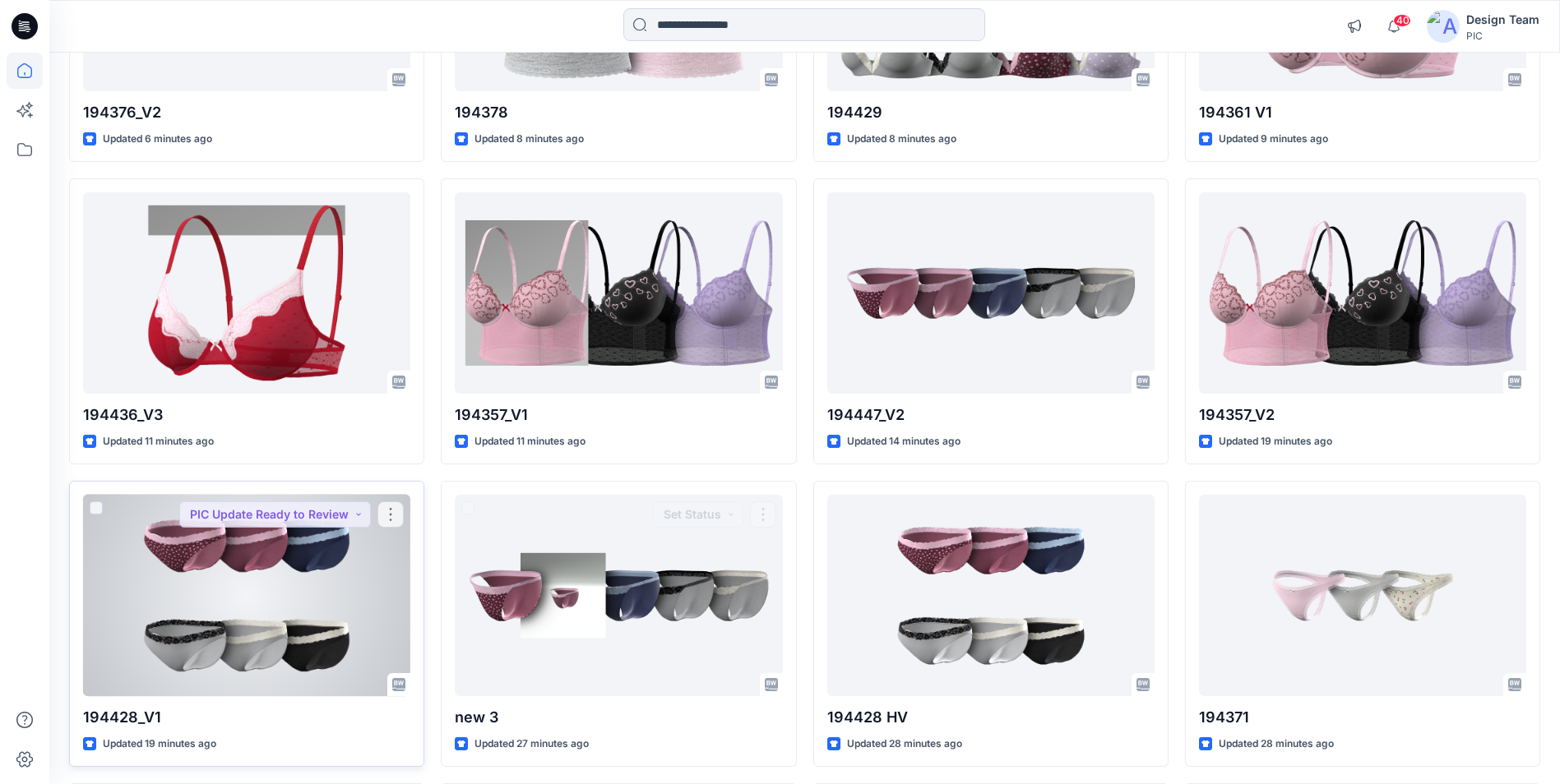
click at [241, 611] on div at bounding box center [246, 595] width 327 height 201
